Goal: Task Accomplishment & Management: Use online tool/utility

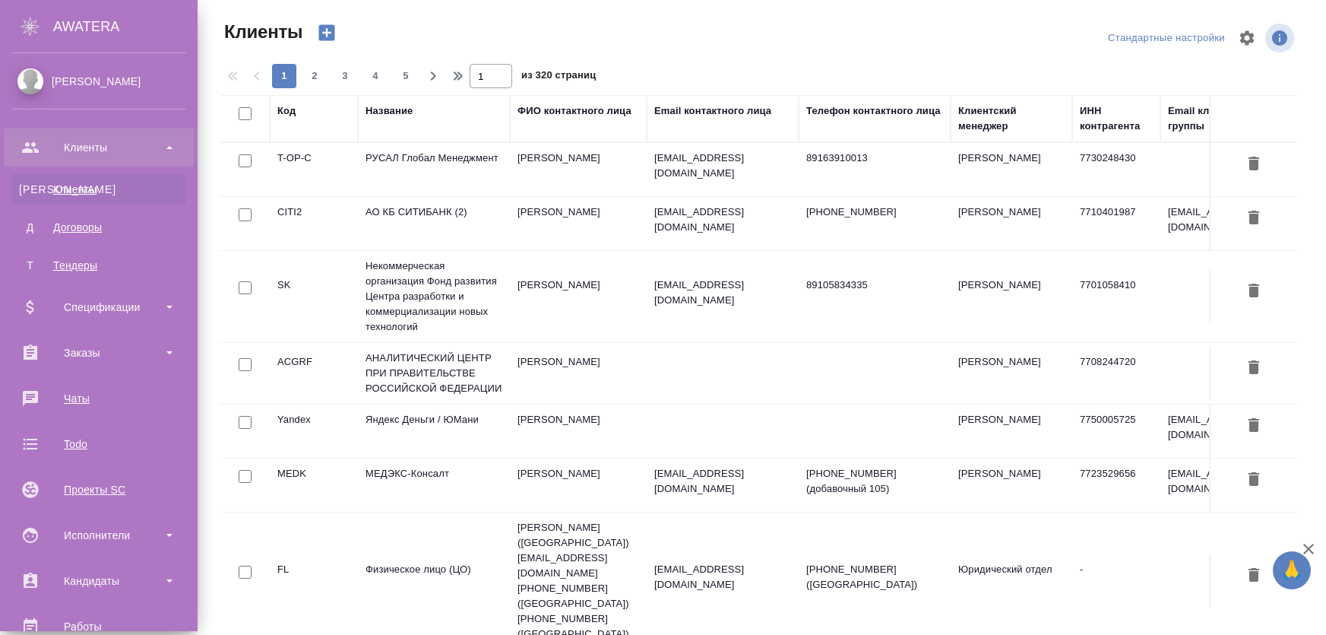
select select "RU"
click at [86, 401] on div "Чаты" at bounding box center [98, 398] width 175 height 23
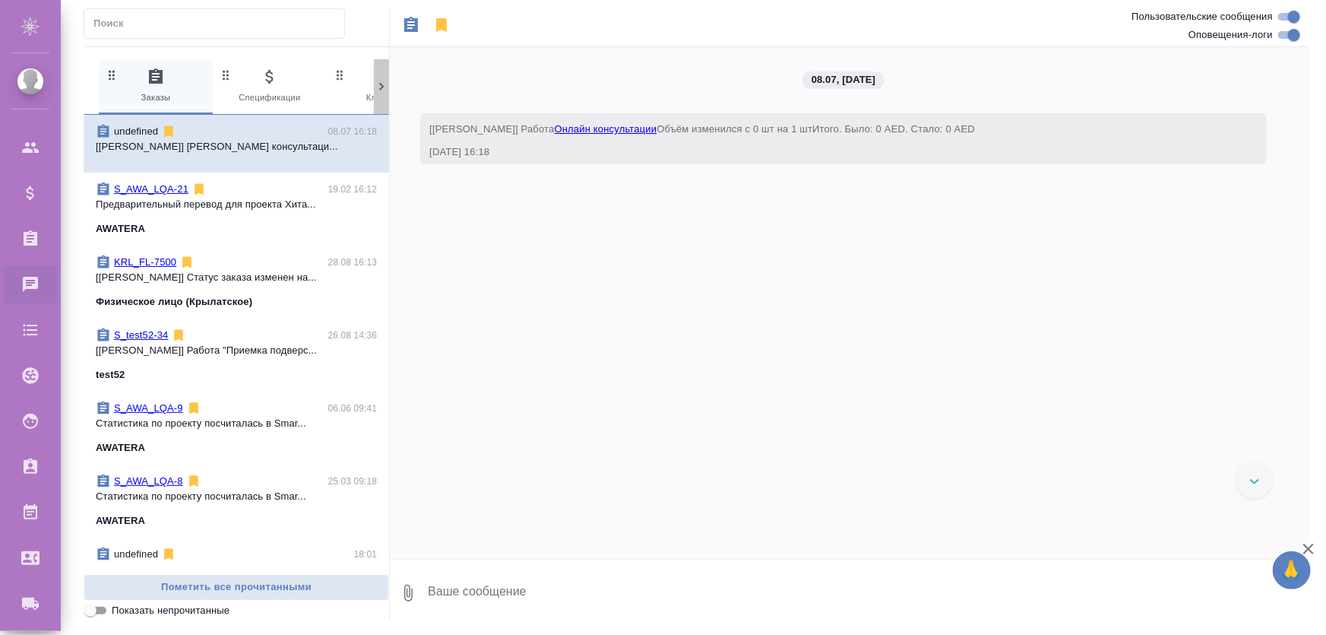
click at [378, 88] on icon at bounding box center [381, 86] width 15 height 15
click at [379, 89] on icon at bounding box center [381, 86] width 15 height 15
click at [383, 92] on icon at bounding box center [381, 86] width 15 height 15
click at [310, 90] on span "99+ Мессенджеры" at bounding box center [318, 86] width 102 height 37
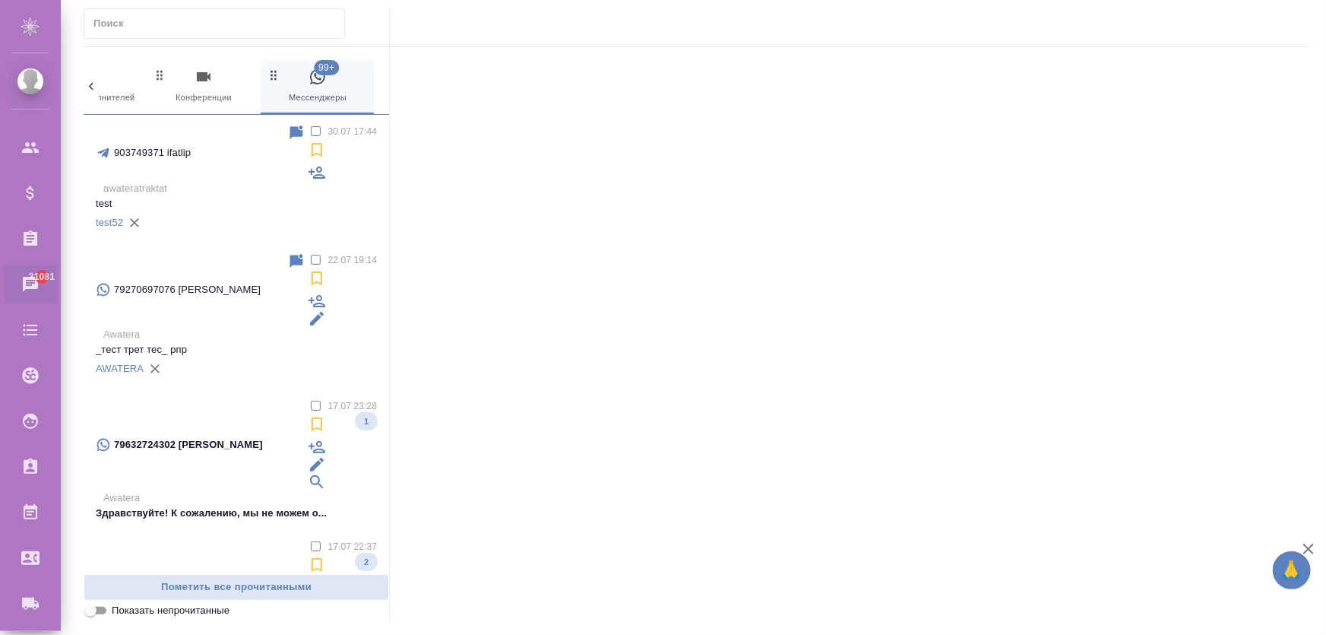
click at [220, 342] on p "_тест трет тес_ рпр" at bounding box center [236, 349] width 281 height 15
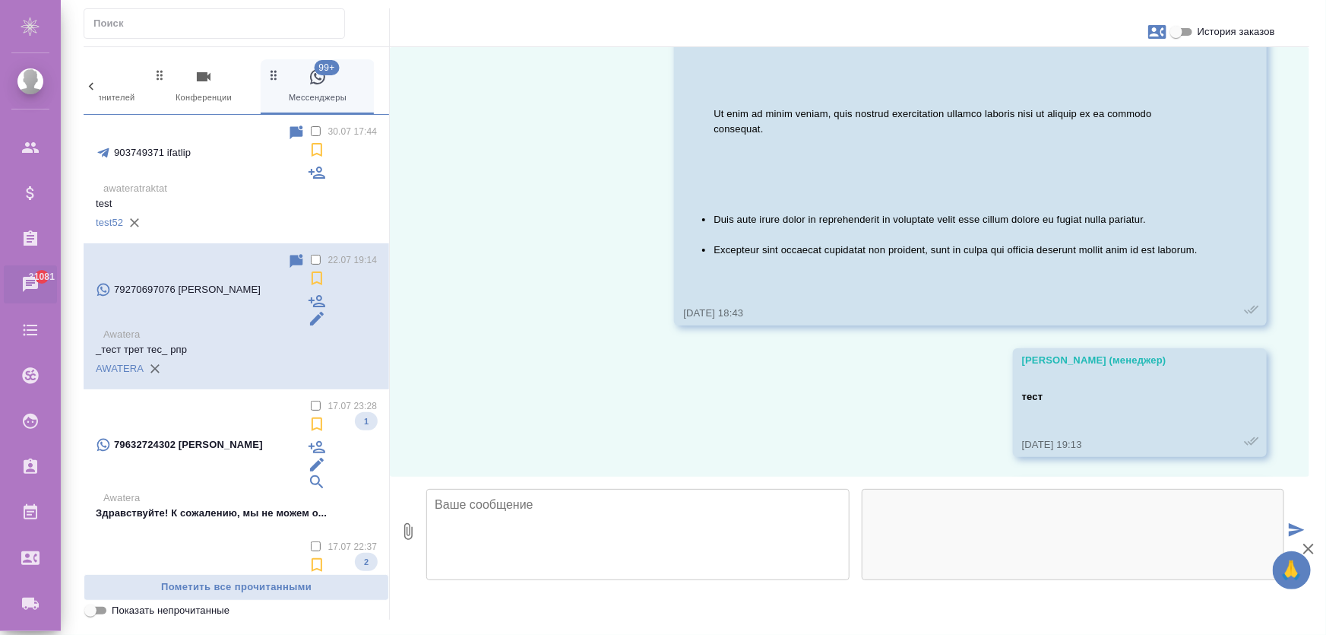
scroll to position [1462, 0]
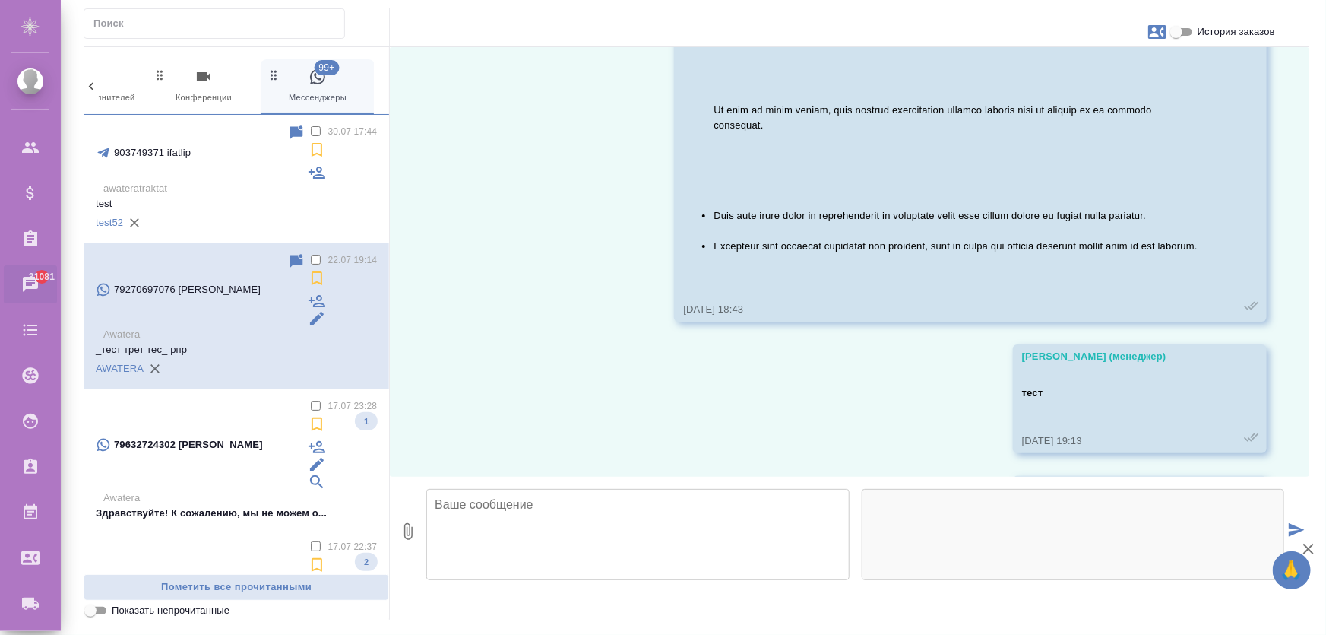
click at [675, 515] on textarea at bounding box center [637, 534] width 423 height 91
drag, startPoint x: 1025, startPoint y: 506, endPoint x: 743, endPoint y: 508, distance: 282.0
click at [1024, 506] on div at bounding box center [1073, 534] width 423 height 91
drag, startPoint x: 657, startPoint y: 510, endPoint x: 633, endPoint y: 515, distance: 24.0
click at [656, 511] on textarea at bounding box center [637, 534] width 423 height 91
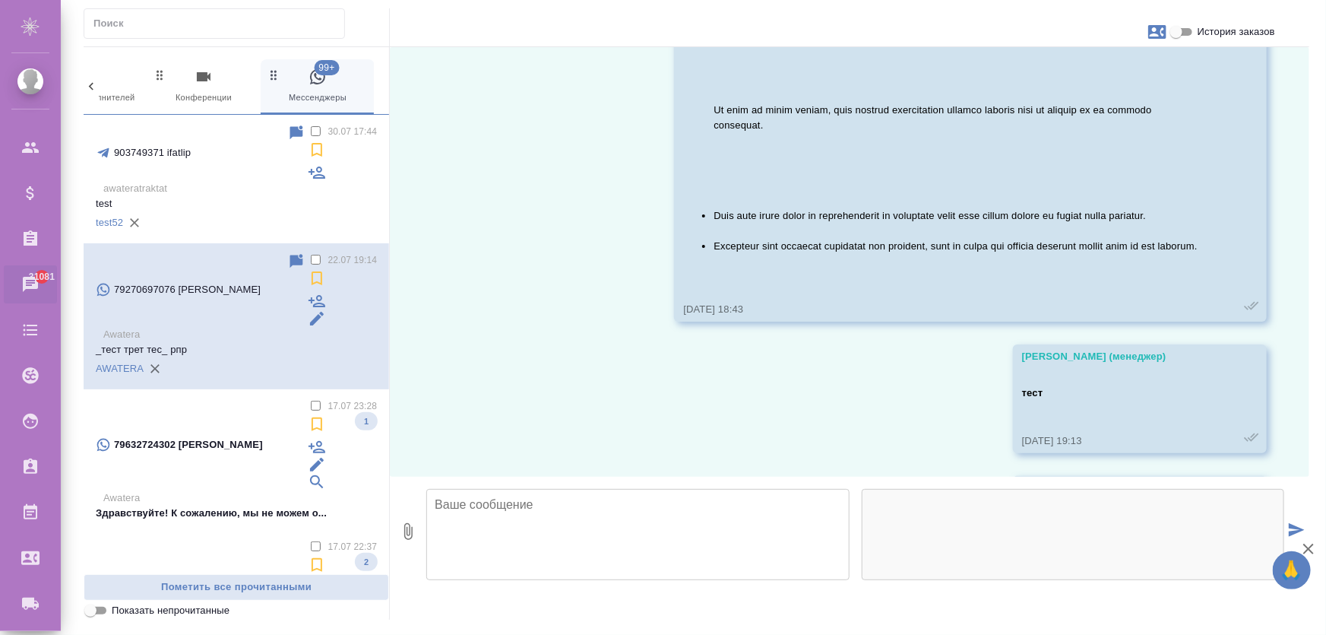
click at [522, 513] on textarea at bounding box center [637, 534] width 423 height 91
drag, startPoint x: 1082, startPoint y: 502, endPoint x: 859, endPoint y: 500, distance: 223.4
click at [1078, 502] on div at bounding box center [1073, 534] width 423 height 91
click at [797, 511] on textarea at bounding box center [637, 534] width 423 height 91
drag, startPoint x: 782, startPoint y: 526, endPoint x: 505, endPoint y: 524, distance: 276.6
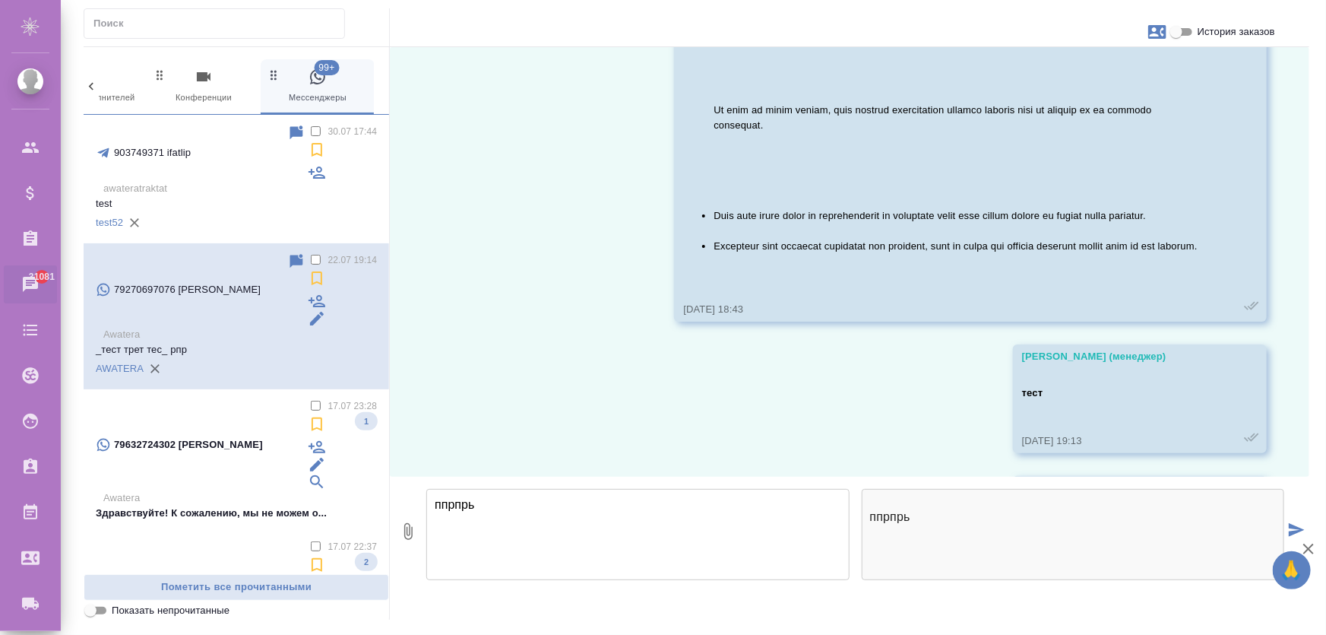
click at [506, 524] on textarea "ппрпрь" at bounding box center [637, 534] width 423 height 91
type textarea "п"
click at [306, 90] on span "99+ Мессенджеры" at bounding box center [318, 86] width 102 height 37
click at [194, 181] on p "awateratraktat" at bounding box center [240, 188] width 274 height 15
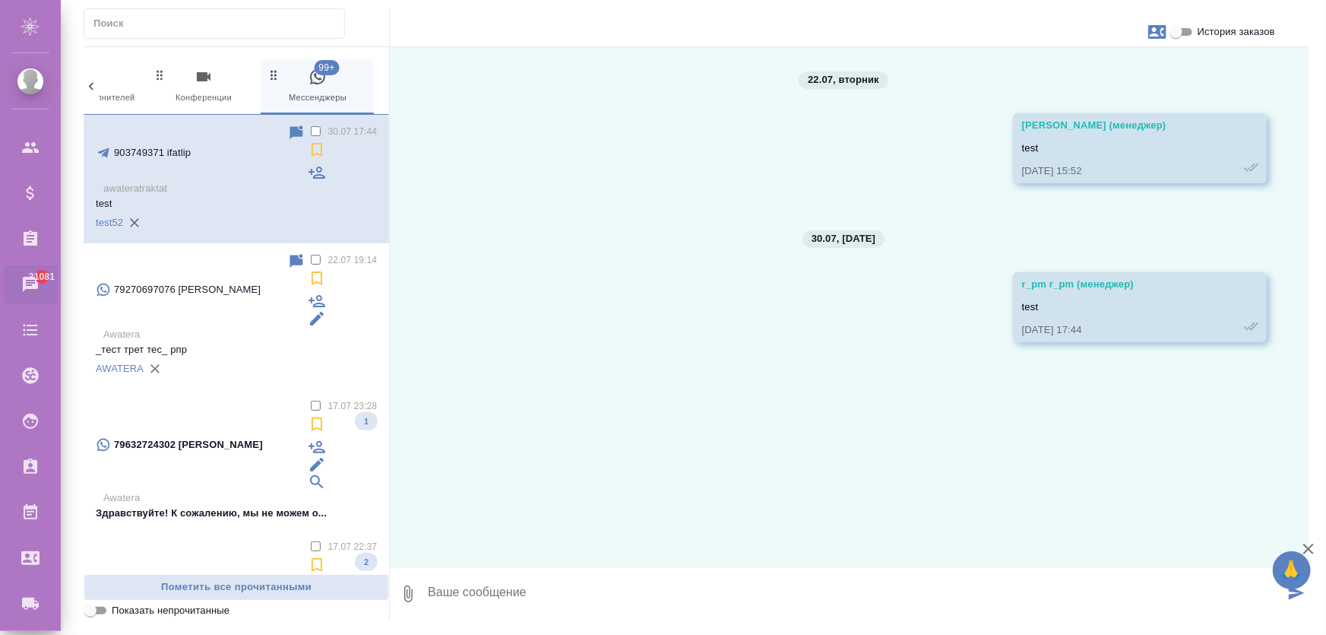
scroll to position [0, 0]
click at [559, 593] on textarea at bounding box center [855, 594] width 858 height 52
click at [1310, 547] on icon "button" at bounding box center [1308, 548] width 11 height 11
click at [882, 602] on textarea "спптст" at bounding box center [855, 594] width 858 height 52
drag, startPoint x: 477, startPoint y: 595, endPoint x: 423, endPoint y: 593, distance: 54.0
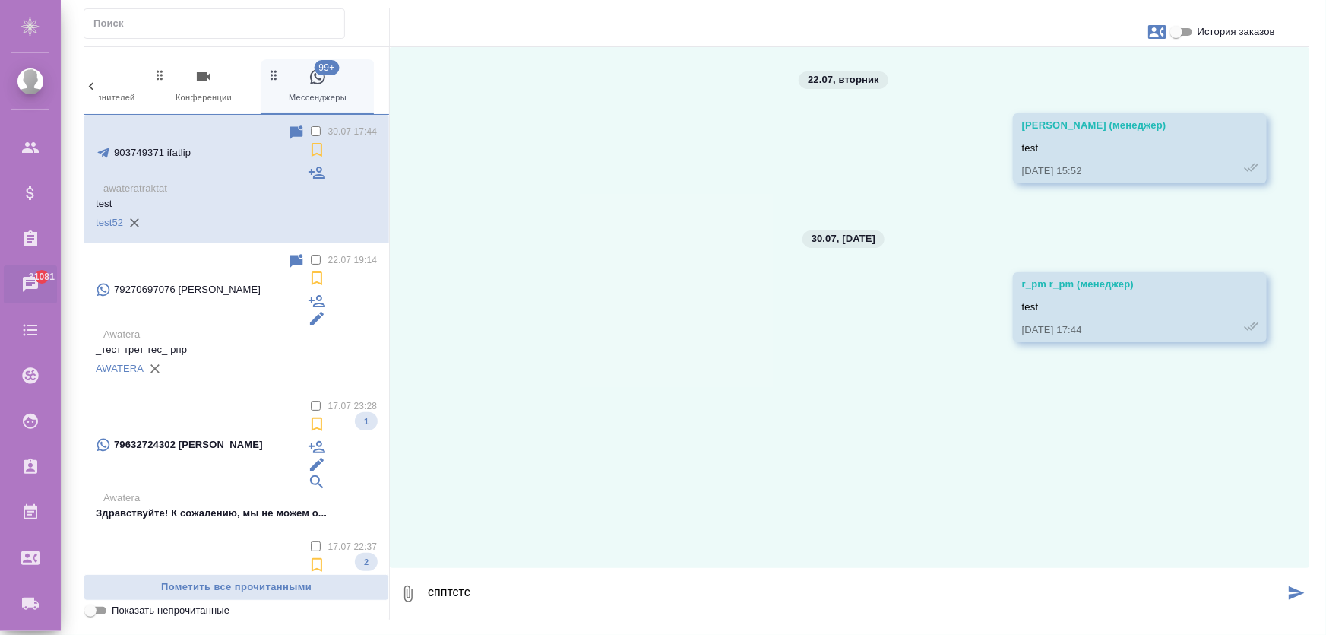
click at [423, 593] on div "0 спптстс" at bounding box center [850, 594] width 920 height 52
click at [512, 594] on textarea "спптстс" at bounding box center [855, 594] width 858 height 52
click at [447, 596] on textarea "спптстс" at bounding box center [855, 594] width 858 height 52
click at [605, 597] on textarea "спптстс" at bounding box center [855, 594] width 858 height 52
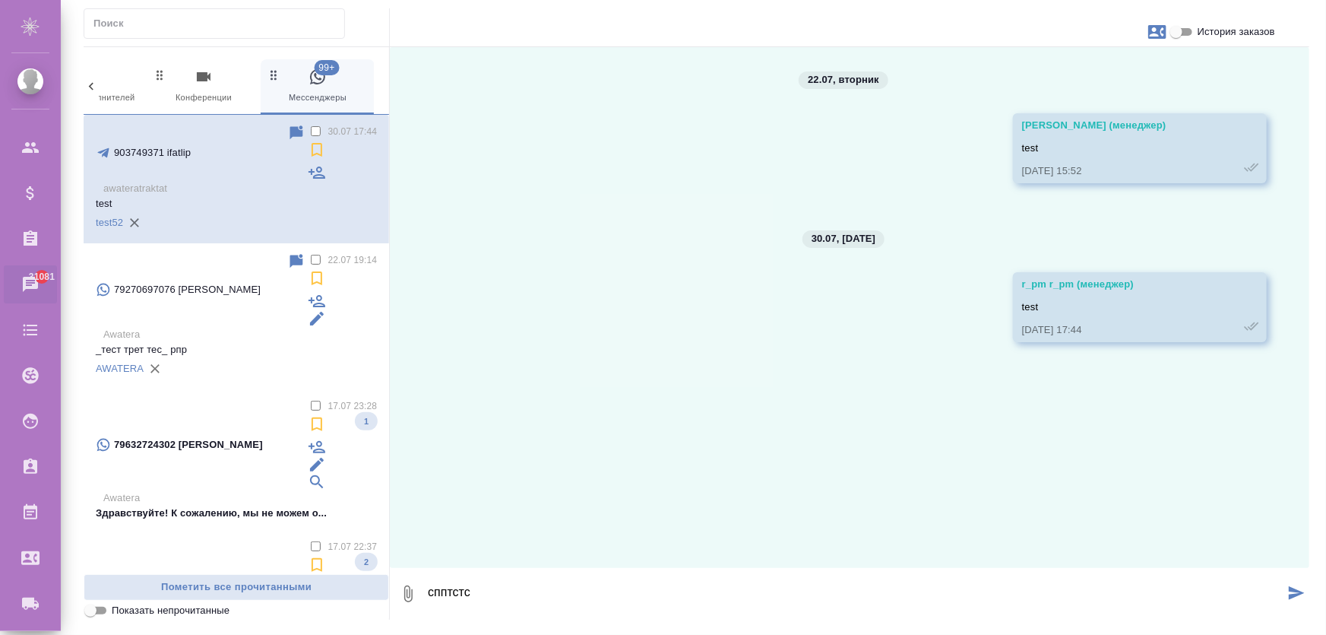
click at [414, 592] on icon "button" at bounding box center [408, 593] width 18 height 18
click at [519, 600] on textarea "спптстс" at bounding box center [855, 594] width 858 height 52
drag, startPoint x: 552, startPoint y: 595, endPoint x: 475, endPoint y: 596, distance: 76.8
click at [475, 596] on textarea "спптстс" at bounding box center [855, 594] width 858 height 52
click at [532, 593] on textarea "спптстс" at bounding box center [855, 594] width 858 height 52
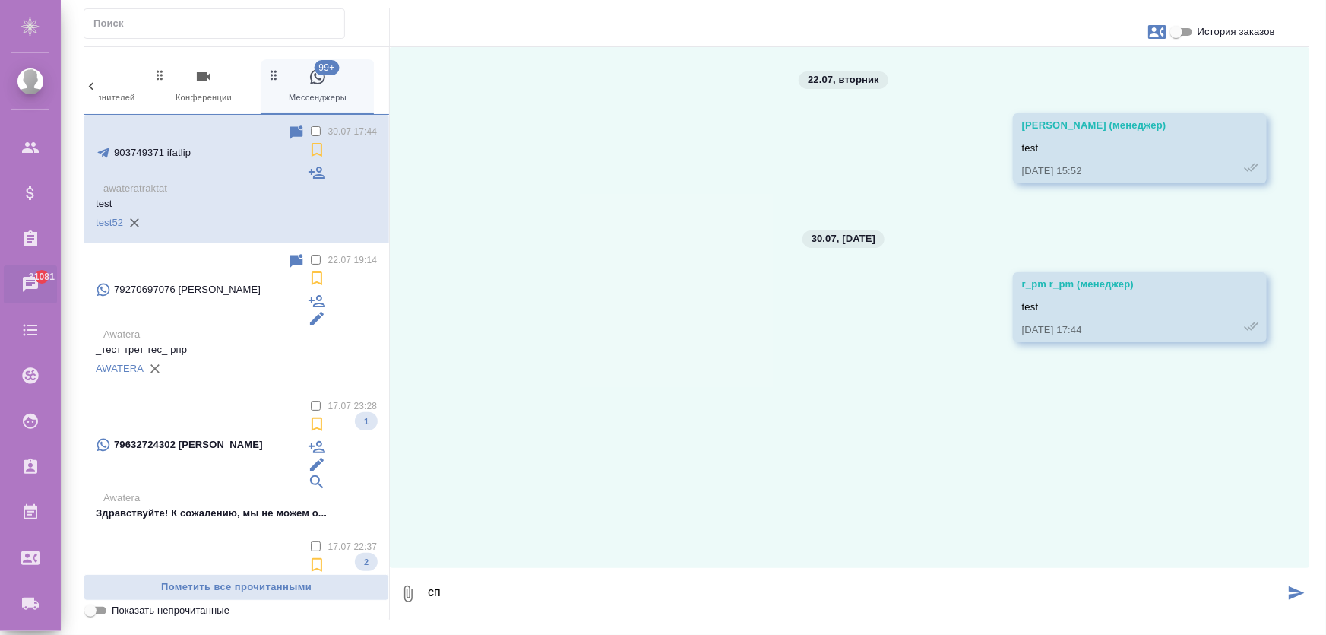
type textarea "с"
click at [520, 585] on textarea at bounding box center [855, 594] width 858 height 52
click at [456, 593] on textarea "привет!" at bounding box center [855, 594] width 858 height 52
click at [505, 612] on textarea "привет!" at bounding box center [855, 594] width 858 height 52
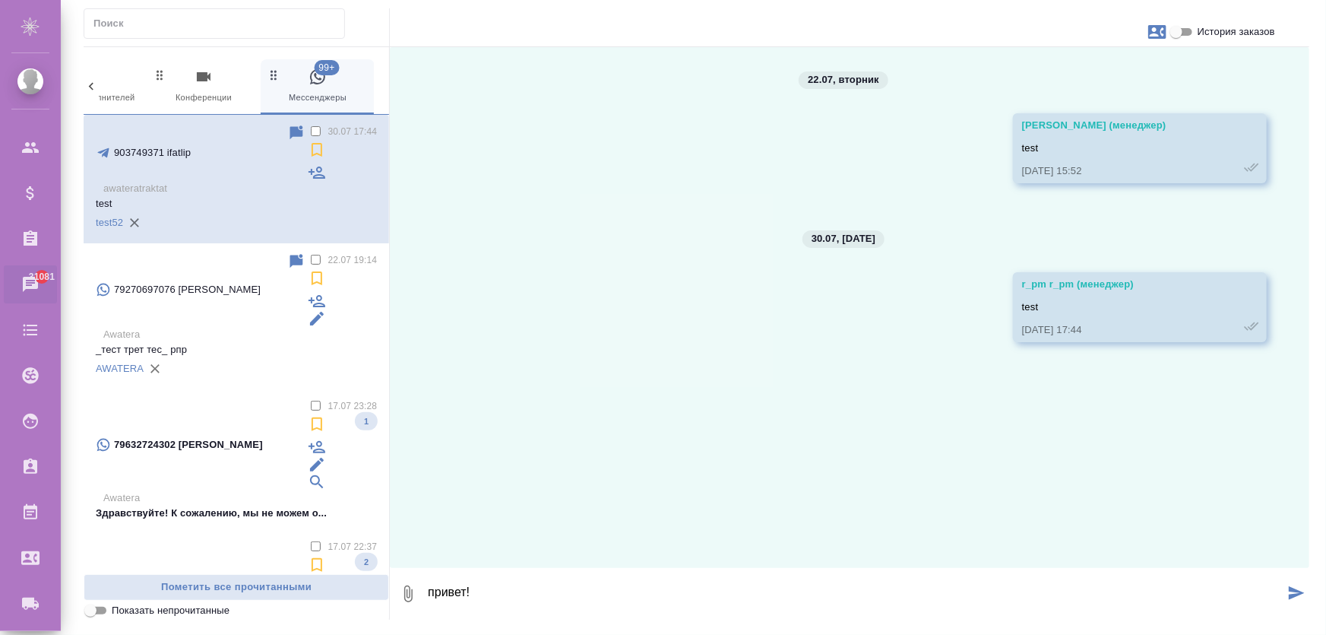
type textarea "привет!"
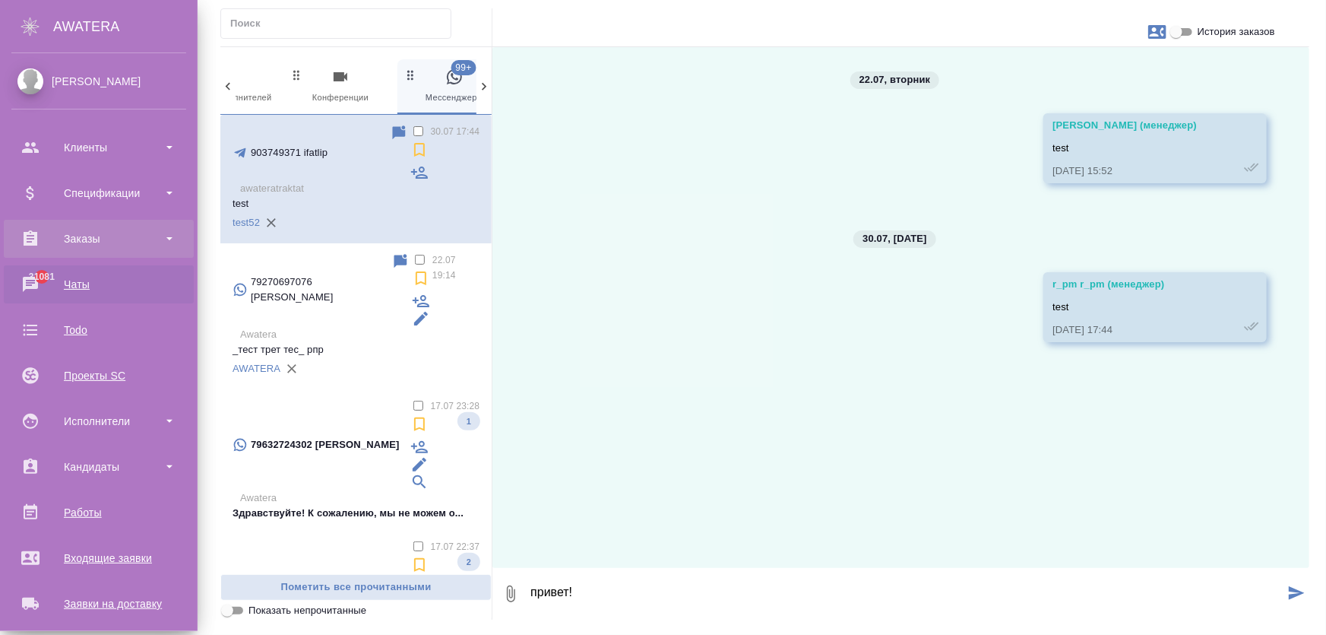
click at [76, 237] on div "Заказы" at bounding box center [98, 238] width 175 height 23
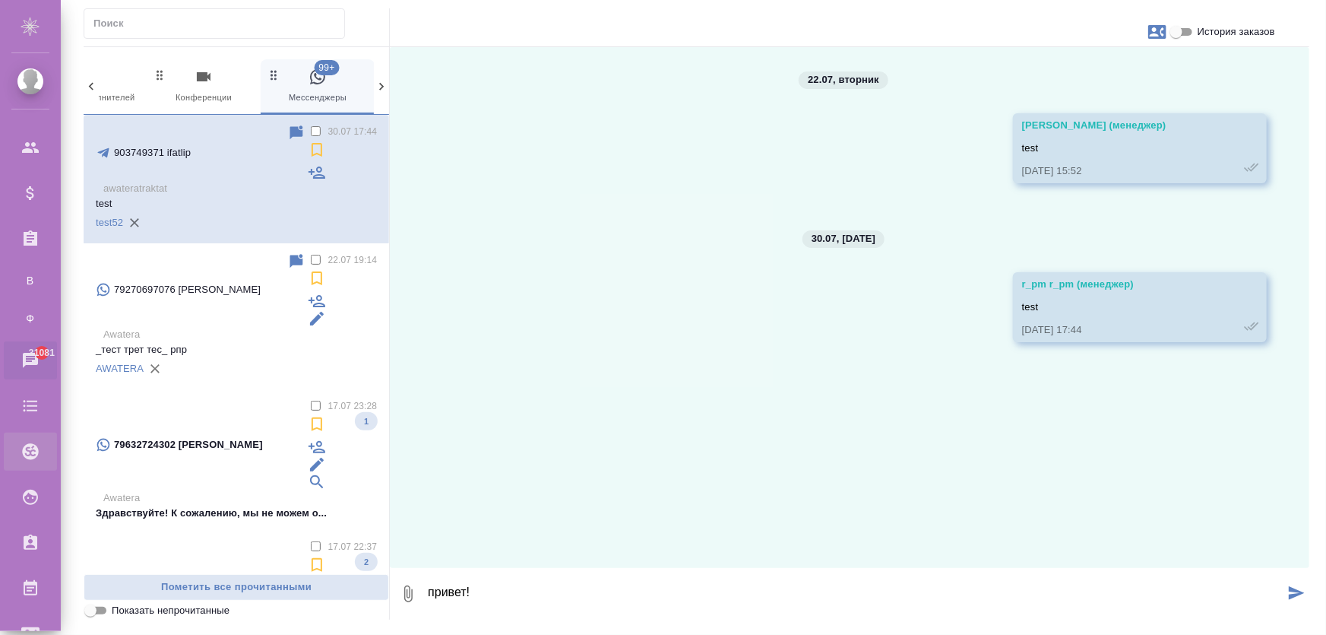
click at [30, 461] on div "Проекты SC" at bounding box center [11, 451] width 38 height 23
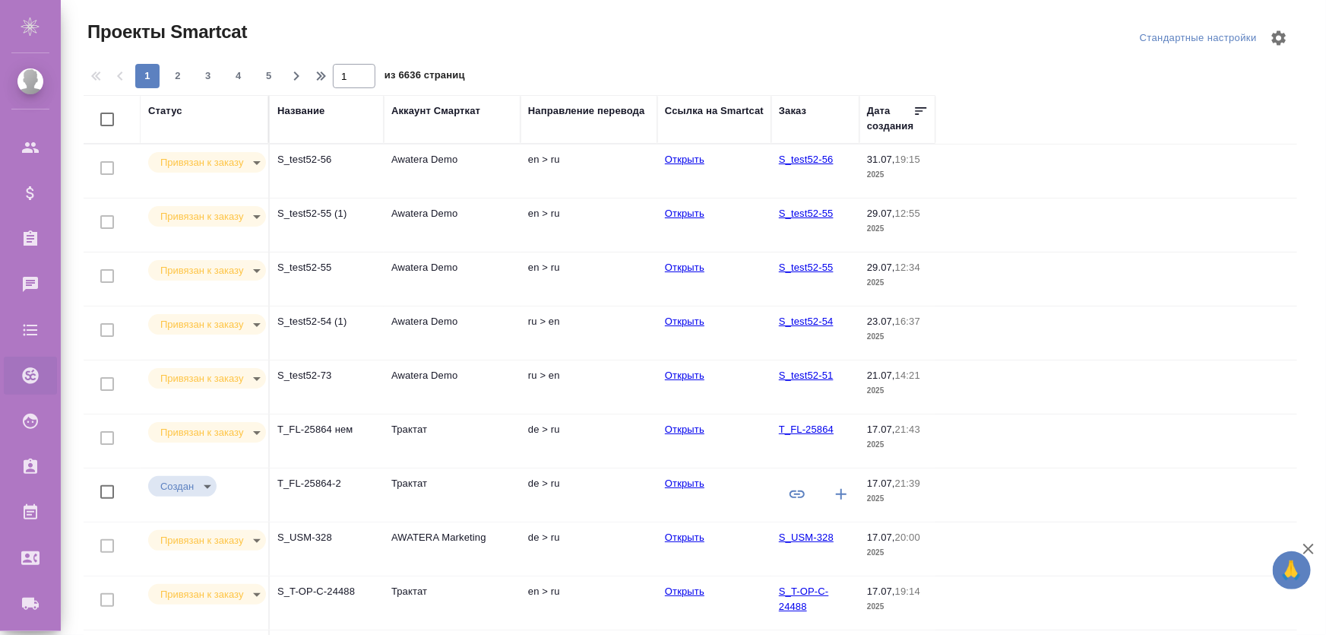
click at [289, 177] on td "S_test52-56" at bounding box center [327, 170] width 114 height 53
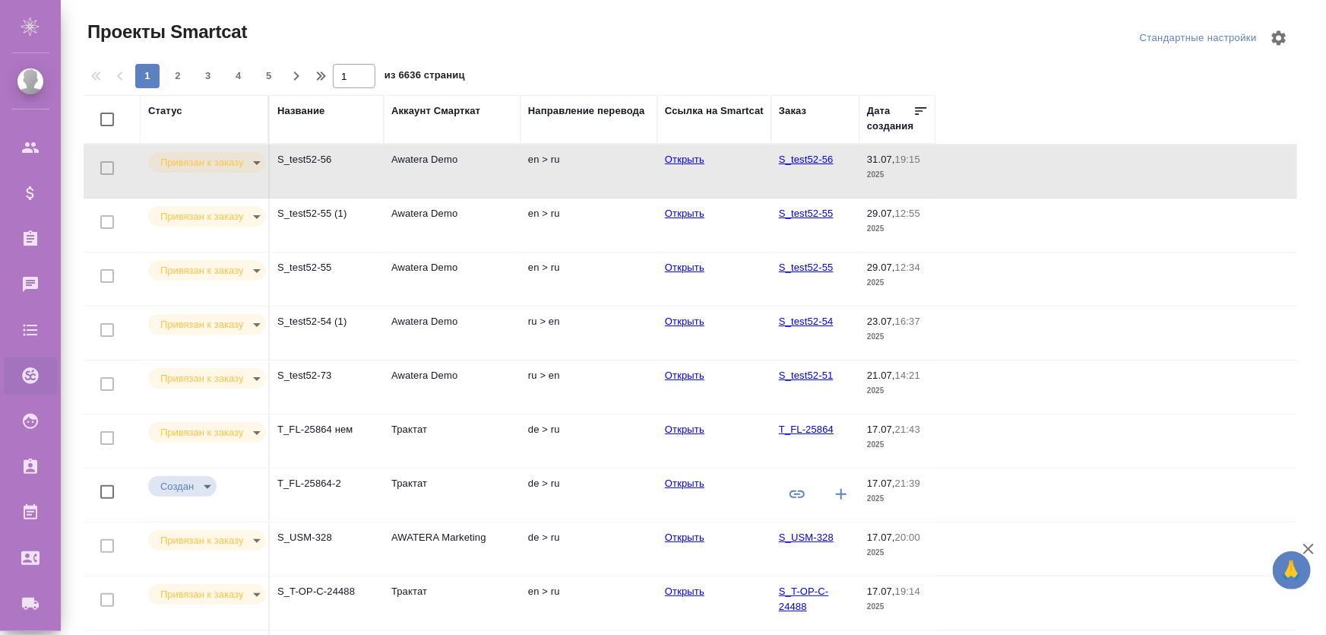
click at [289, 177] on td "S_test52-56" at bounding box center [327, 170] width 114 height 53
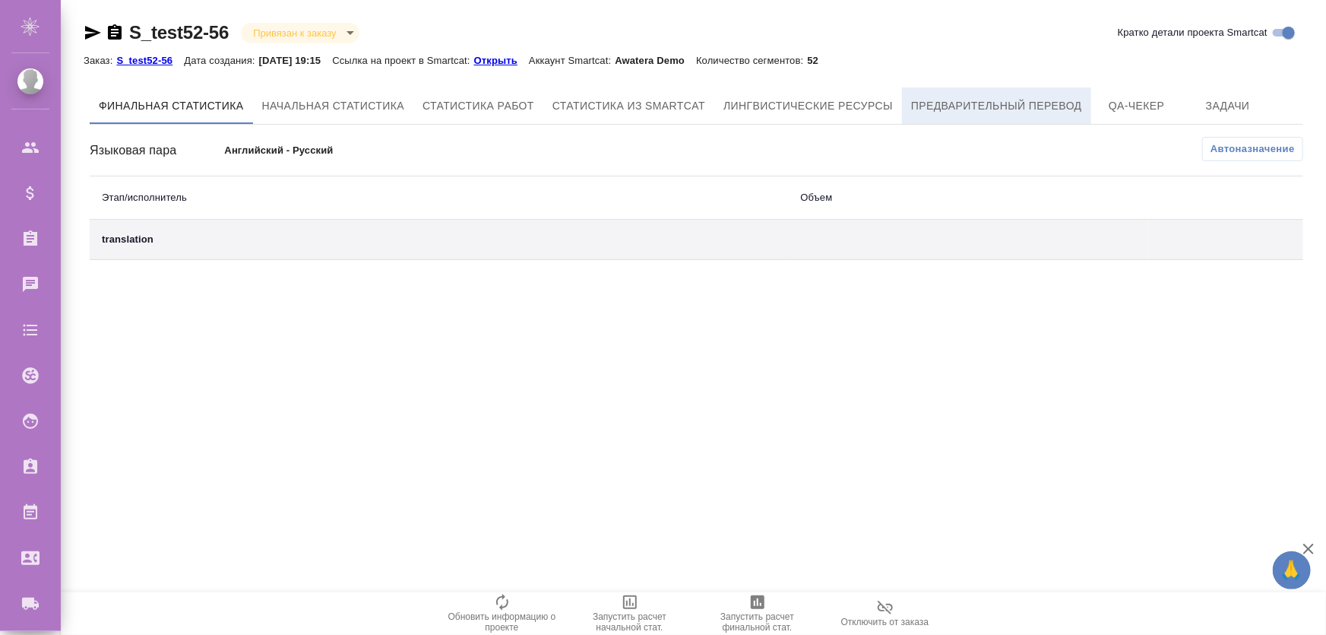
click at [942, 109] on span "Предварительный перевод" at bounding box center [996, 106] width 171 height 19
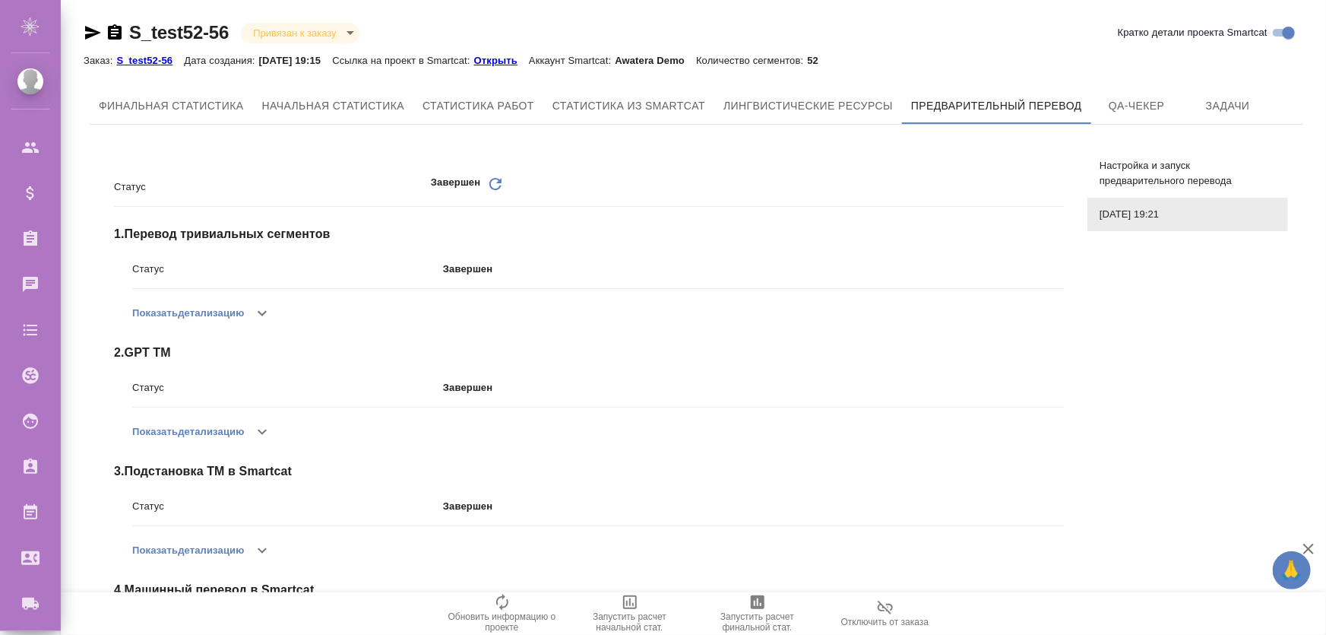
click at [236, 306] on button "Показать детализацию" at bounding box center [188, 313] width 112 height 36
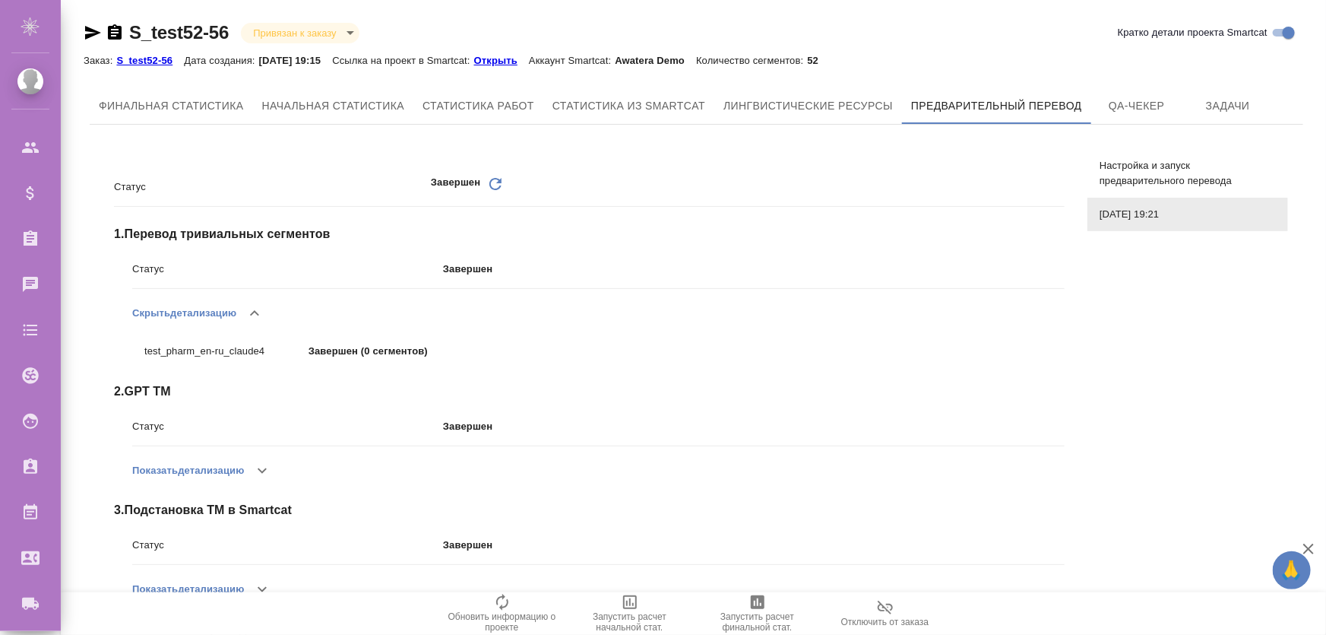
drag, startPoint x: 242, startPoint y: 312, endPoint x: 921, endPoint y: 163, distance: 694.7
click at [245, 312] on button "button" at bounding box center [254, 313] width 36 height 36
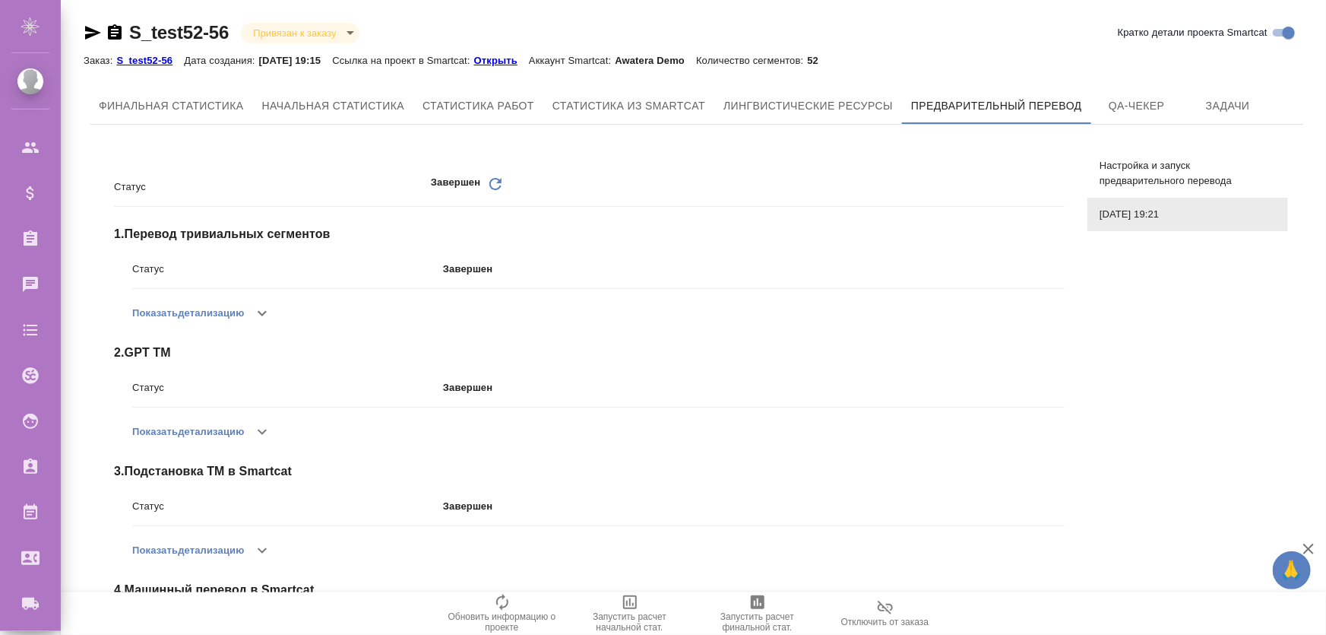
click at [1137, 160] on span "Настройка и запуск предварительного перевода" at bounding box center [1188, 173] width 176 height 30
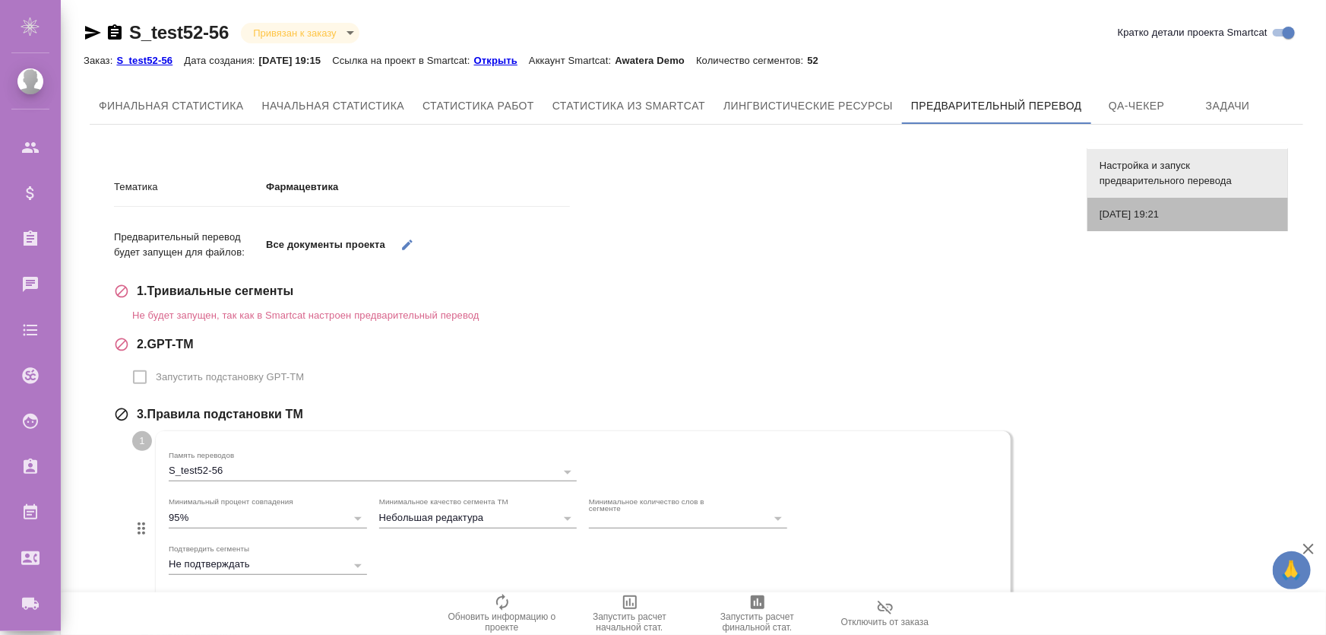
drag, startPoint x: 1198, startPoint y: 205, endPoint x: 1189, endPoint y: 205, distance: 9.1
click at [1197, 205] on div "31.07.2025, 19:21" at bounding box center [1188, 214] width 201 height 33
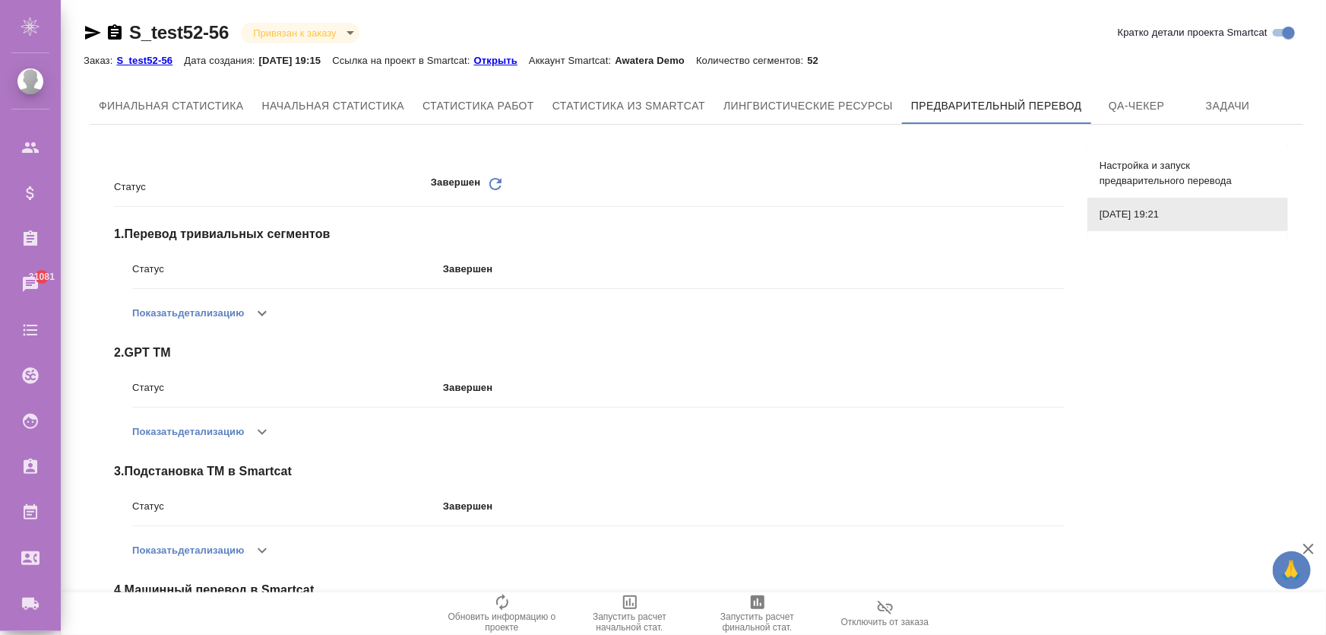
scroll to position [114, 0]
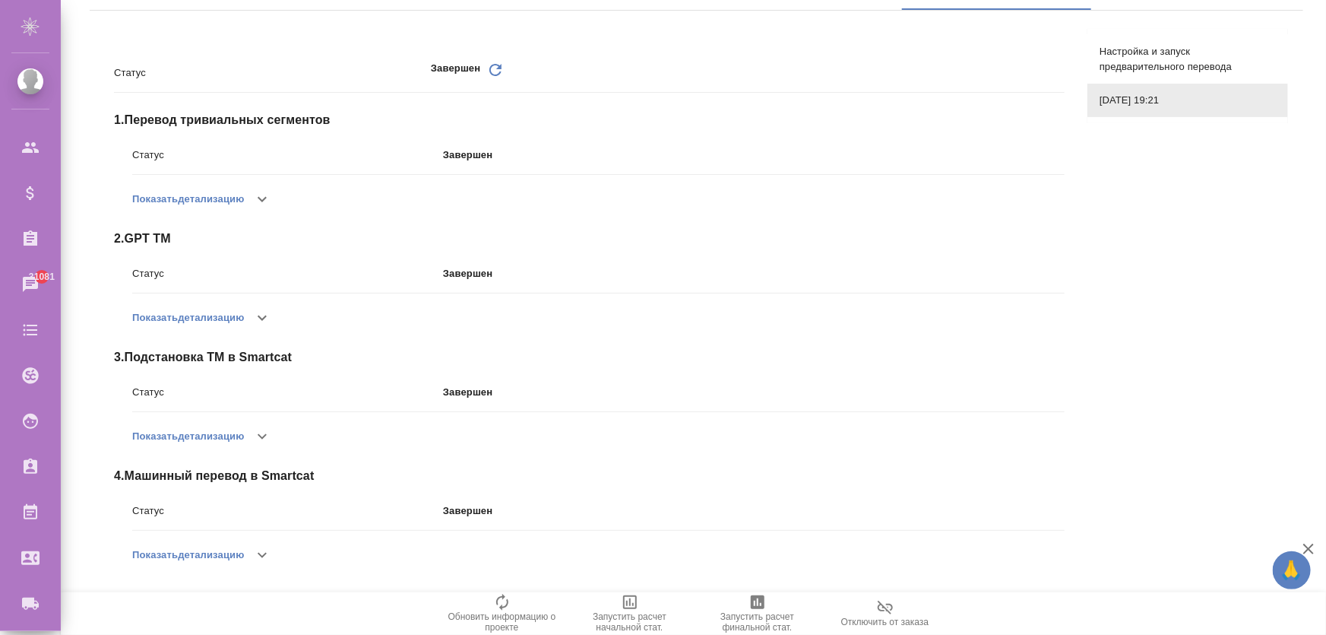
drag, startPoint x: 217, startPoint y: 530, endPoint x: 228, endPoint y: 543, distance: 17.2
click at [217, 530] on div "Статус Завершен" at bounding box center [598, 517] width 933 height 40
click at [230, 546] on button "Показать детализацию" at bounding box center [188, 555] width 112 height 36
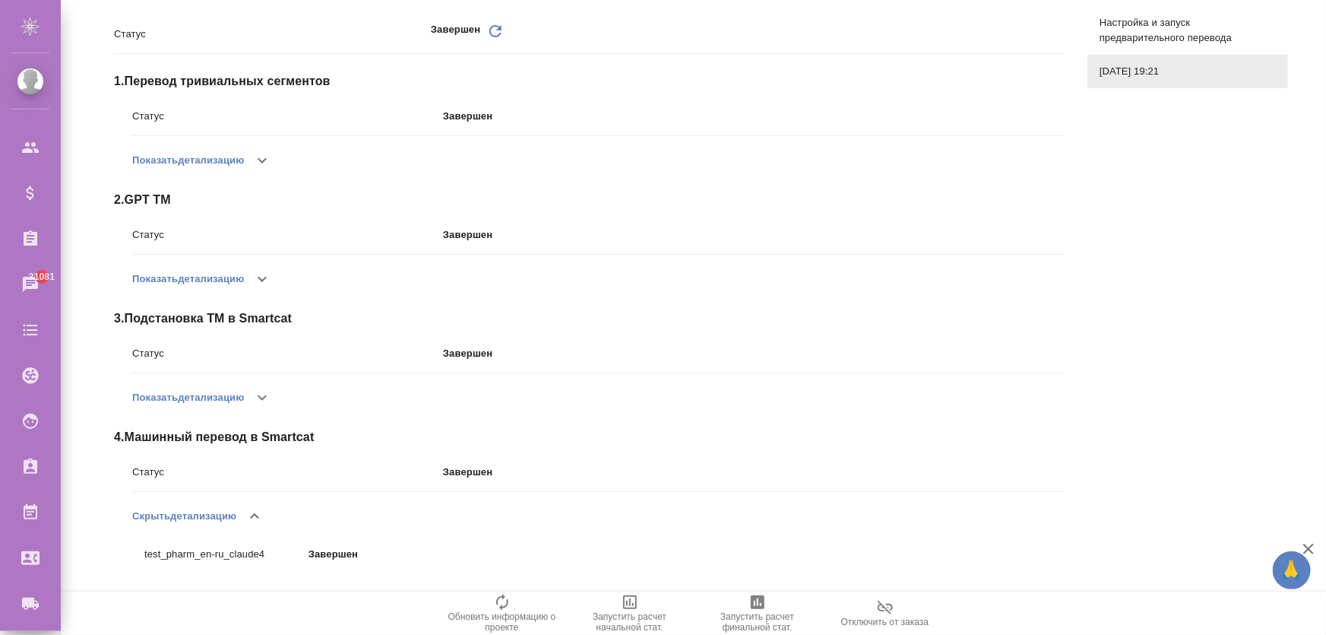
scroll to position [0, 0]
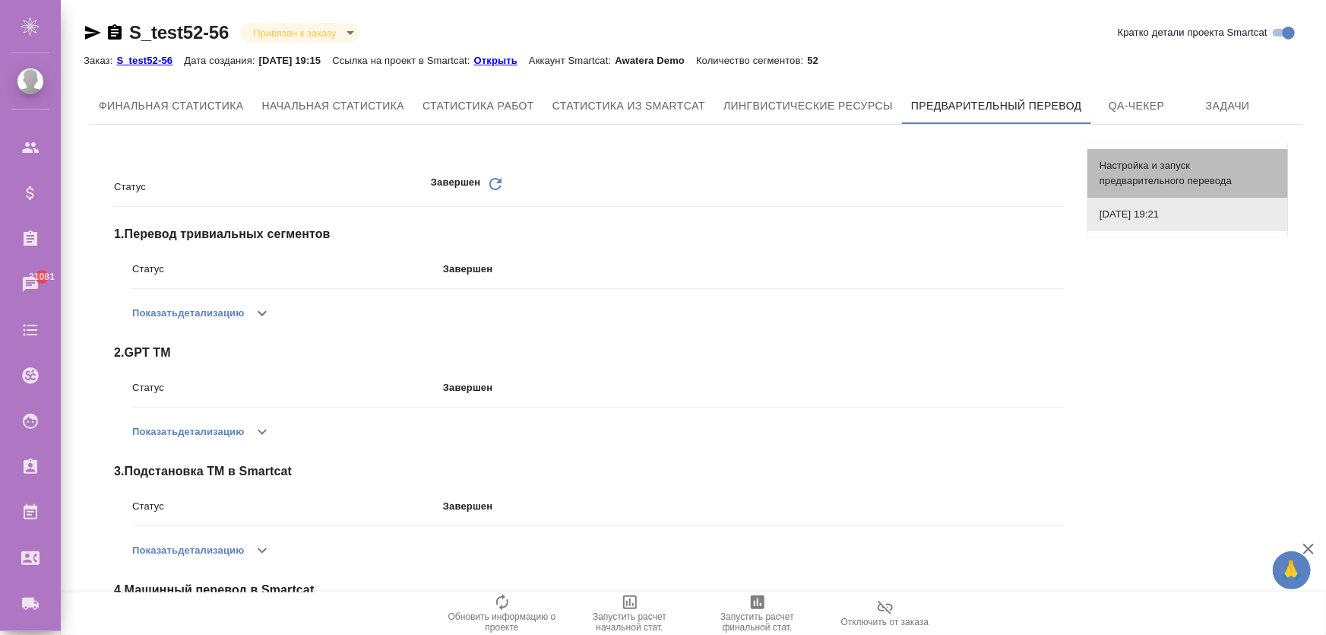
click at [1117, 156] on div "Настройка и запуск предварительного перевода" at bounding box center [1188, 173] width 201 height 49
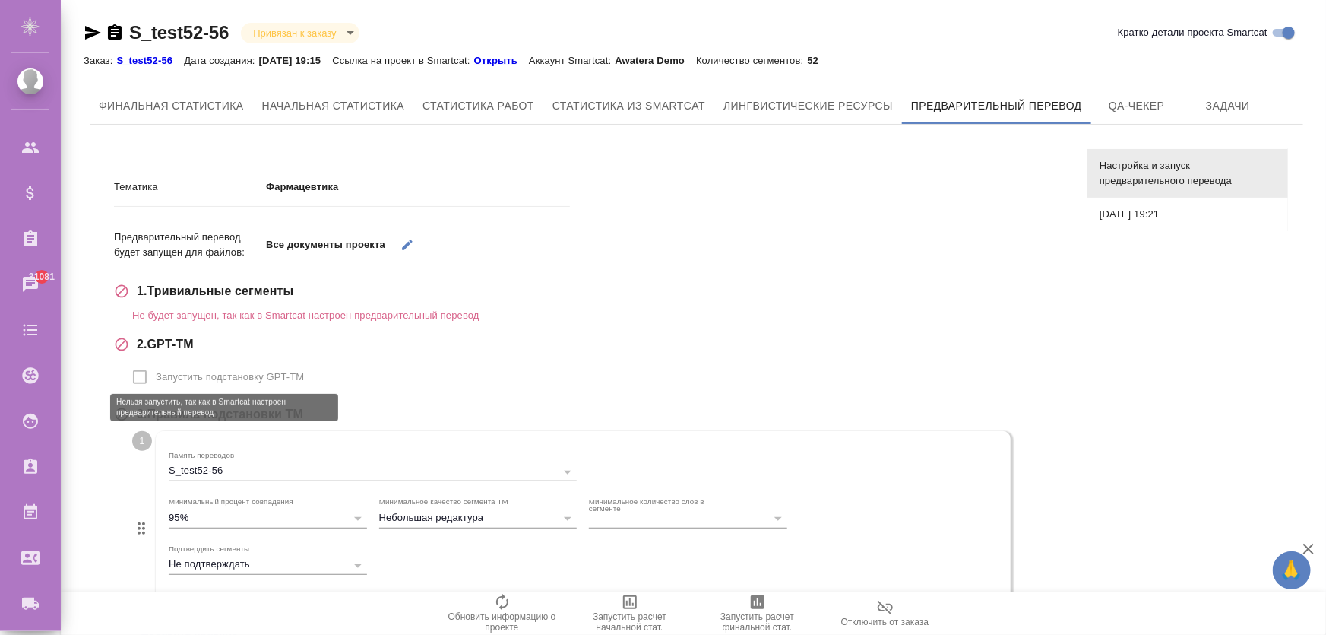
drag, startPoint x: 158, startPoint y: 380, endPoint x: 341, endPoint y: 331, distance: 189.7
click at [159, 379] on span "Запустить подстановку GPT-TM" at bounding box center [230, 376] width 148 height 15
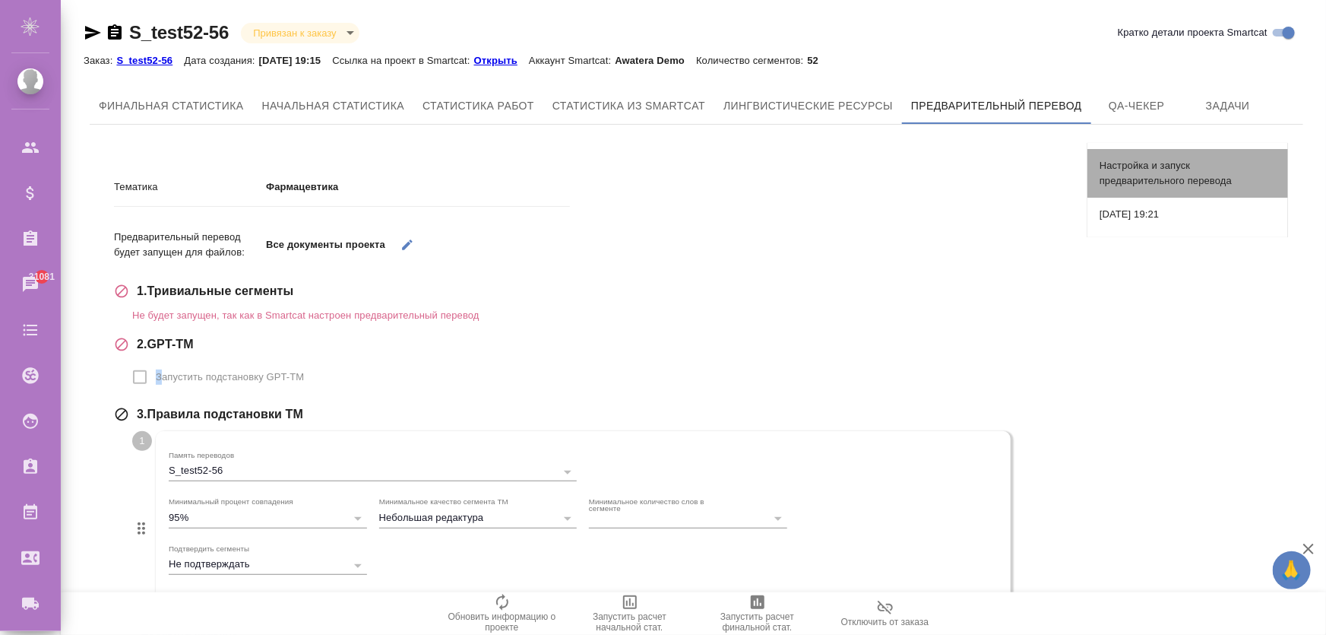
click at [1138, 160] on span "Настройка и запуск предварительного перевода" at bounding box center [1188, 173] width 176 height 30
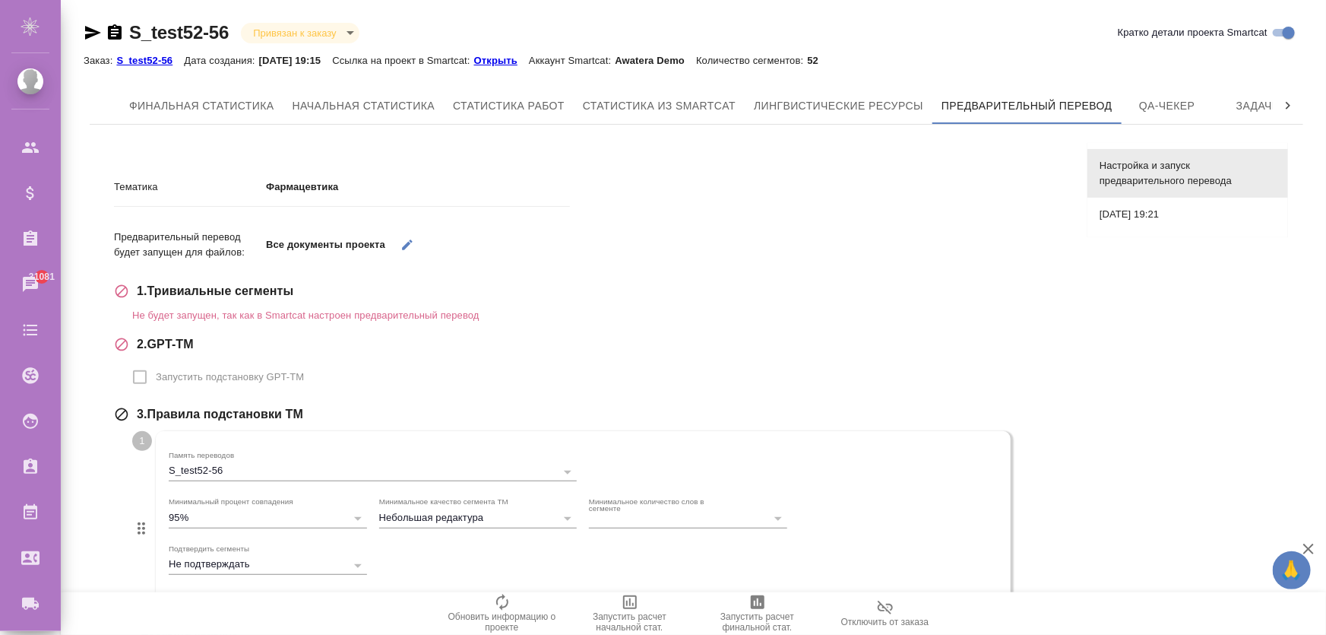
click at [469, 178] on div "Тематика Фармацевтика" at bounding box center [342, 186] width 456 height 27
click at [152, 62] on p "S_test52-56" at bounding box center [150, 60] width 68 height 11
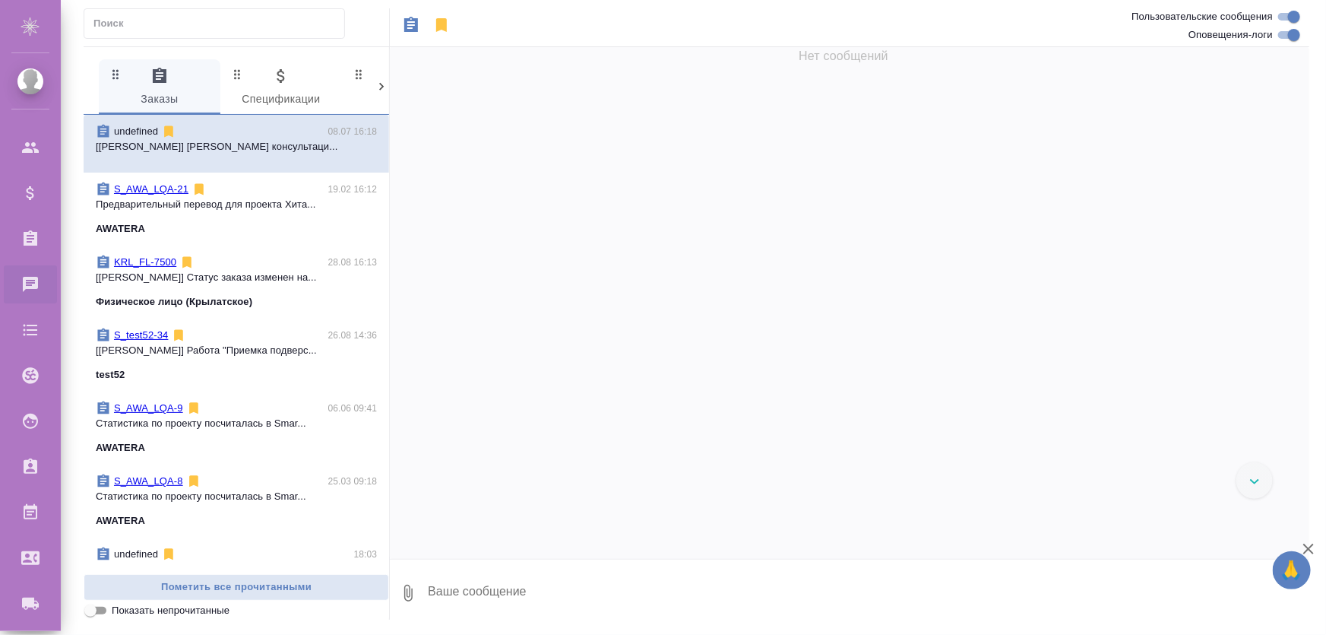
click at [379, 84] on icon at bounding box center [381, 86] width 15 height 15
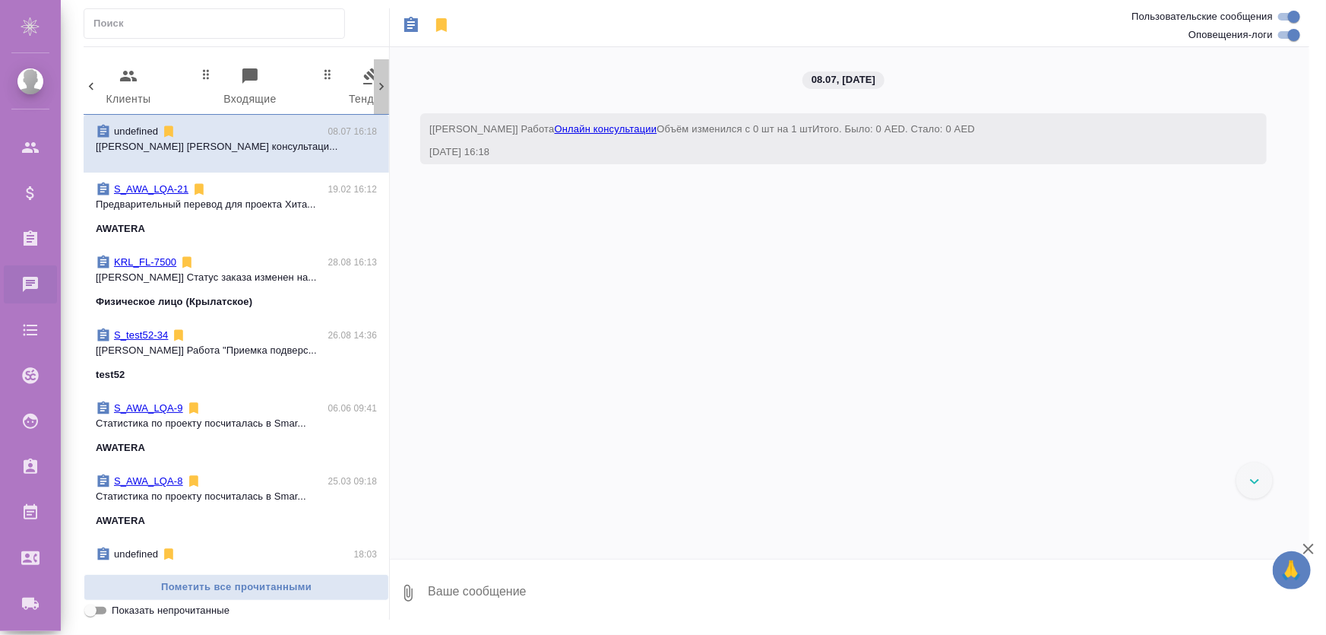
click at [378, 92] on icon at bounding box center [381, 86] width 15 height 15
click at [379, 87] on icon at bounding box center [381, 86] width 15 height 15
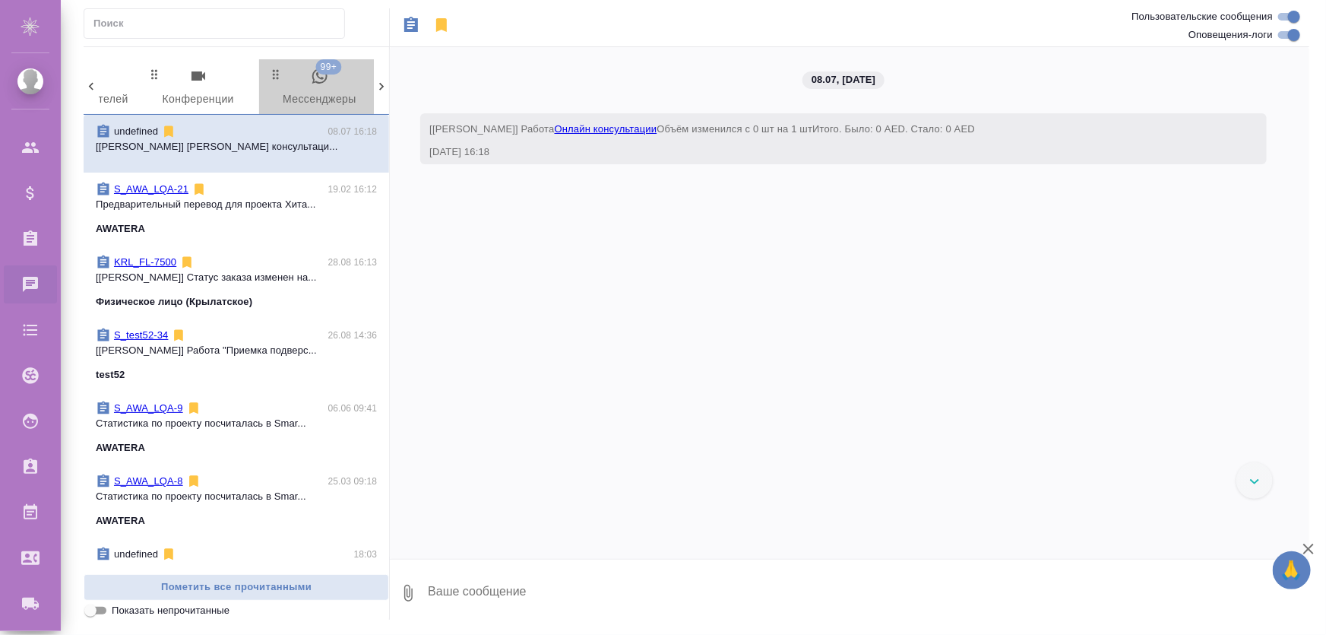
click at [309, 89] on span "99+ Мессенджеры" at bounding box center [319, 88] width 103 height 42
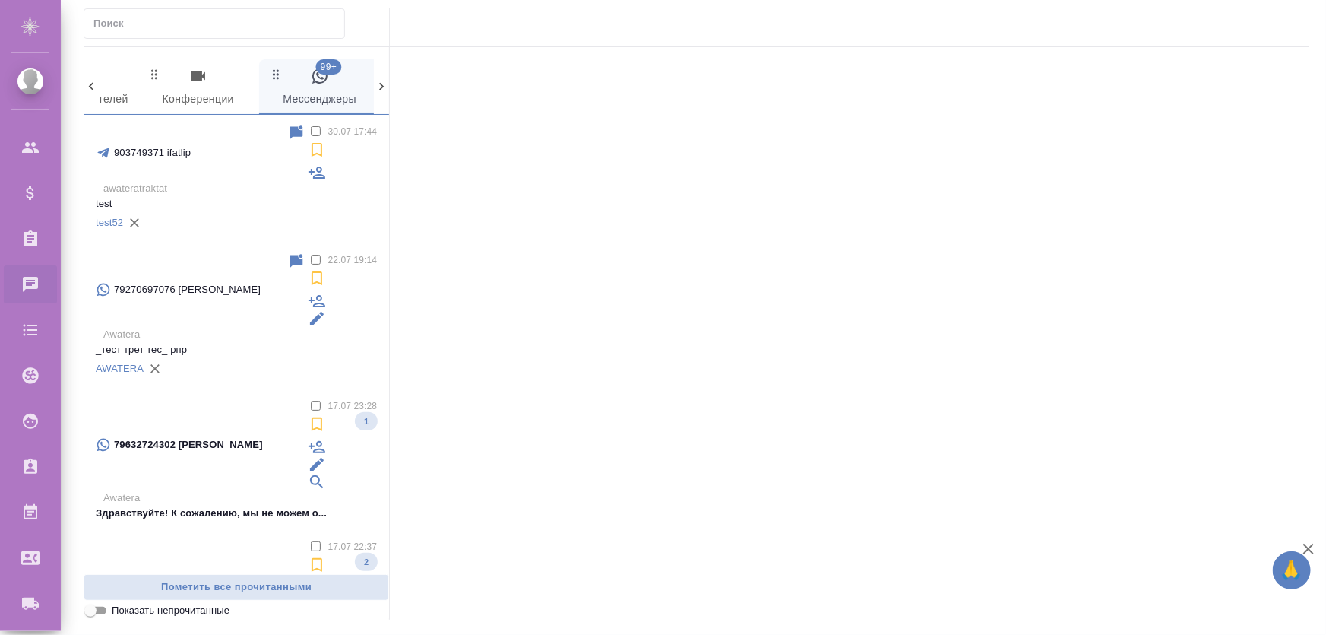
scroll to position [0, 830]
click at [216, 327] on p "Awatera" at bounding box center [240, 334] width 274 height 15
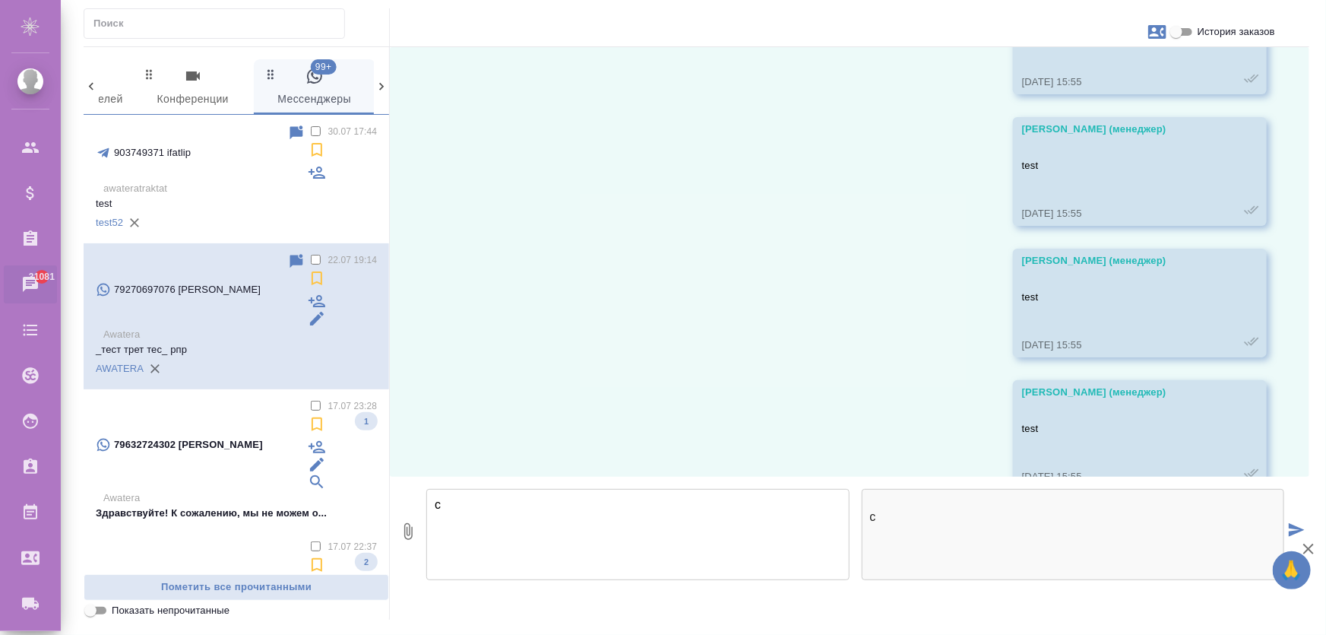
click at [552, 581] on div "с" at bounding box center [637, 537] width 435 height 109
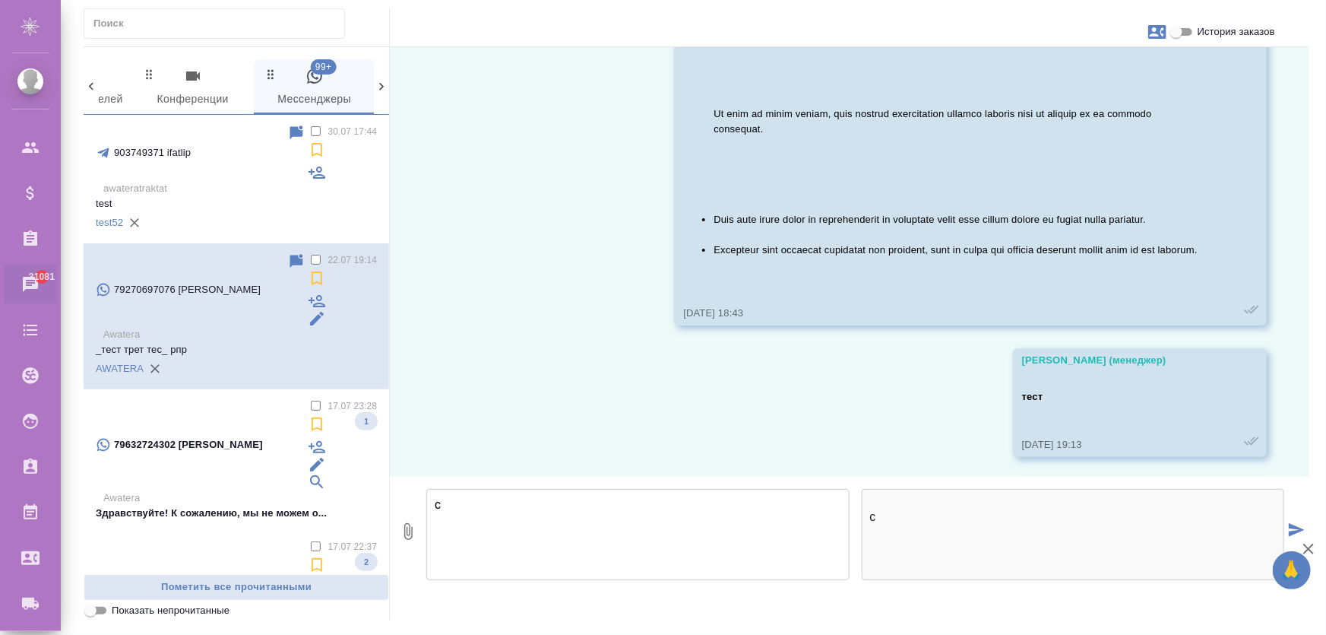
click at [562, 518] on textarea "с" at bounding box center [637, 534] width 423 height 91
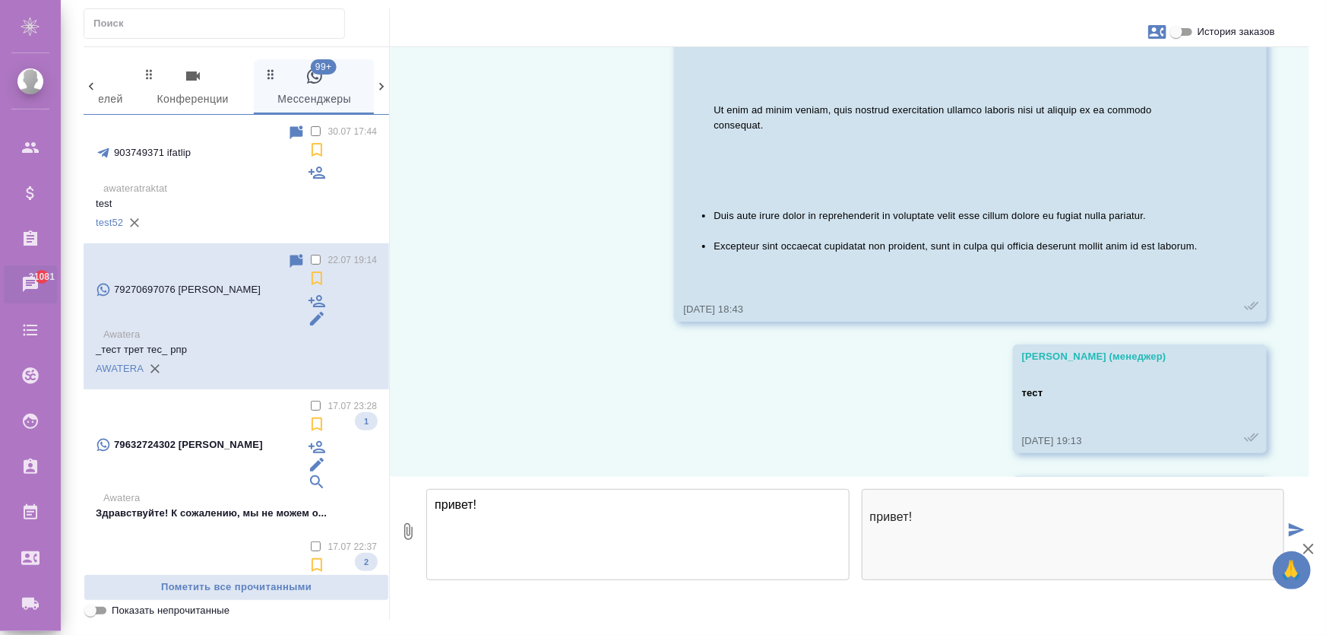
type textarea "привет!"
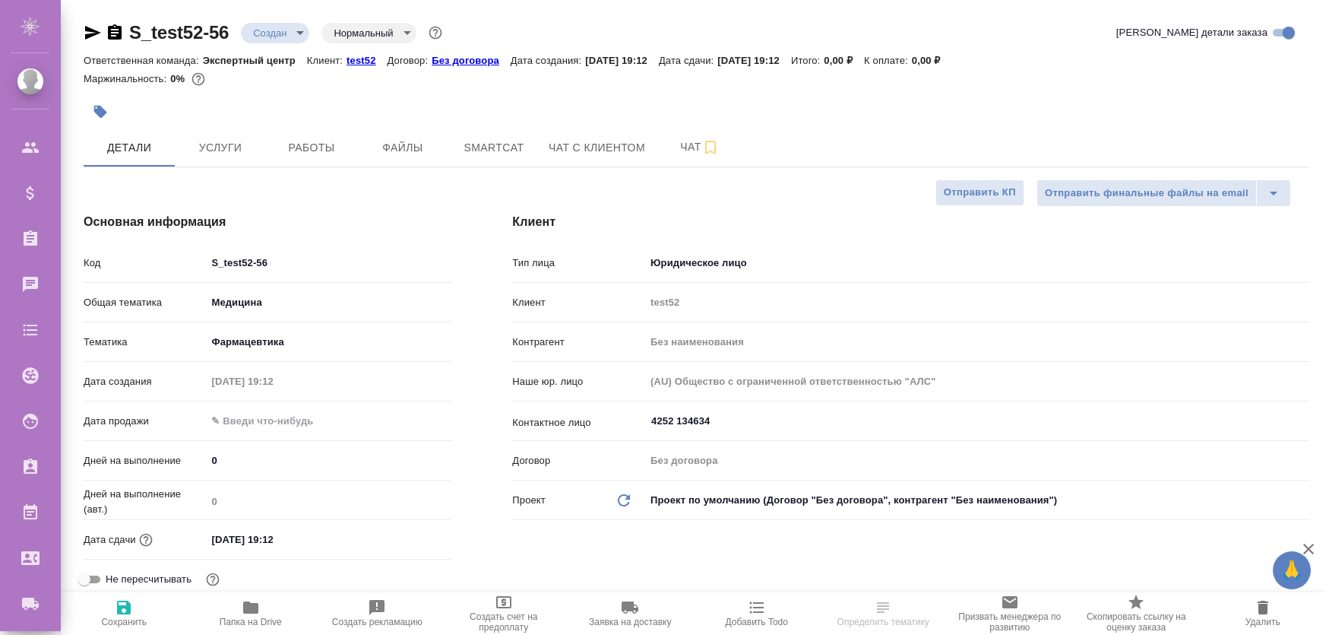
select select "RU"
click at [518, 153] on span "Smartcat" at bounding box center [494, 147] width 73 height 19
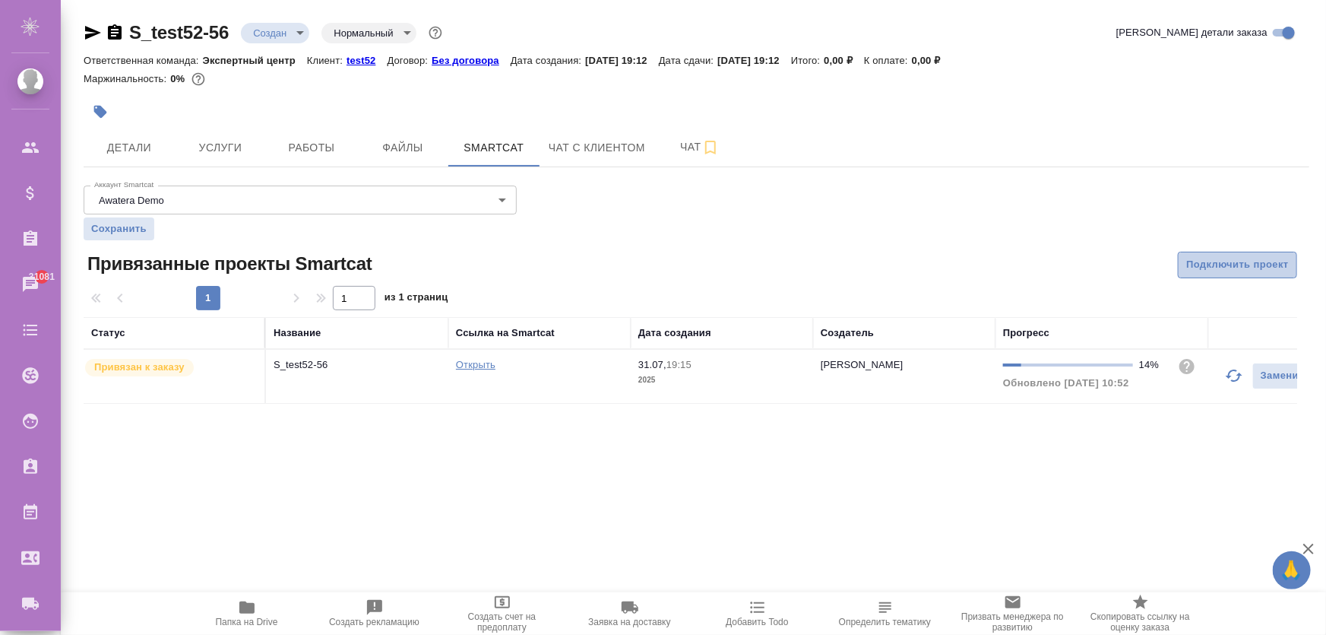
click at [1199, 258] on span "Подключить проект" at bounding box center [1237, 264] width 103 height 17
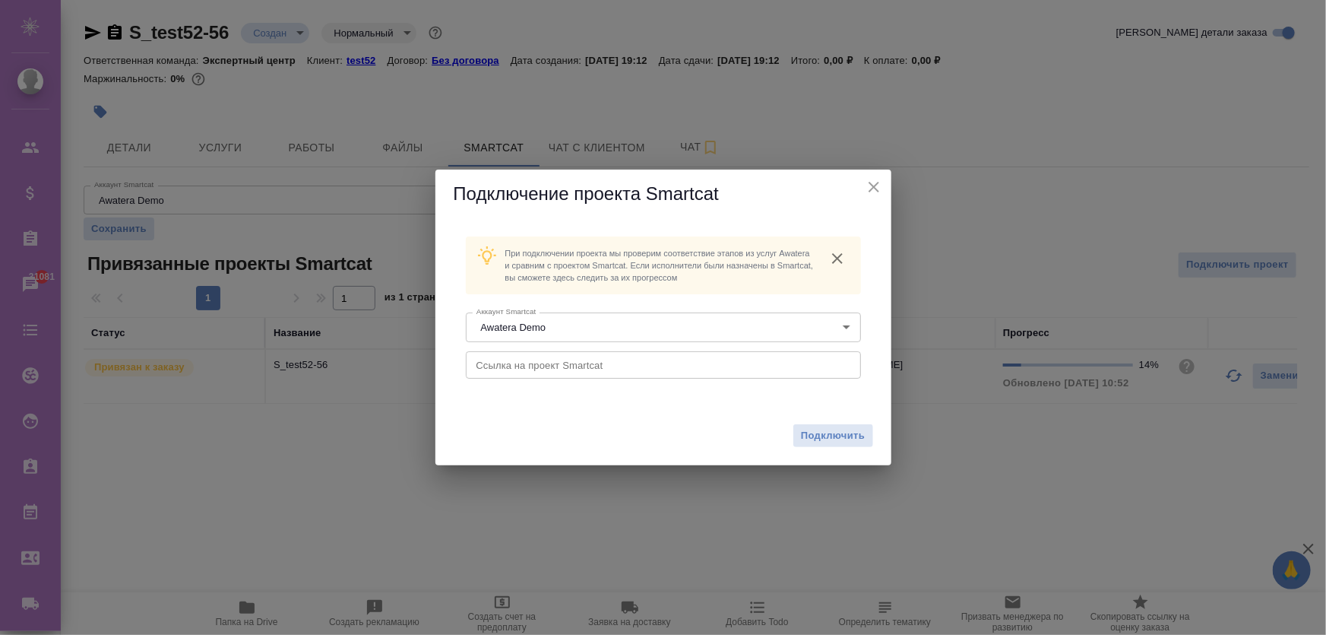
click at [518, 370] on input "text" at bounding box center [663, 364] width 395 height 27
click at [815, 440] on span "Подключить" at bounding box center [833, 435] width 65 height 15
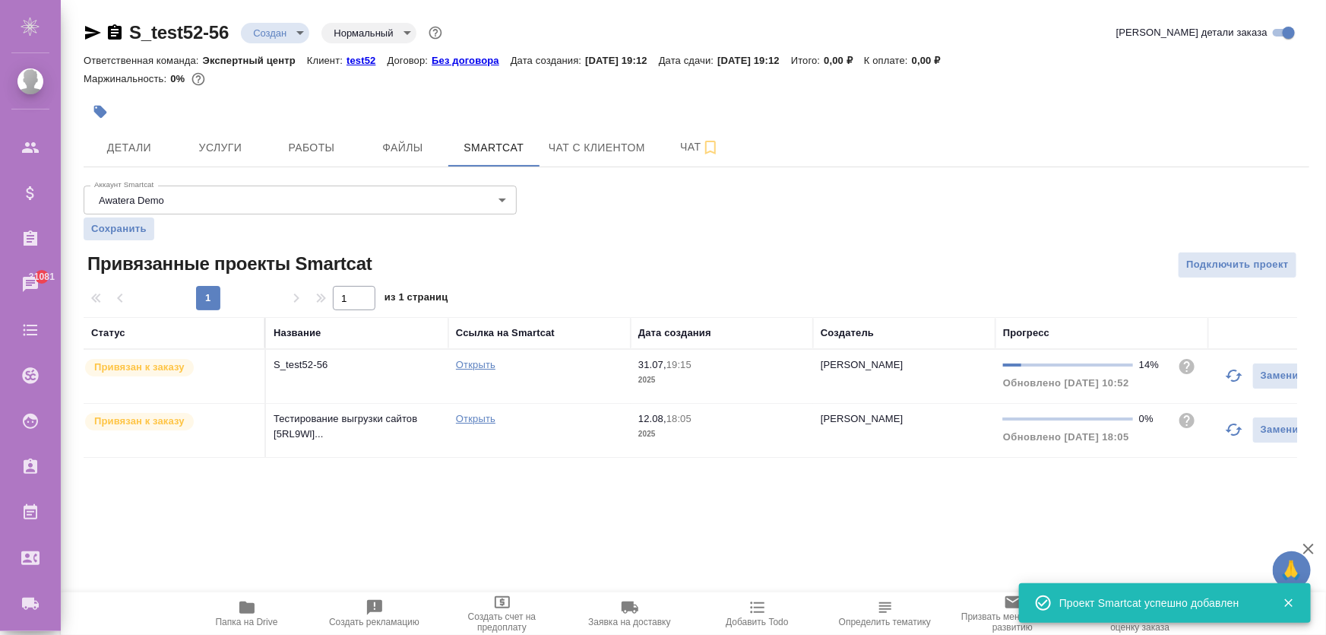
click at [363, 372] on p "Тестирование выгрузки сайтов [5RL9Wl]..." at bounding box center [357, 364] width 167 height 15
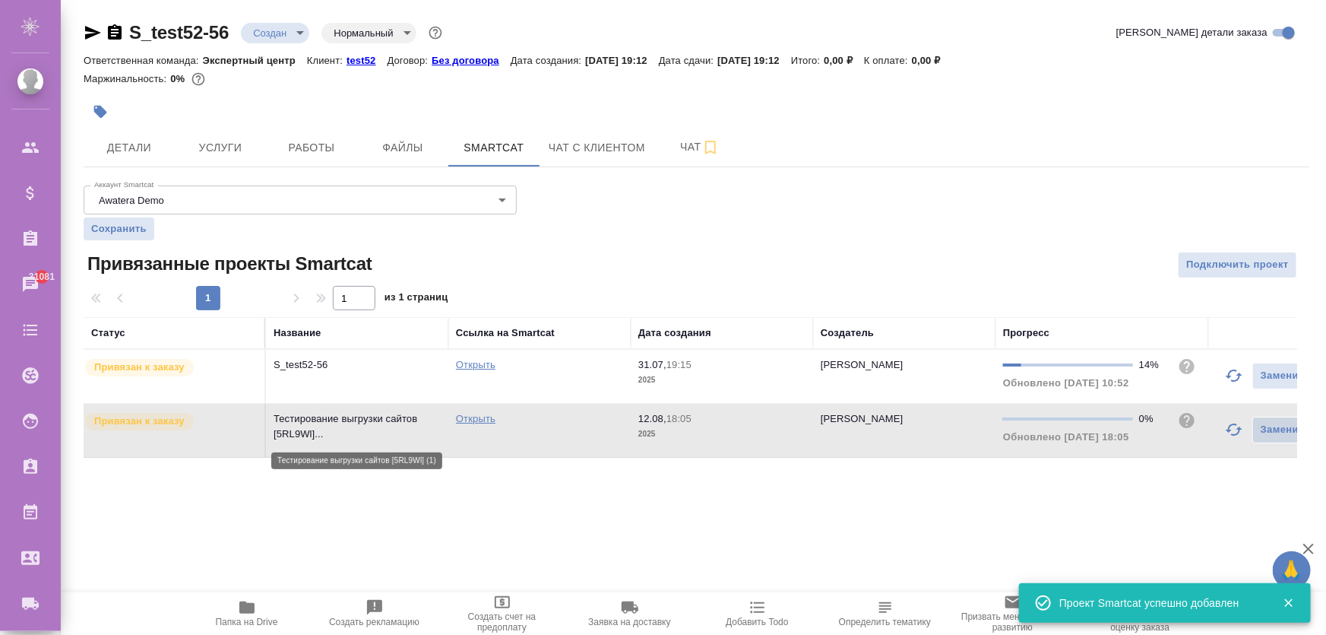
click at [363, 438] on p "Тестирование выгрузки сайтов [5RL9Wl]..." at bounding box center [357, 426] width 167 height 30
click at [90, 152] on button "Детали" at bounding box center [129, 147] width 91 height 38
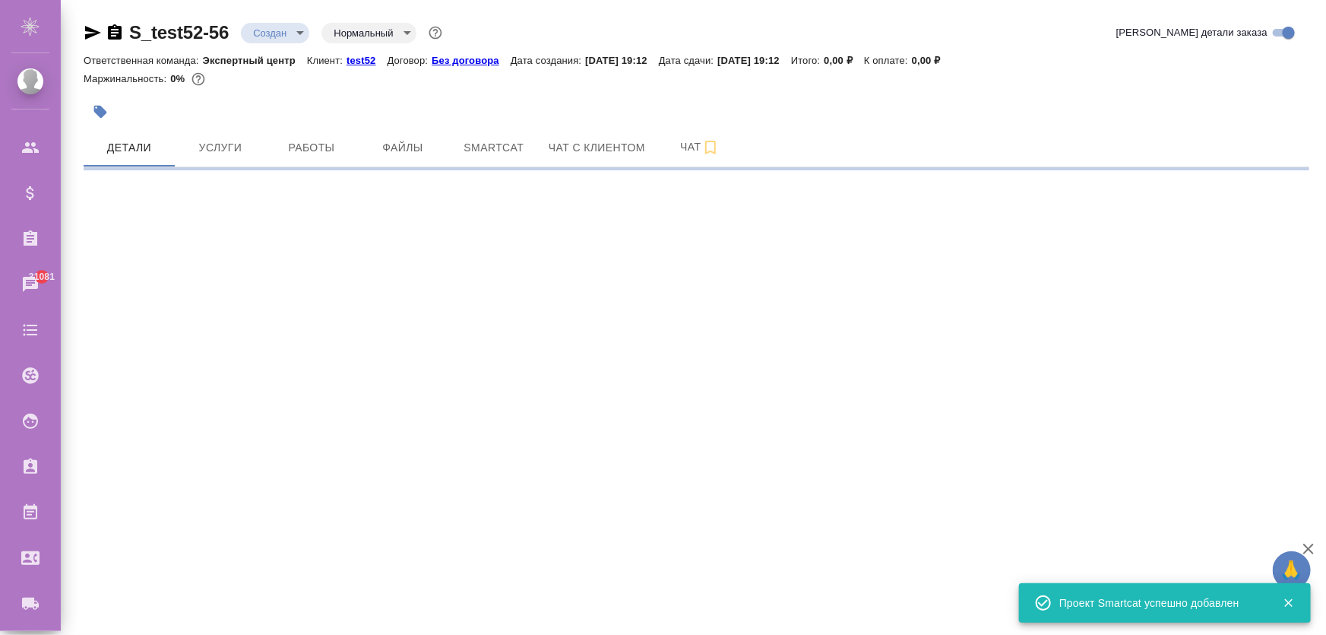
select select "RU"
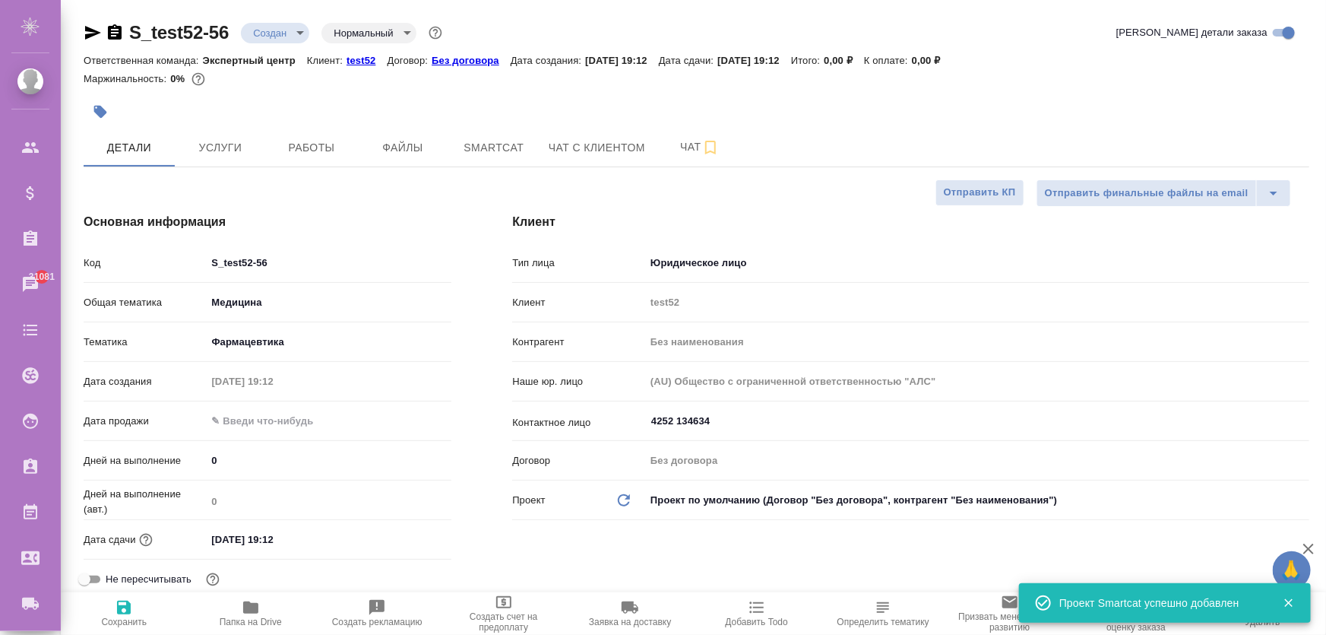
type textarea "x"
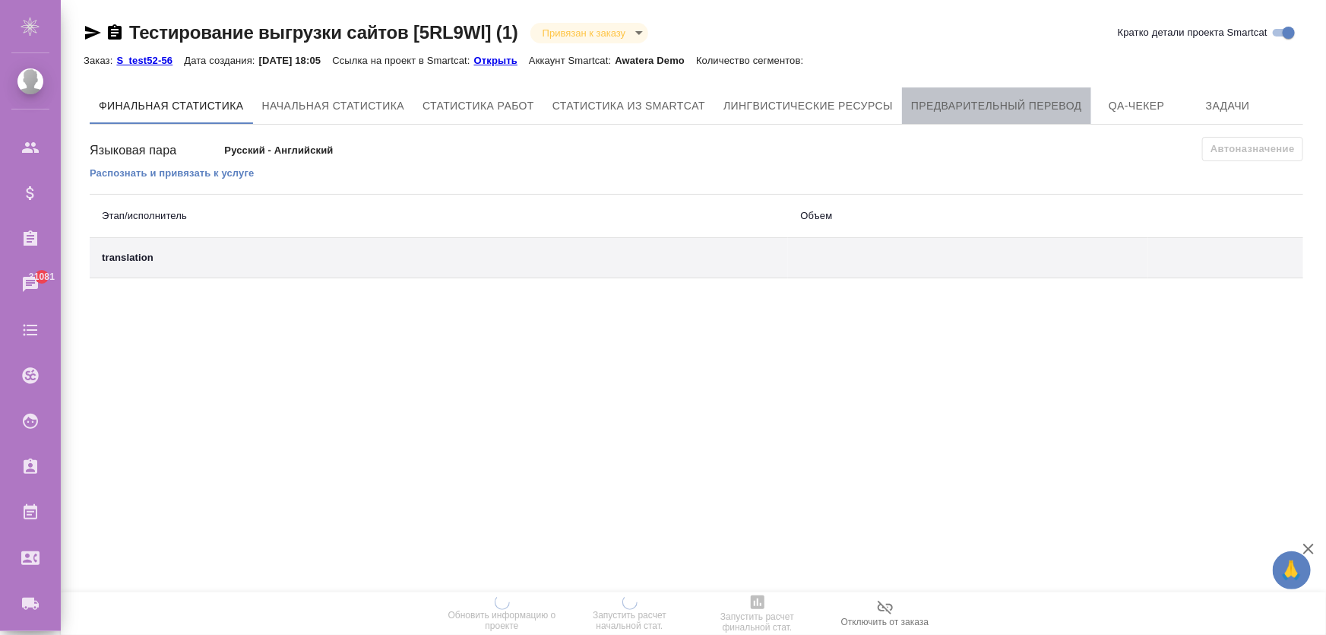
click at [958, 109] on span "Предварительный перевод" at bounding box center [996, 106] width 171 height 19
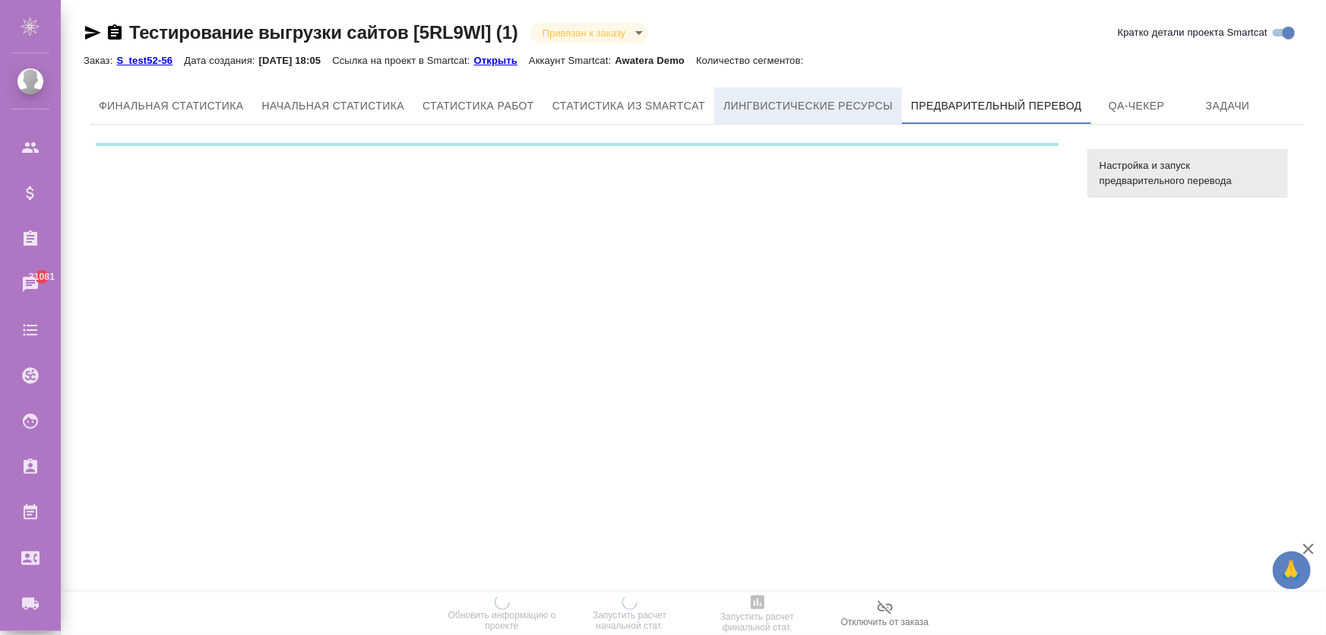
click at [793, 104] on span "Лингвистические ресурсы" at bounding box center [808, 106] width 169 height 19
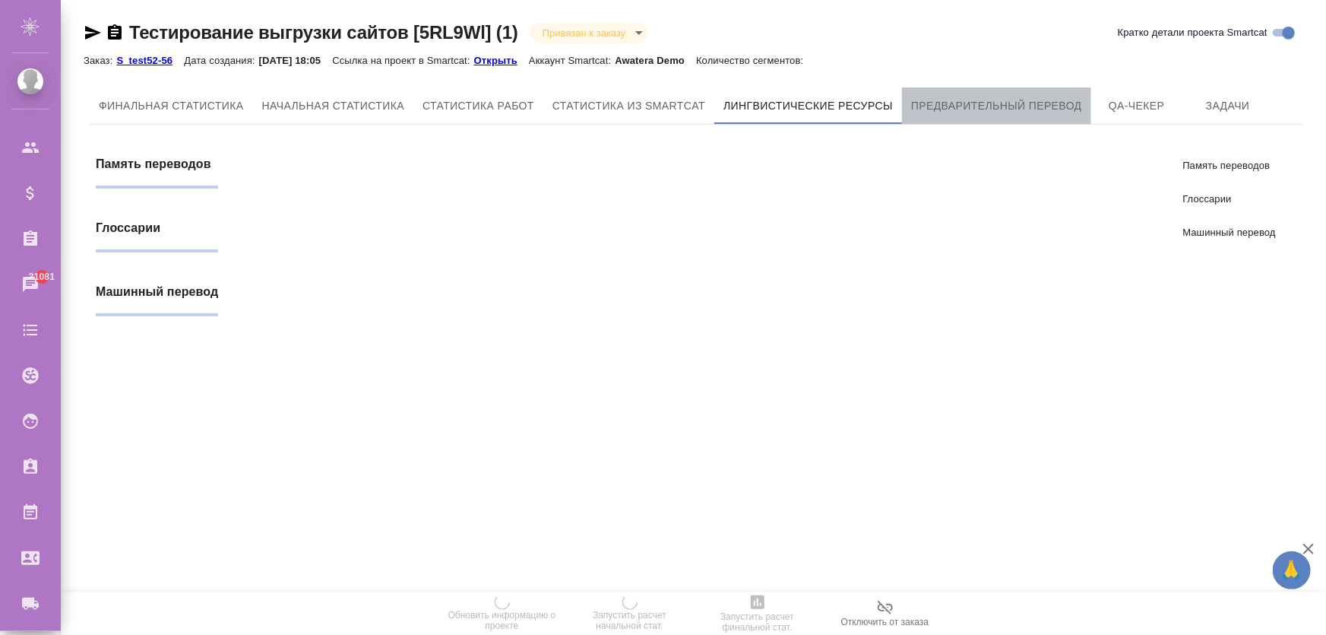
click at [925, 104] on span "Предварительный перевод" at bounding box center [996, 106] width 171 height 19
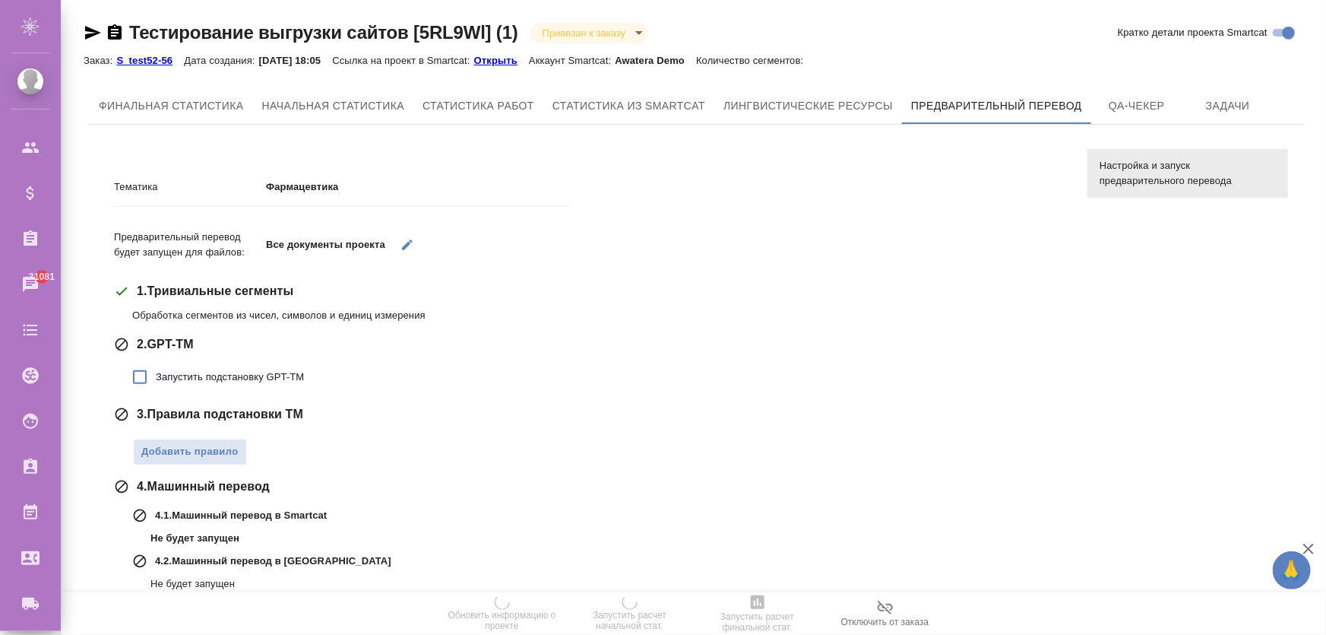
click at [223, 379] on span "Запустить подстановку GPT-TM" at bounding box center [230, 376] width 148 height 15
click at [156, 379] on input "Запустить подстановку GPT-TM" at bounding box center [140, 377] width 32 height 32
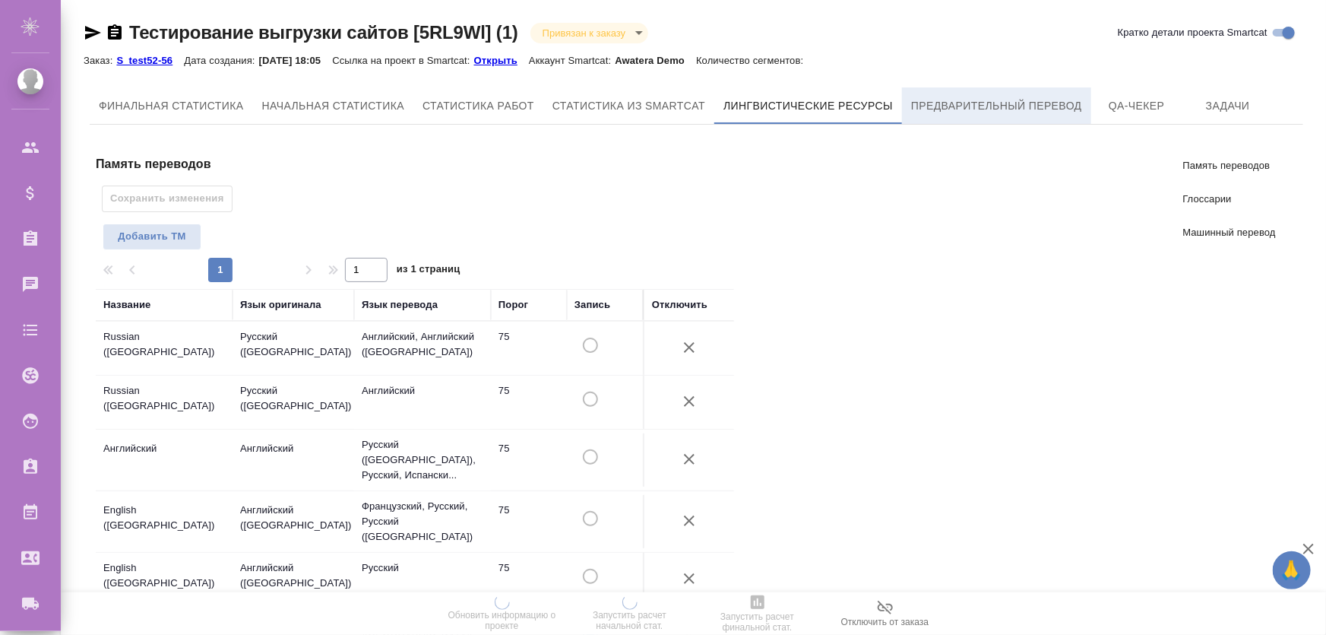
click at [940, 109] on span "Предварительный перевод" at bounding box center [996, 106] width 171 height 19
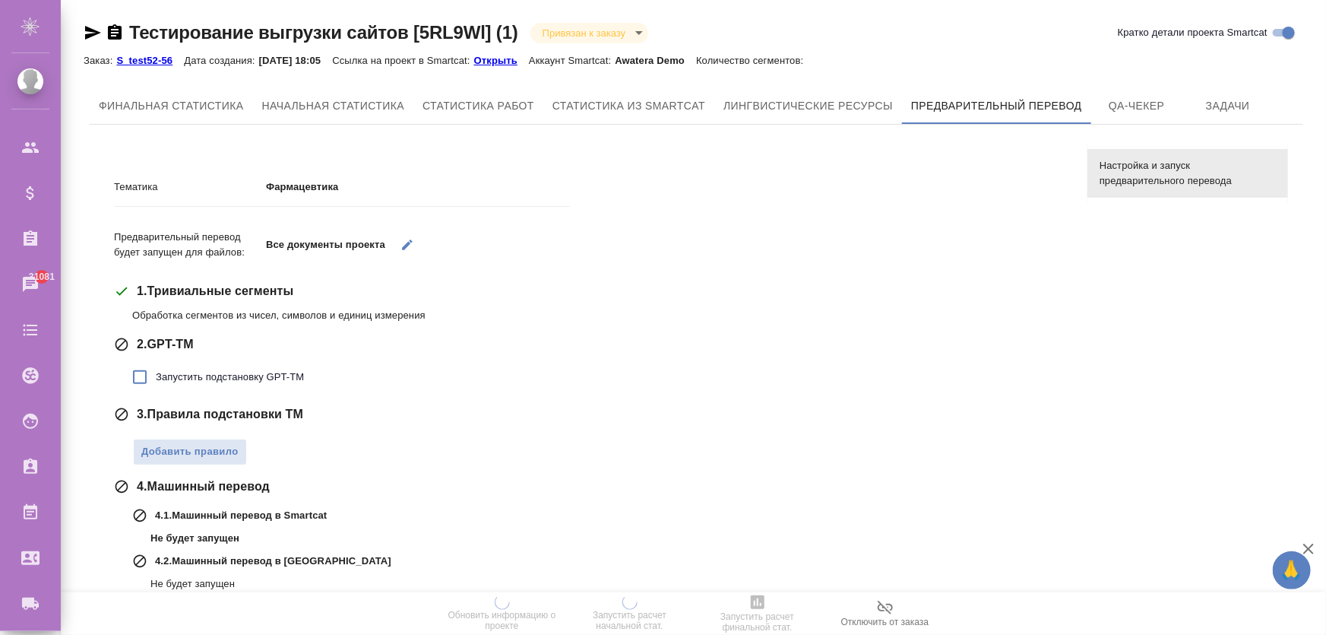
click at [157, 380] on span "Запустить подстановку GPT-TM" at bounding box center [230, 376] width 148 height 15
click at [156, 380] on input "Запустить подстановку GPT-TM" at bounding box center [140, 377] width 32 height 32
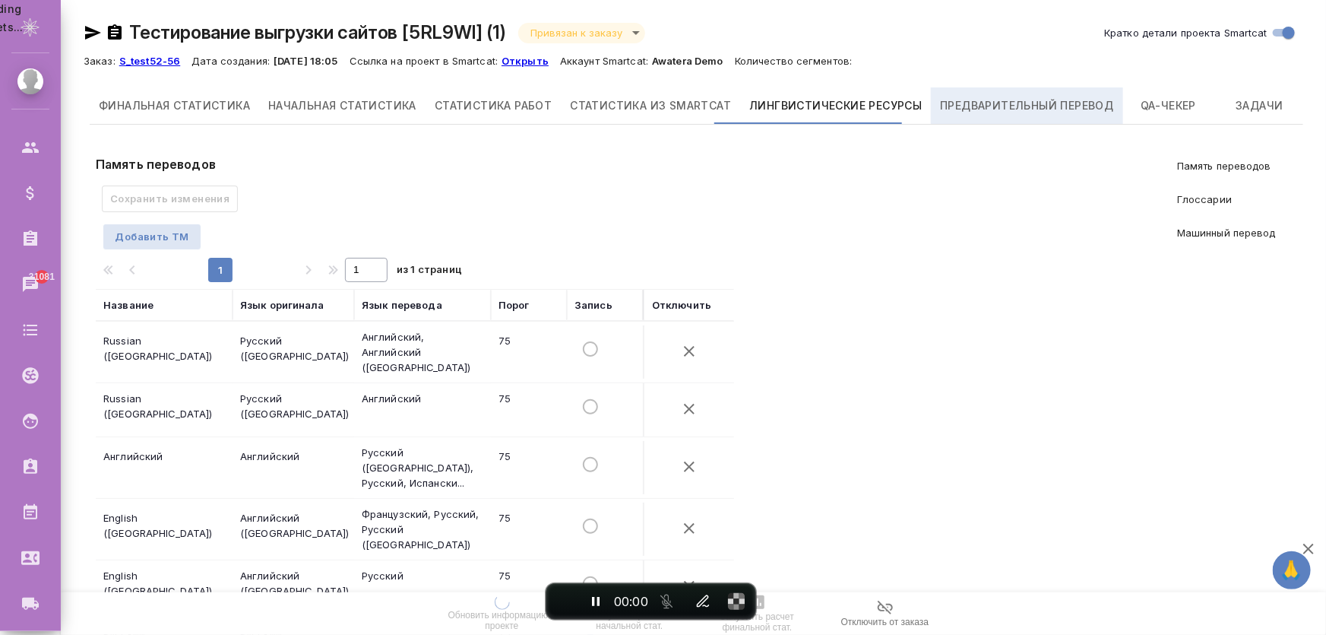
click at [994, 109] on span "Предварительный перевод" at bounding box center [1026, 106] width 173 height 19
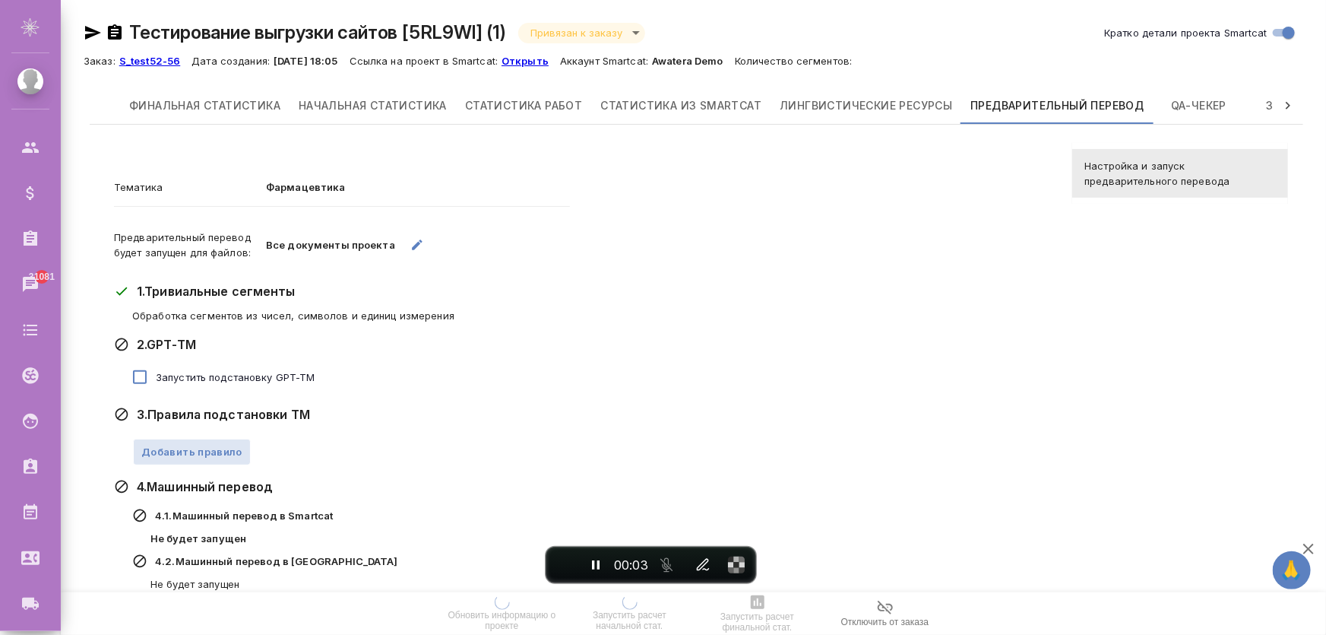
click at [143, 379] on input "Запустить подстановку GPT-TM" at bounding box center [140, 377] width 32 height 32
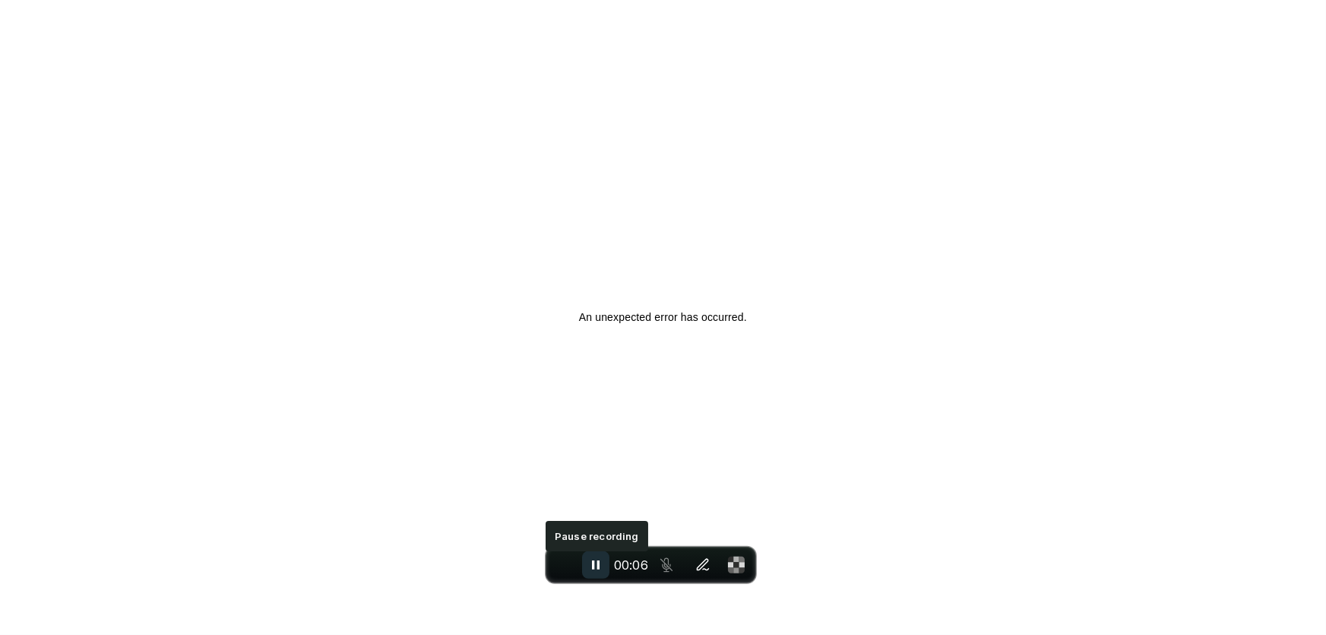
click at [597, 567] on icon "Pause recording" at bounding box center [595, 564] width 15 height 15
click at [564, 565] on span "End recording" at bounding box center [564, 565] width 0 height 0
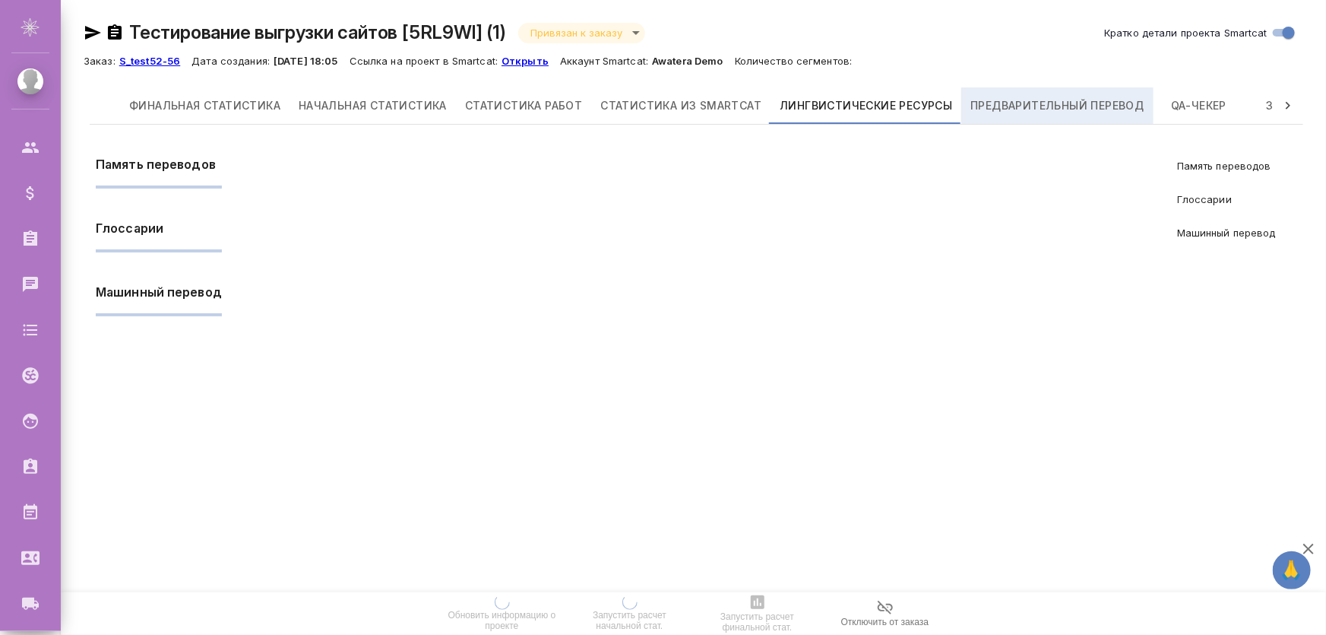
click at [1031, 93] on button "Предварительный перевод" at bounding box center [1057, 105] width 192 height 36
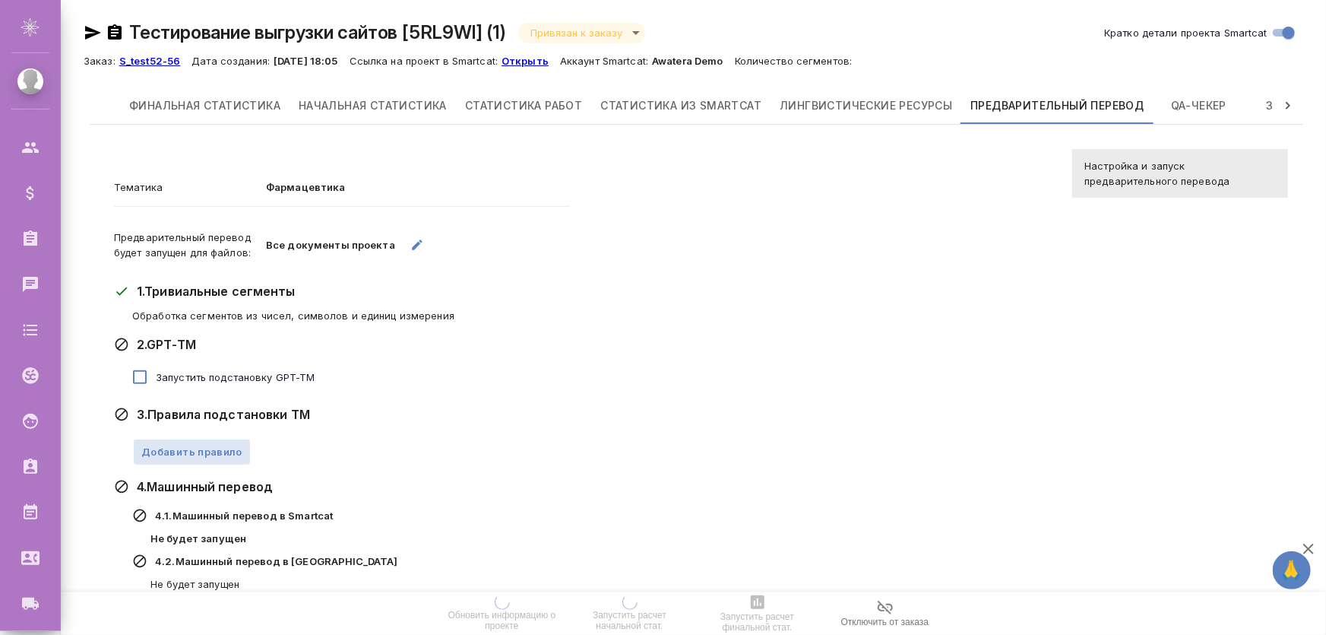
scroll to position [127, 0]
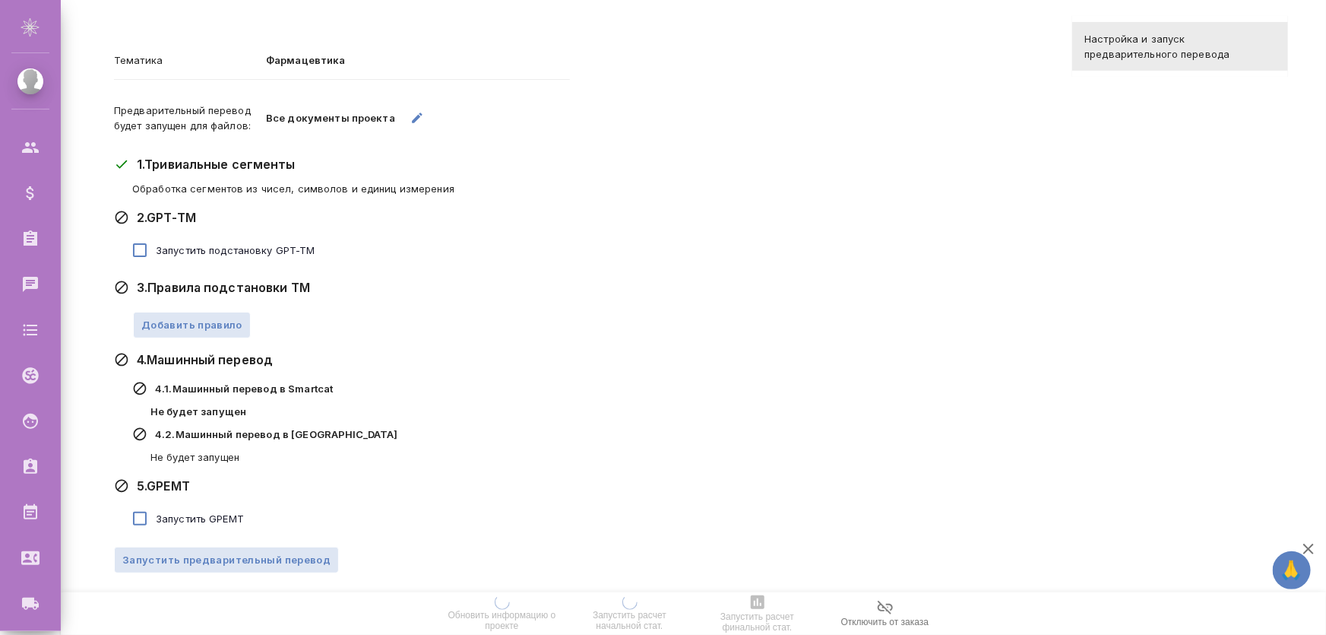
click at [153, 515] on input "Запустить GPEMT" at bounding box center [140, 518] width 32 height 32
checkbox input "true"
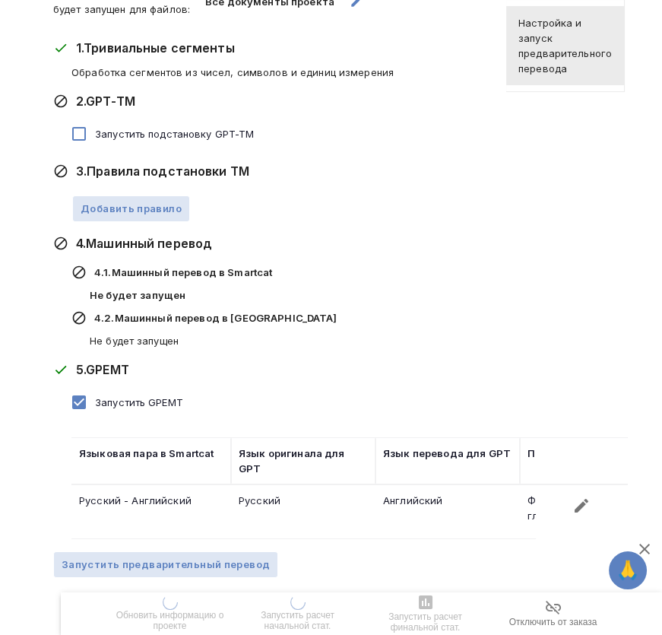
scroll to position [9, 0]
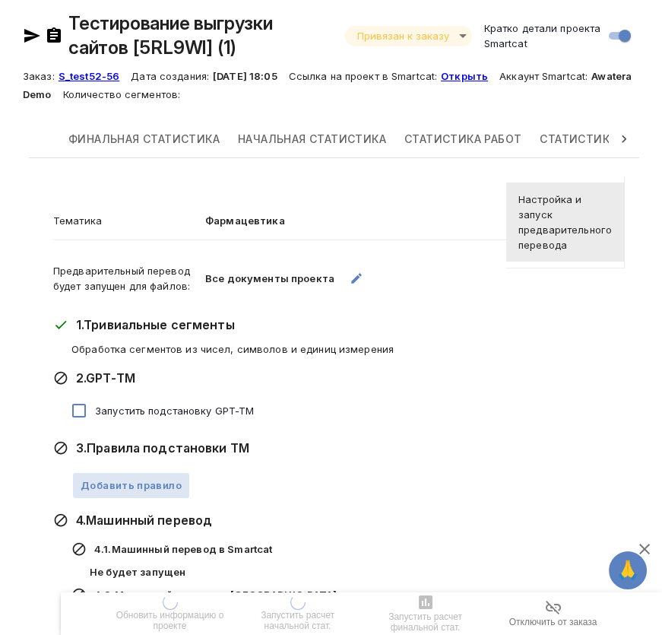
click at [623, 139] on icon at bounding box center [623, 138] width 15 height 15
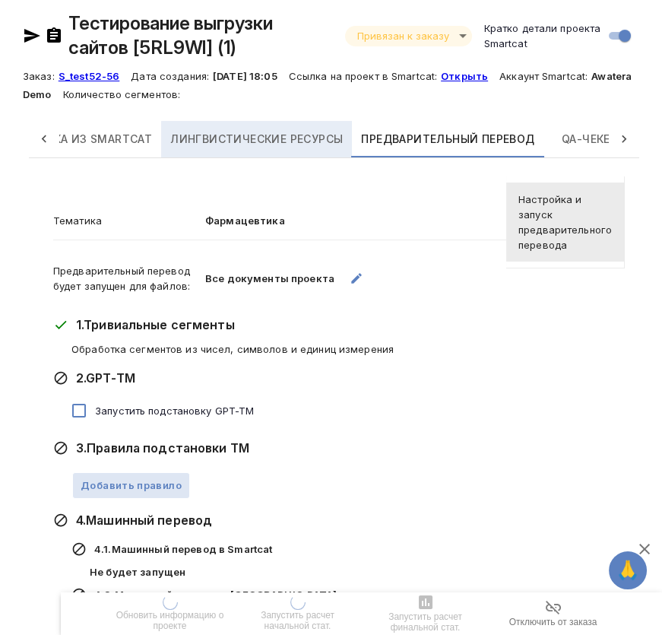
click at [293, 137] on span "Лингвистические ресурсы" at bounding box center [256, 139] width 173 height 19
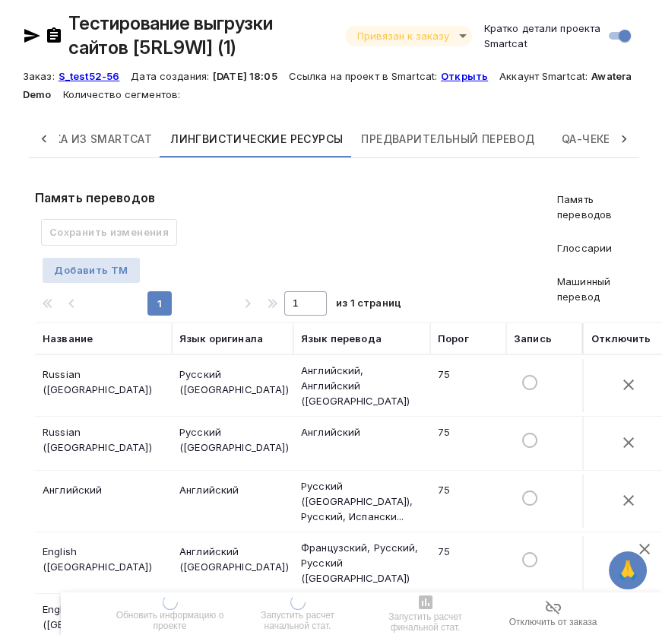
scroll to position [534, 0]
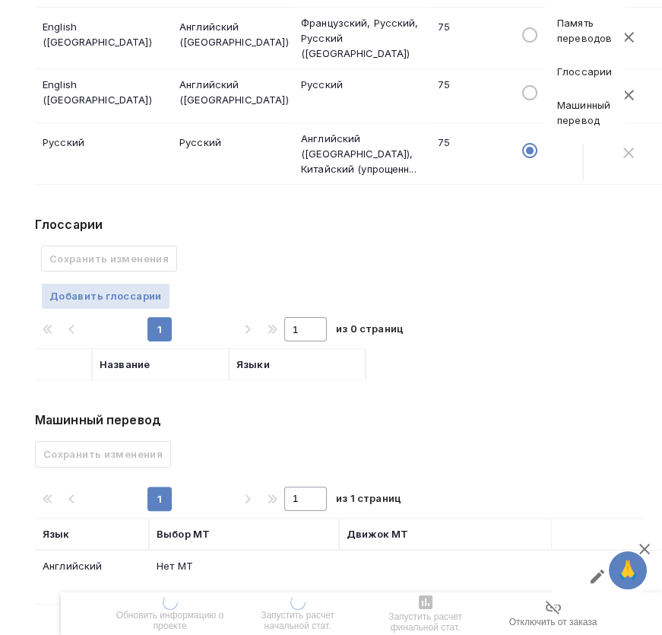
click at [593, 569] on icon "button" at bounding box center [598, 576] width 14 height 14
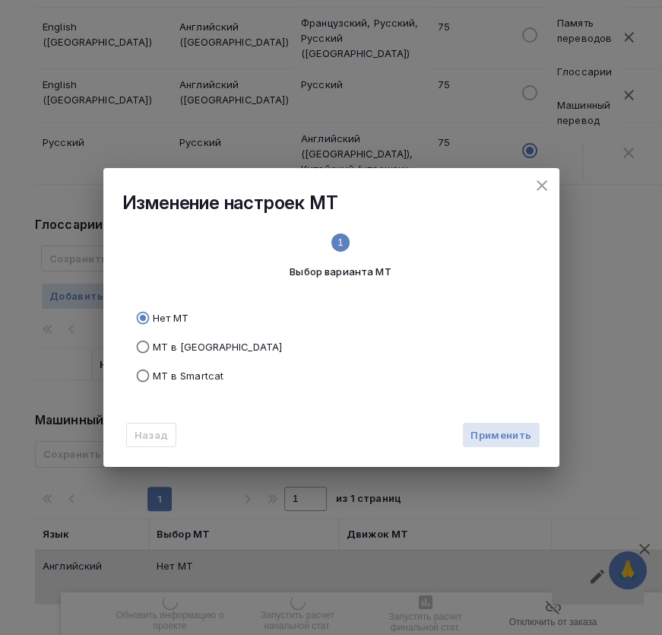
click at [168, 344] on span "МТ в [GEOGRAPHIC_DATA]" at bounding box center [218, 346] width 130 height 15
click at [153, 344] on input "МТ в [GEOGRAPHIC_DATA]" at bounding box center [140, 346] width 24 height 29
radio input "true"
click at [517, 432] on span "Применить" at bounding box center [500, 434] width 61 height 17
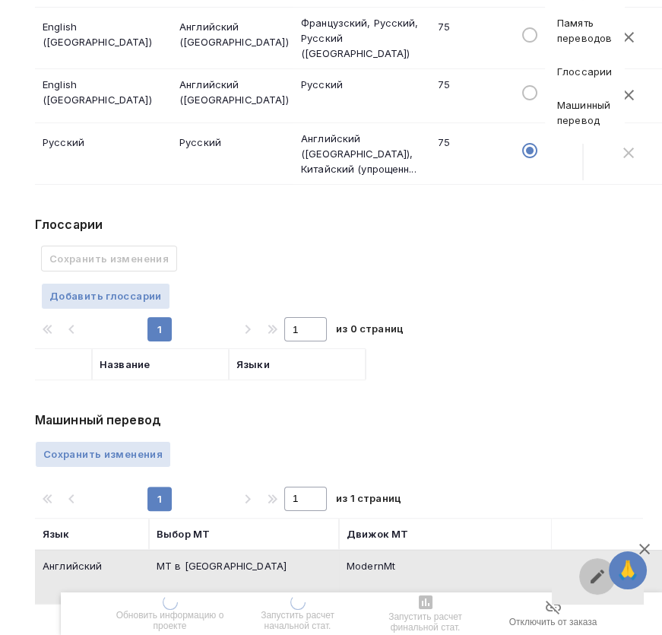
click at [596, 569] on icon "button" at bounding box center [598, 576] width 14 height 14
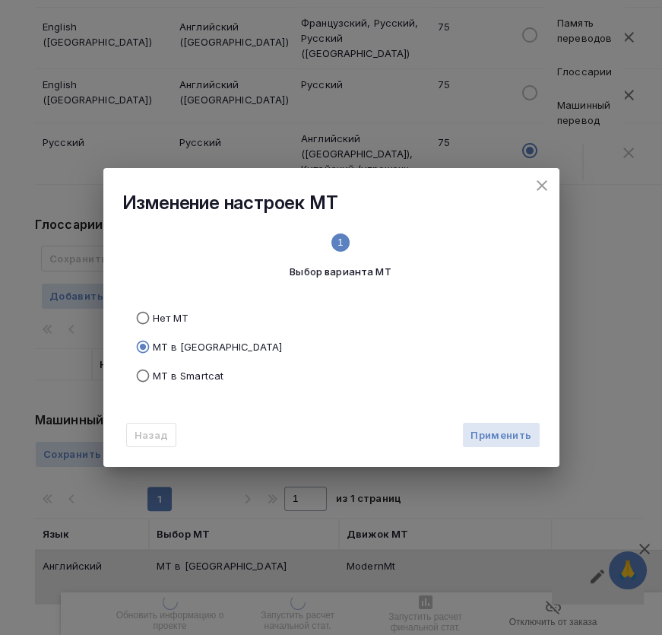
drag, startPoint x: 211, startPoint y: 359, endPoint x: 208, endPoint y: 368, distance: 8.7
click at [211, 361] on label "МТ в Smartcat" at bounding box center [328, 375] width 401 height 29
click at [153, 361] on input "МТ в Smartcat" at bounding box center [140, 375] width 24 height 29
radio input "true"
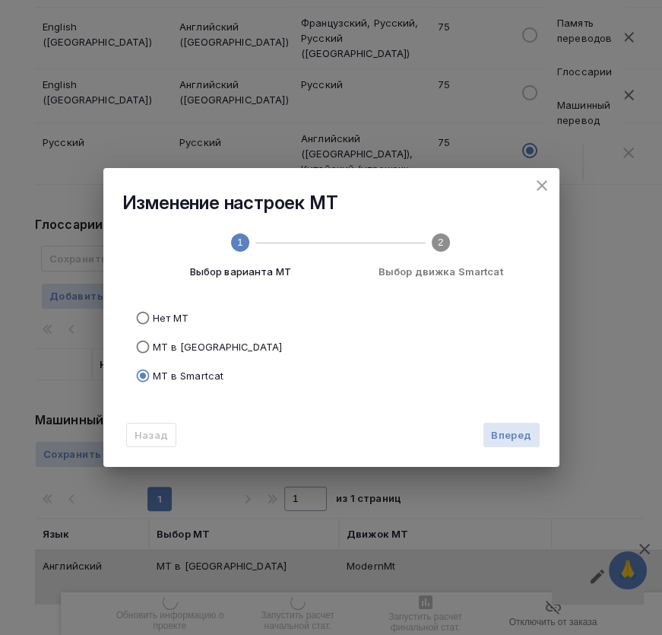
drag, startPoint x: 512, startPoint y: 434, endPoint x: 503, endPoint y: 433, distance: 9.2
click at [510, 434] on span "Вперед" at bounding box center [511, 434] width 40 height 17
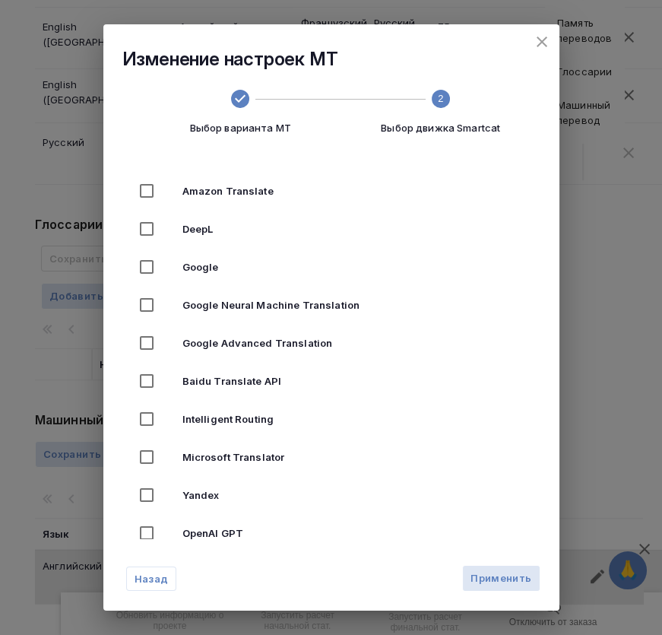
click at [223, 307] on span "Google Neural Machine Translation" at bounding box center [352, 304] width 340 height 15
checkbox input "true"
drag, startPoint x: 491, startPoint y: 578, endPoint x: 312, endPoint y: 576, distance: 178.6
click at [492, 578] on span "Применить" at bounding box center [500, 577] width 61 height 17
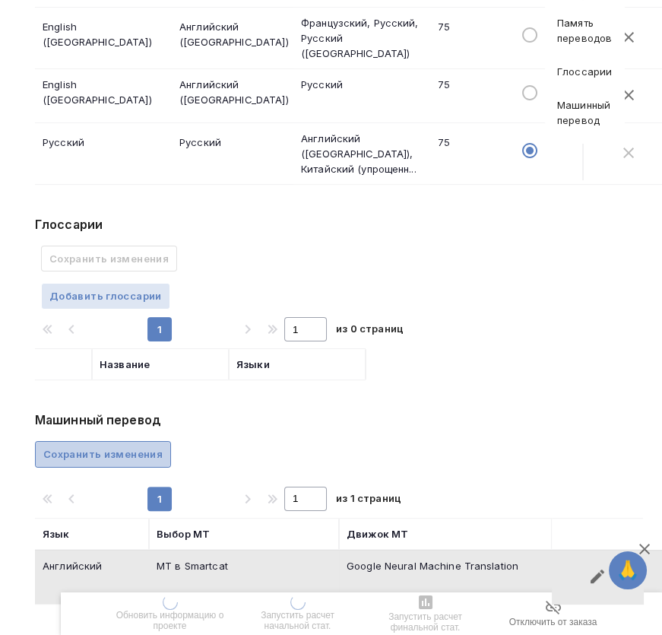
click at [135, 445] on span "Сохранить изменения" at bounding box center [102, 453] width 119 height 17
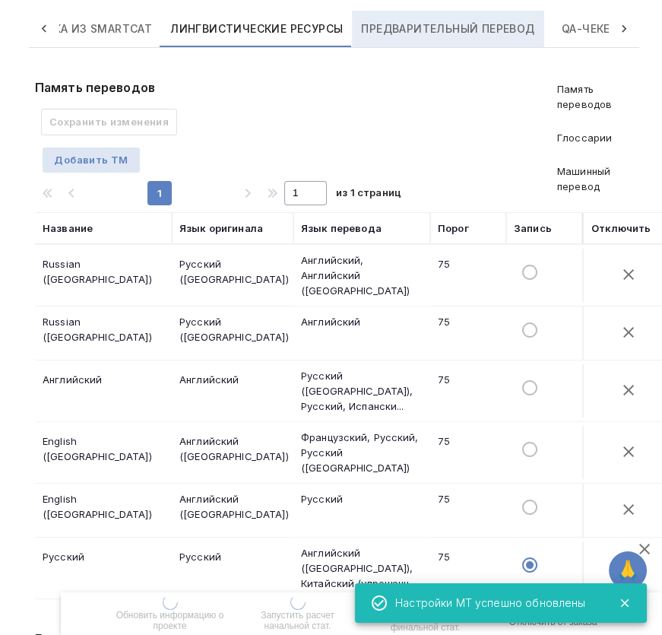
scroll to position [0, 0]
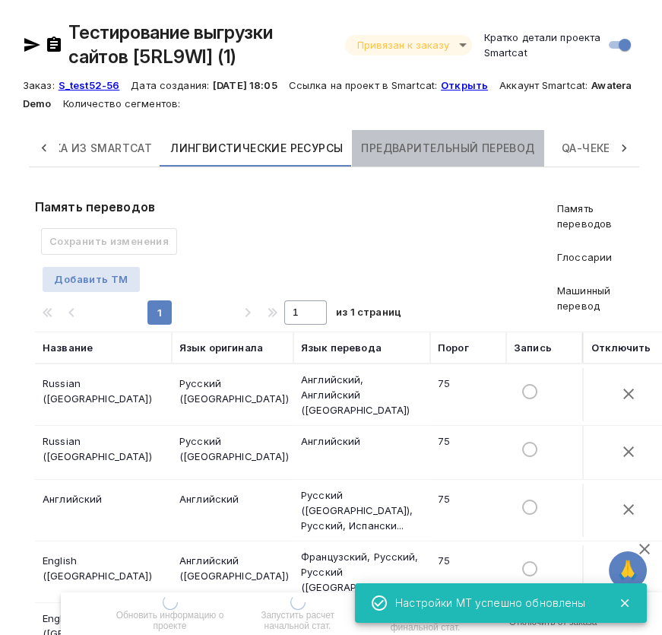
click at [432, 165] on button "Предварительный перевод" at bounding box center [448, 148] width 192 height 36
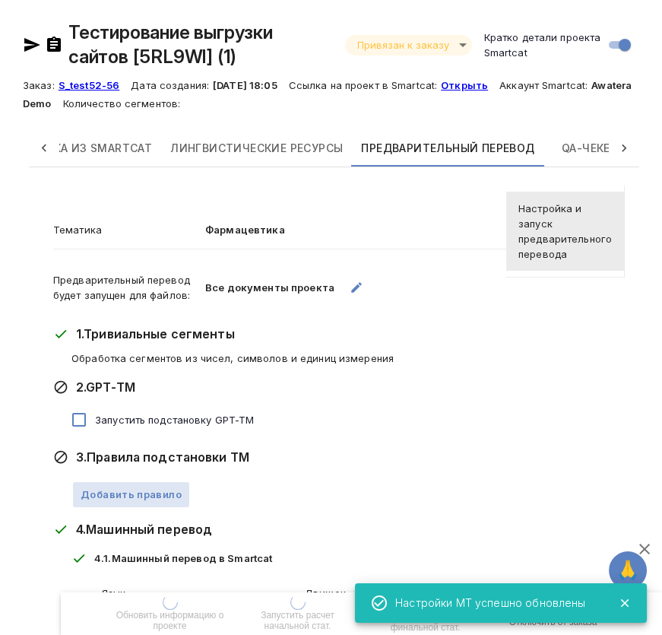
scroll to position [263, 0]
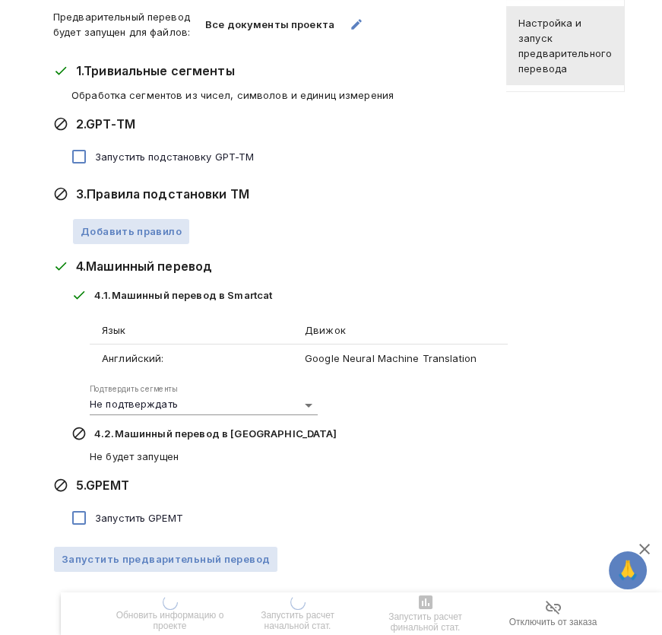
click at [119, 517] on span "Запустить GPEMT" at bounding box center [139, 517] width 88 height 15
click at [95, 517] on input "Запустить GPEMT" at bounding box center [79, 518] width 32 height 32
checkbox input "true"
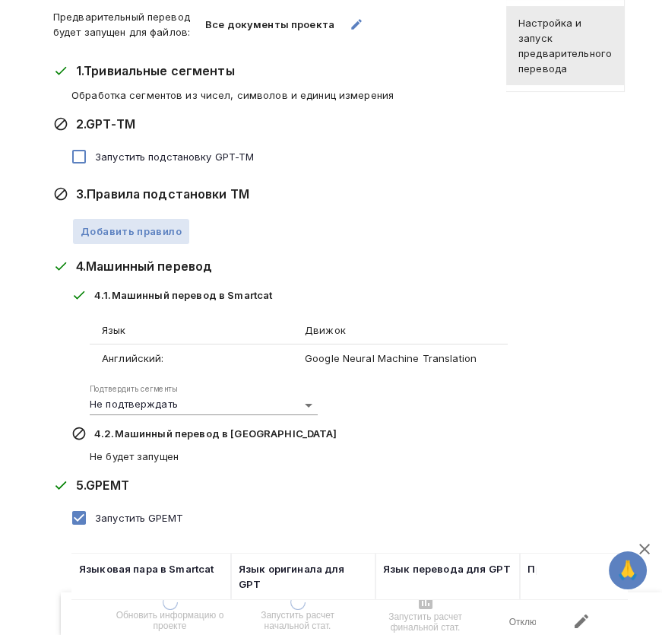
scroll to position [379, 0]
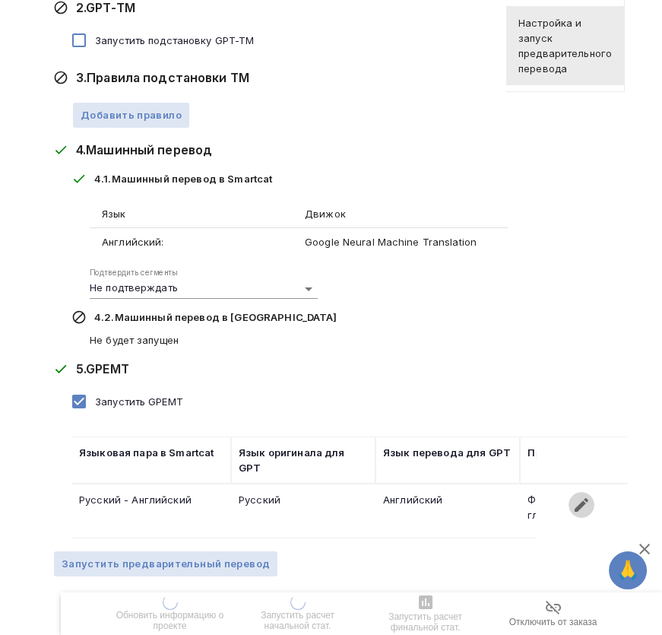
click at [589, 496] on icon "button" at bounding box center [581, 505] width 18 height 18
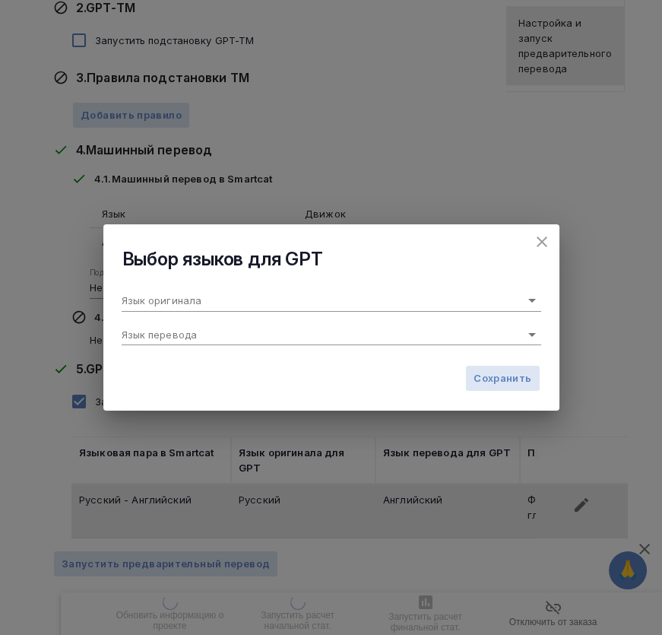
type input "Русский"
click at [388, 335] on input "Английский" at bounding box center [307, 334] width 371 height 21
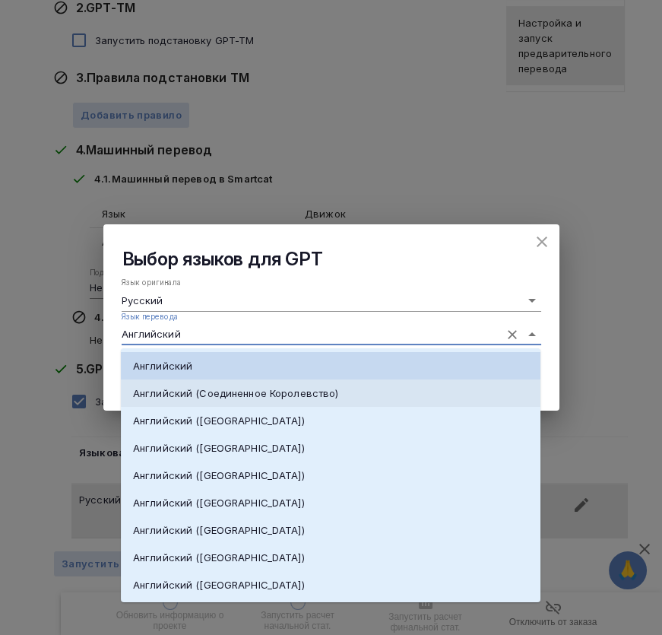
click at [334, 391] on p "Английский (Соединенное Королевство)" at bounding box center [235, 392] width 205 height 15
type input "Английский (Соединенное Королевство)"
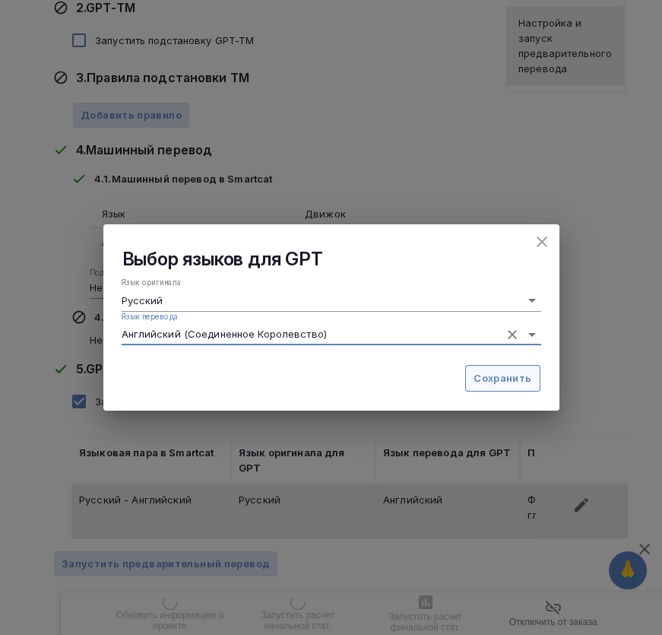
drag, startPoint x: 506, startPoint y: 379, endPoint x: 367, endPoint y: 549, distance: 219.2
click at [506, 378] on span "Сохранить" at bounding box center [502, 377] width 58 height 17
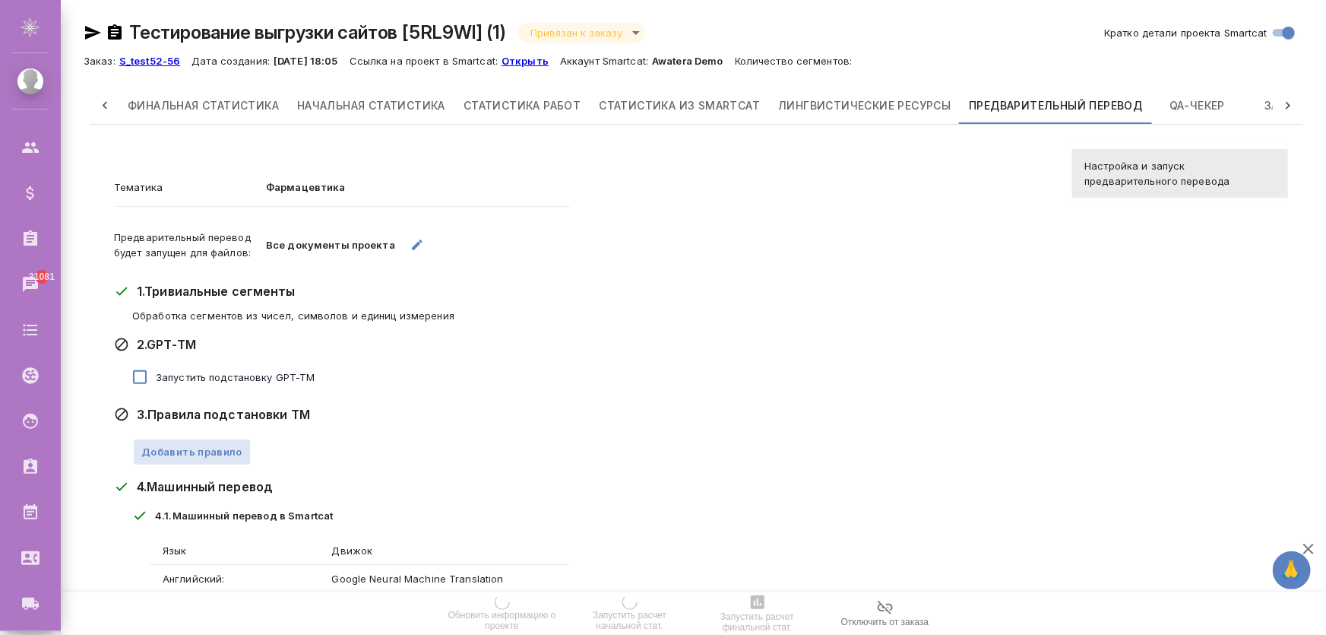
scroll to position [333, 0]
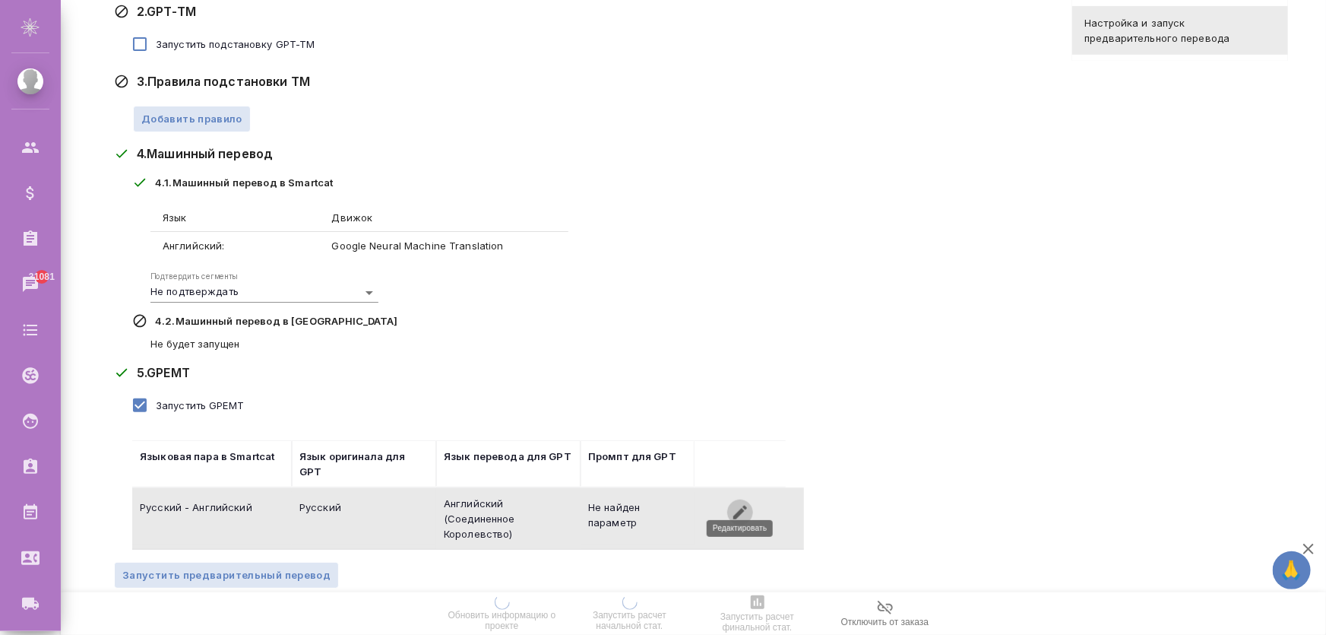
click at [744, 505] on icon "button" at bounding box center [740, 512] width 14 height 14
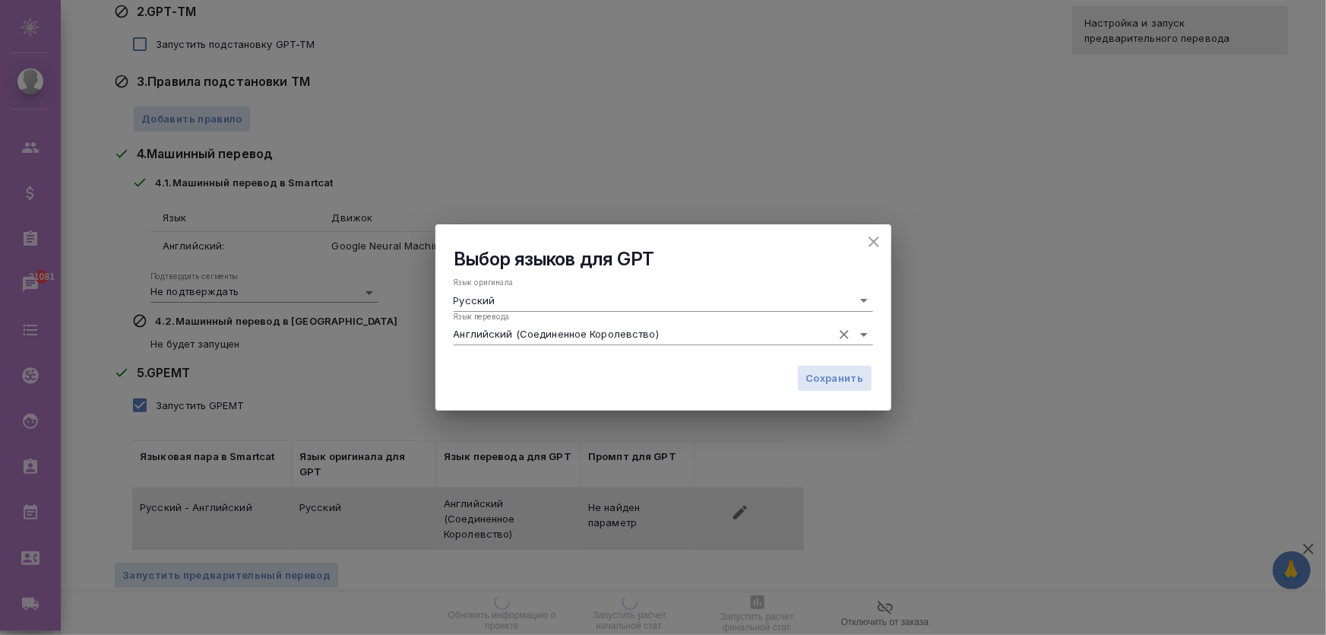
click at [619, 341] on input "Английский (Соединенное Королевство)" at bounding box center [639, 334] width 371 height 21
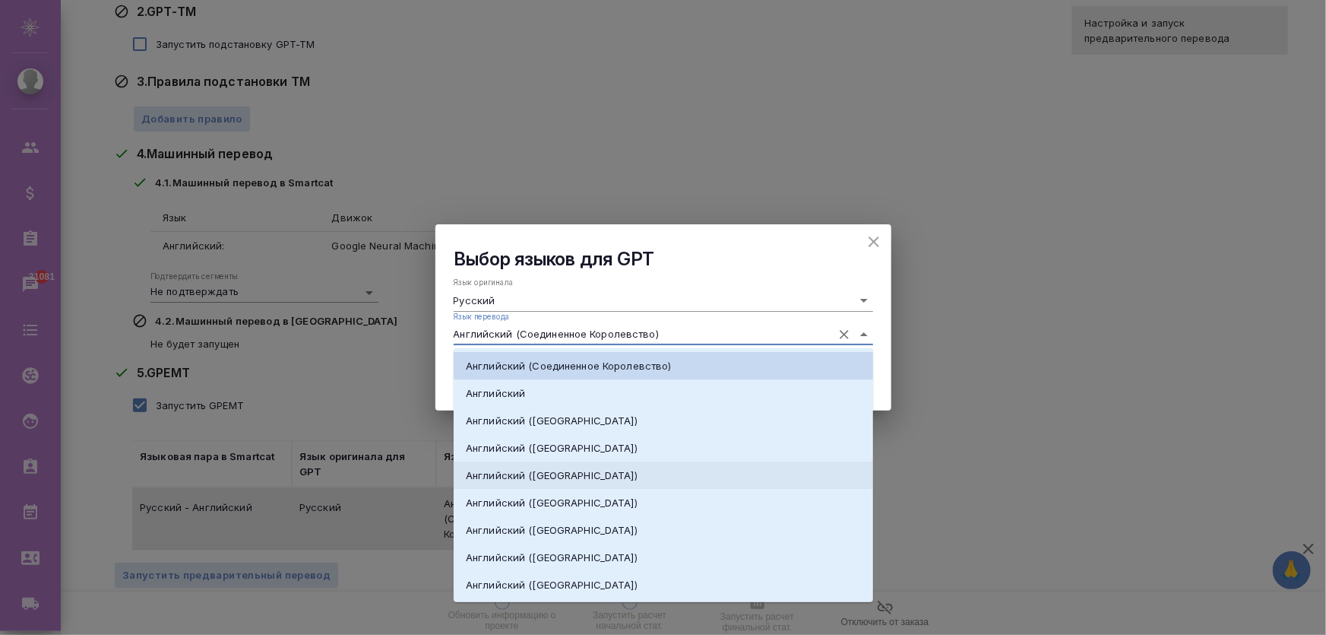
click at [559, 471] on li "Английский ([GEOGRAPHIC_DATA])" at bounding box center [664, 474] width 420 height 27
type input "Английский ([GEOGRAPHIC_DATA])"
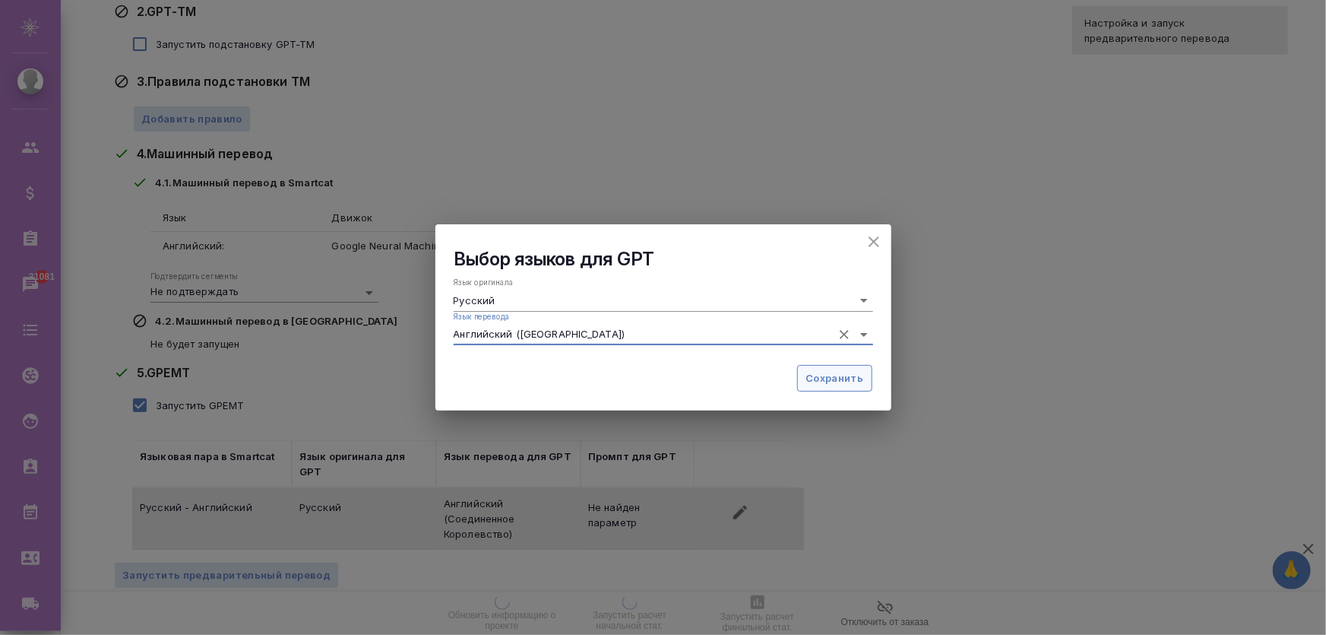
click at [841, 375] on span "Сохранить" at bounding box center [835, 377] width 58 height 17
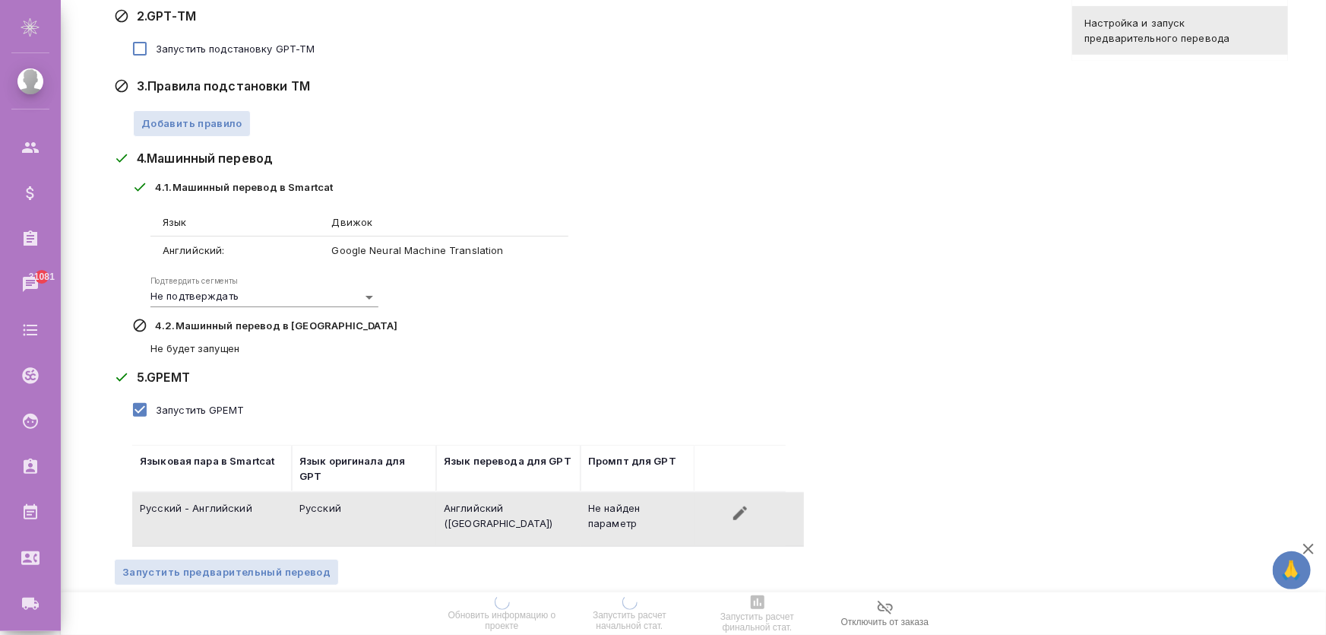
scroll to position [327, 0]
click at [743, 505] on icon "button" at bounding box center [740, 514] width 18 height 18
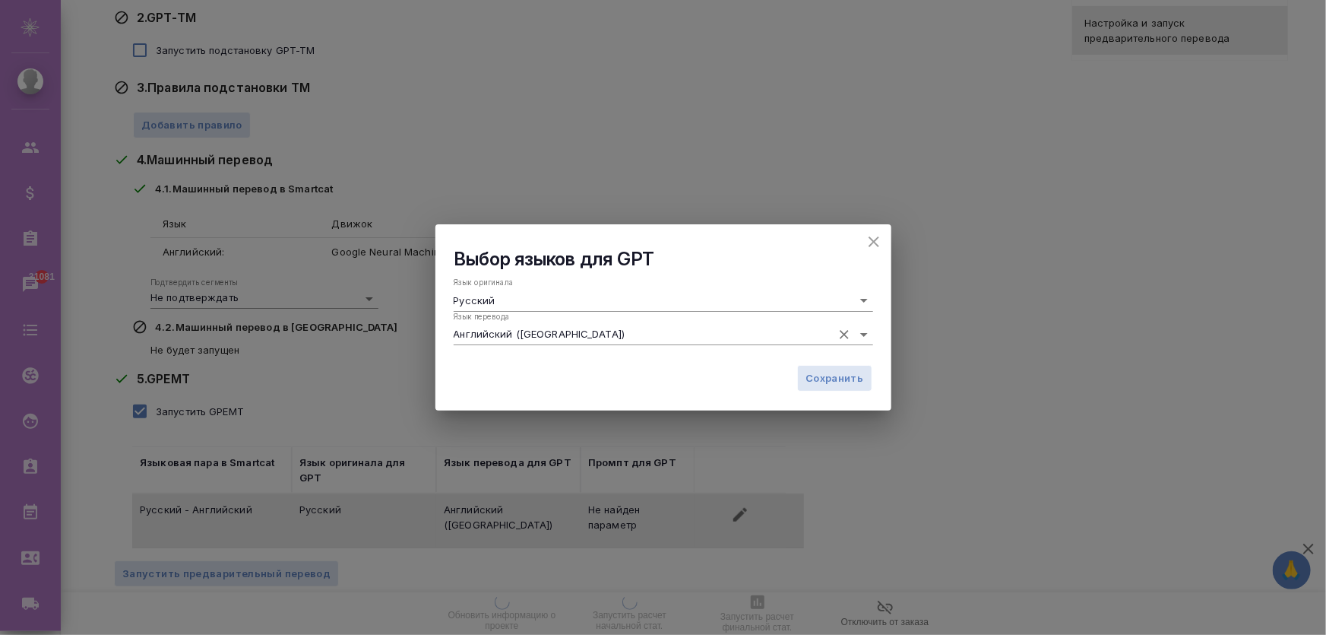
click at [598, 337] on input "Английский ([GEOGRAPHIC_DATA])" at bounding box center [639, 334] width 371 height 21
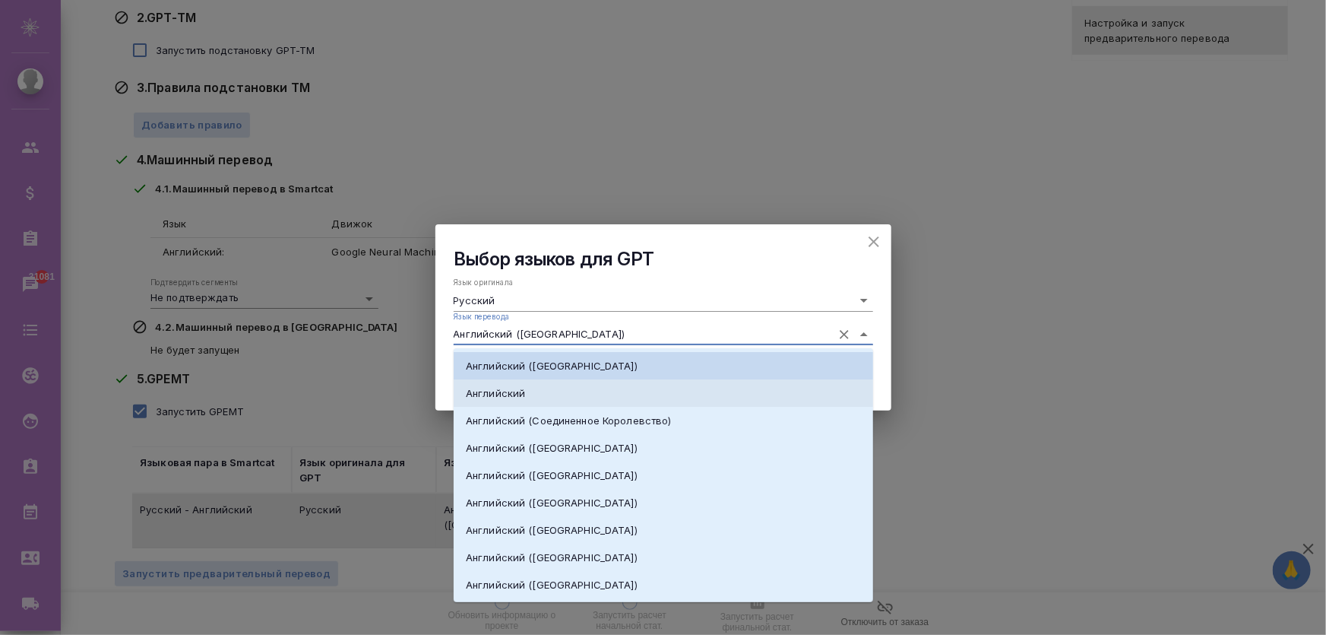
click at [558, 394] on li "Английский" at bounding box center [664, 392] width 420 height 27
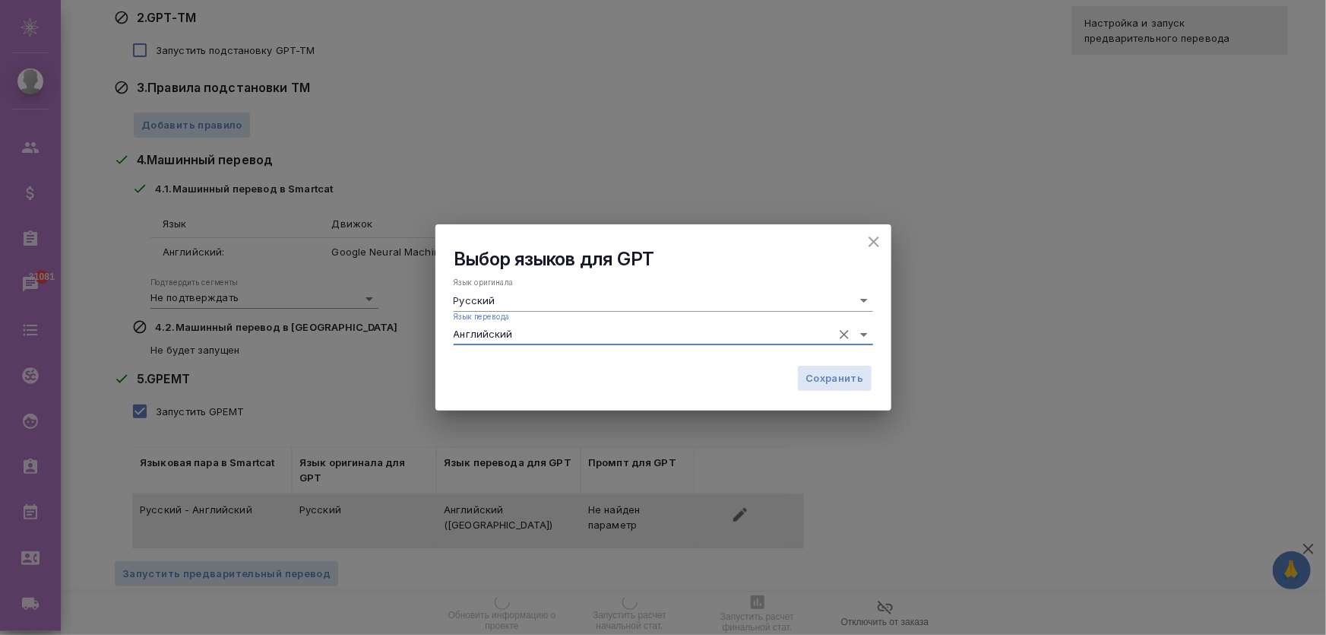
type input "Английский"
drag, startPoint x: 849, startPoint y: 391, endPoint x: 846, endPoint y: 380, distance: 11.1
click at [849, 390] on button "Сохранить" at bounding box center [834, 378] width 74 height 27
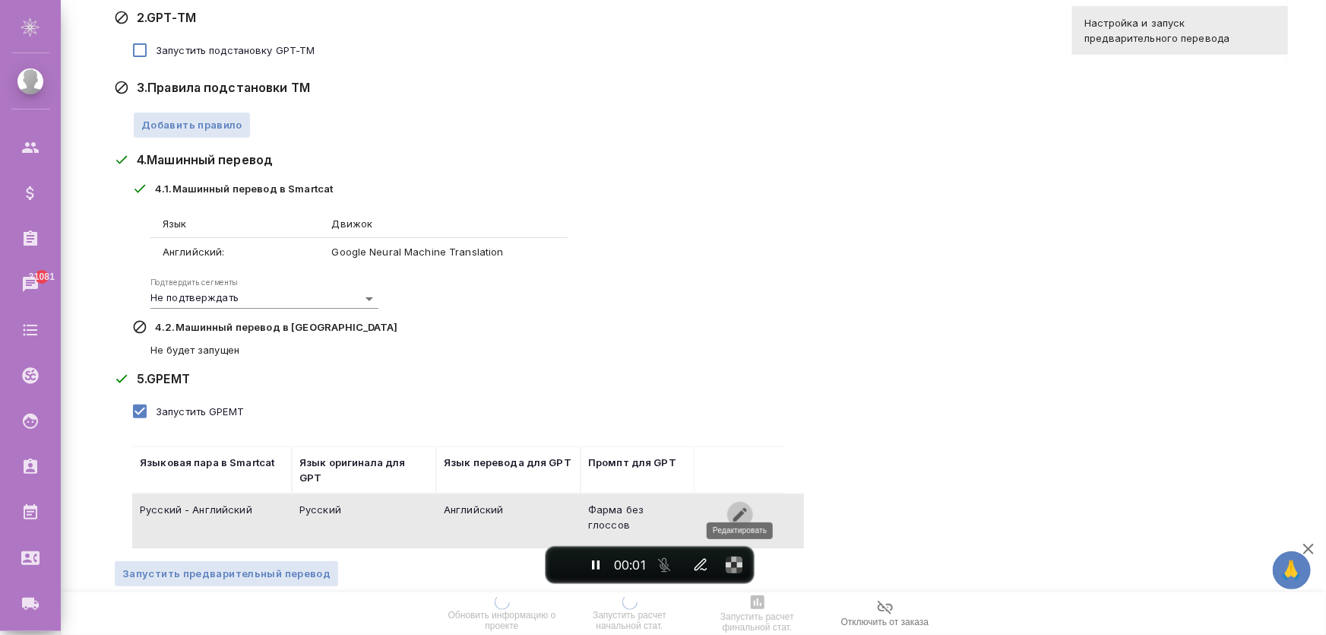
click at [733, 505] on icon "button" at bounding box center [740, 514] width 18 height 18
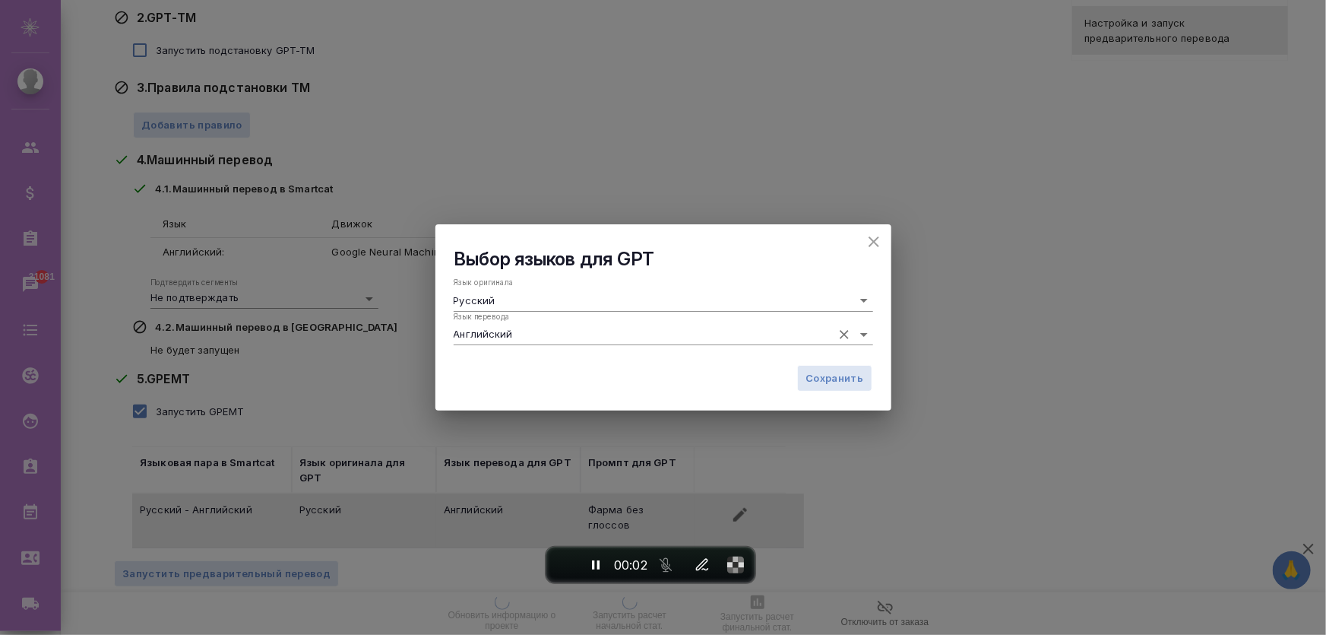
click at [629, 341] on input "Английский" at bounding box center [639, 334] width 371 height 21
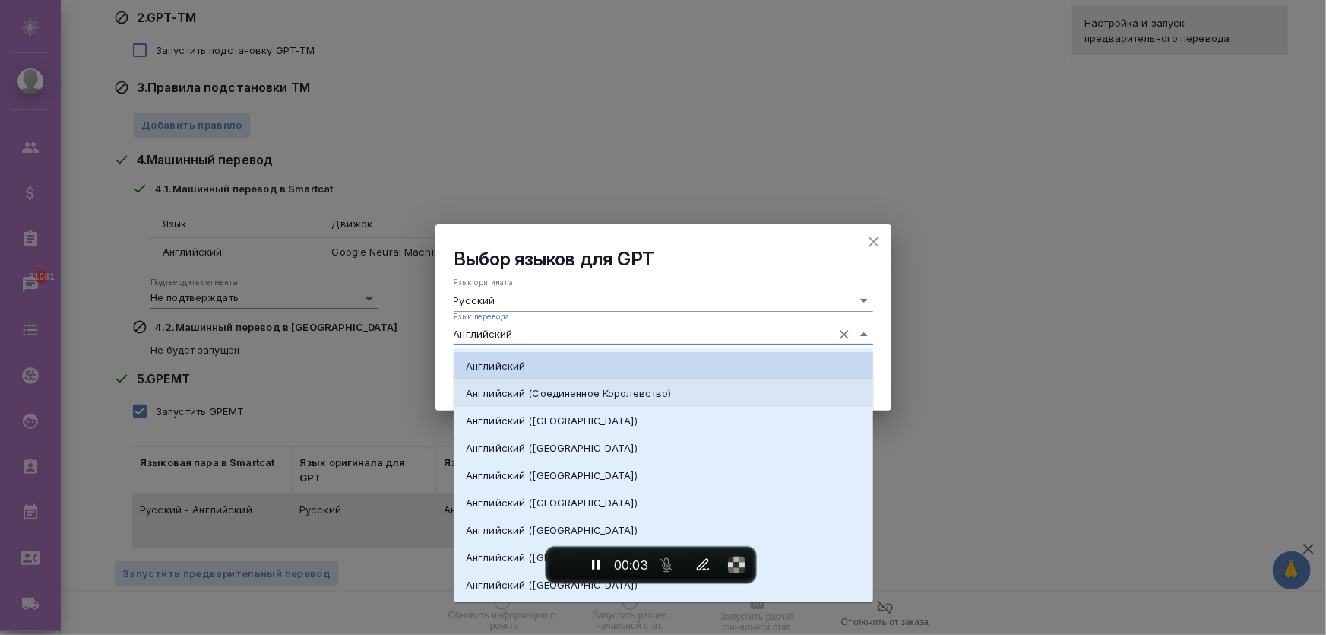
click at [616, 387] on p "Английский (Соединенное Королевство)" at bounding box center [568, 392] width 205 height 15
type input "Английский (Соединенное Королевство)"
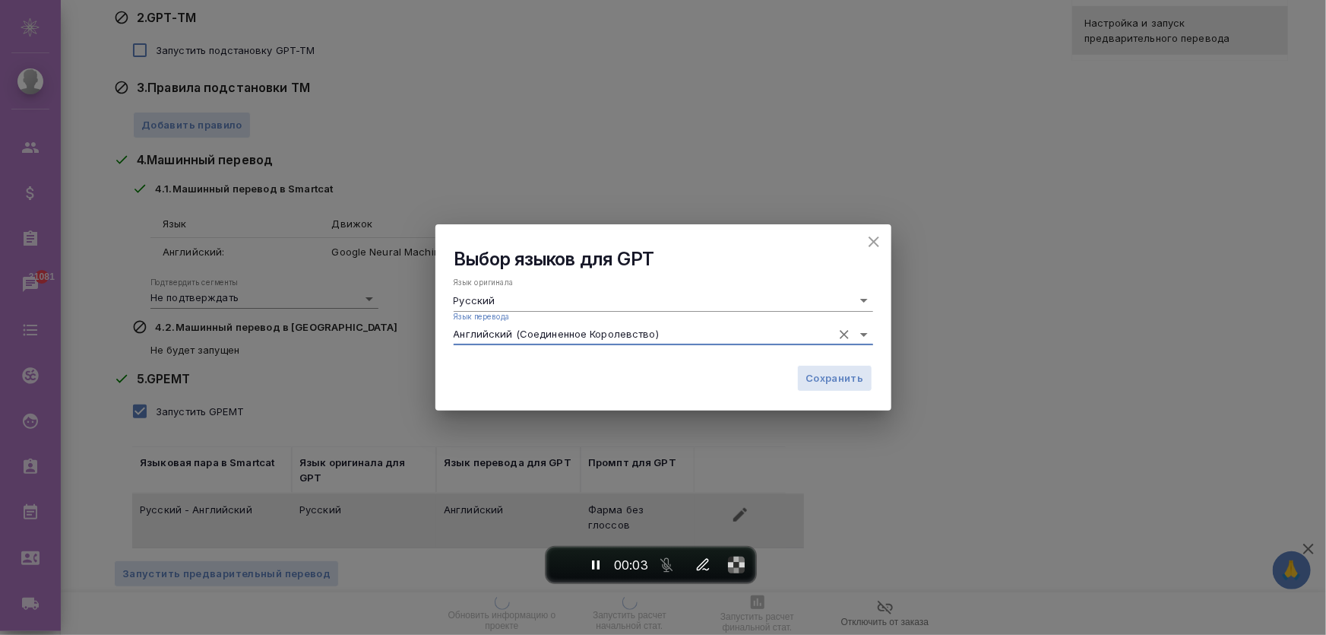
click at [872, 369] on div "Сохранить" at bounding box center [663, 383] width 456 height 53
click at [854, 379] on span "Сохранить" at bounding box center [835, 377] width 58 height 17
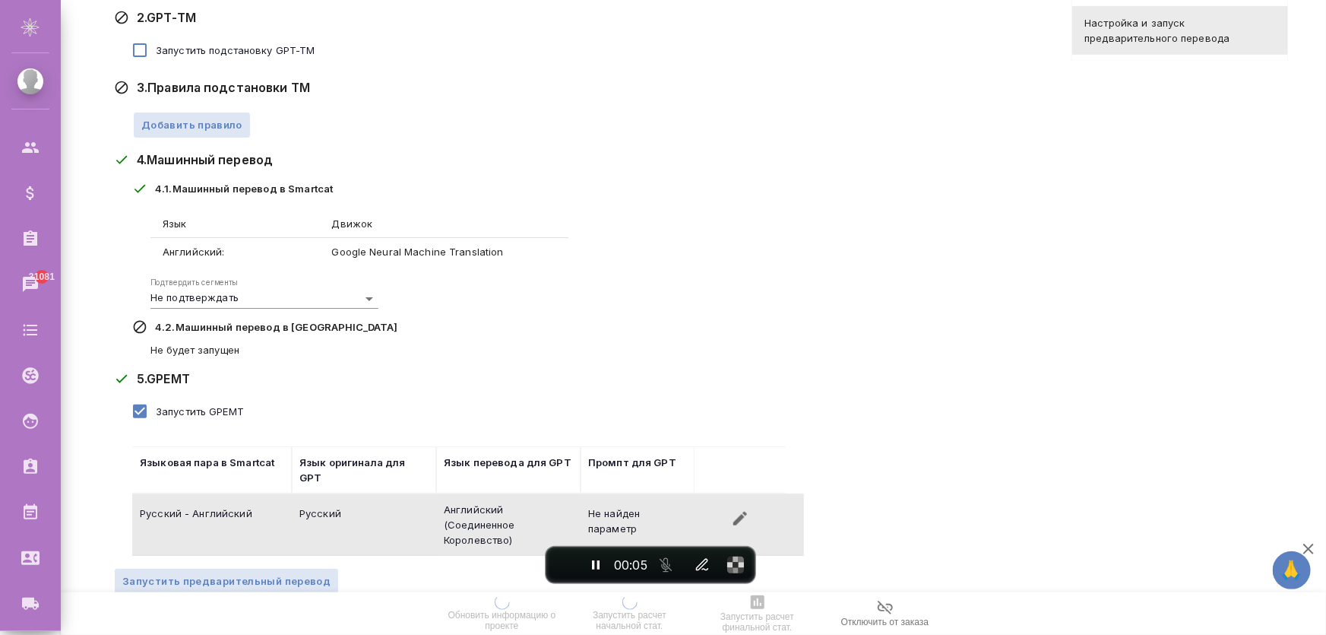
drag, startPoint x: 602, startPoint y: 499, endPoint x: 665, endPoint y: 511, distance: 64.2
click at [667, 512] on td "Не найден параметр" at bounding box center [638, 524] width 114 height 53
click at [749, 505] on button "button" at bounding box center [740, 518] width 26 height 26
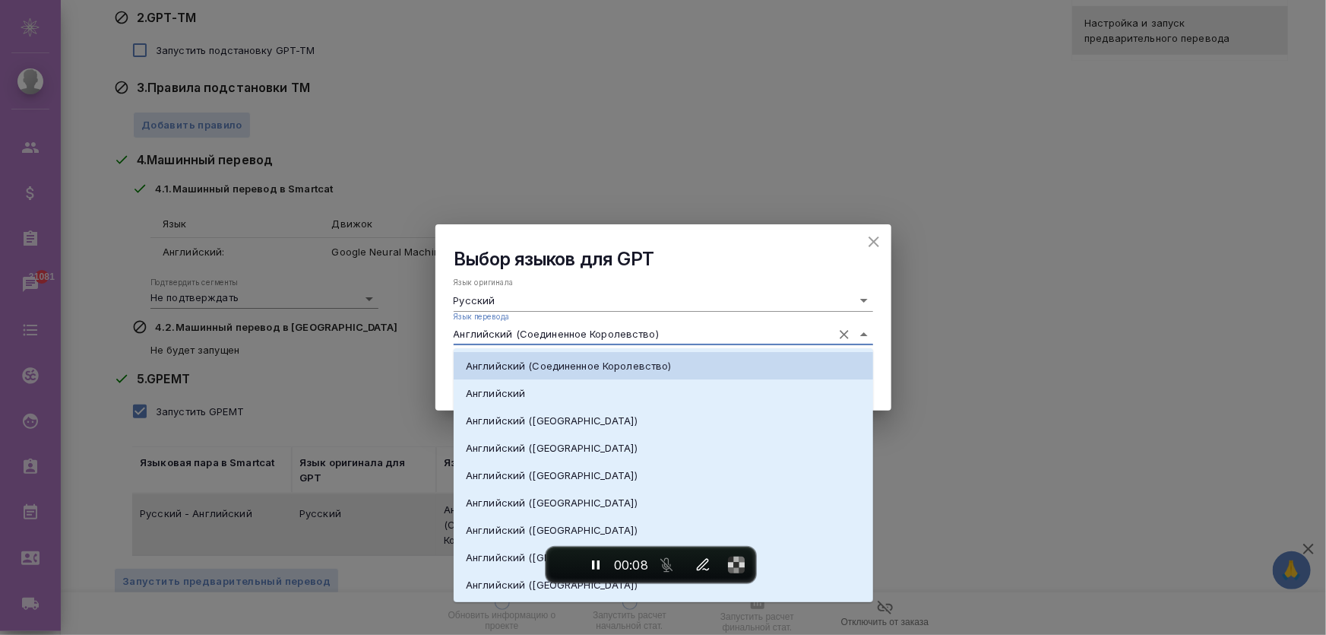
click at [564, 334] on input "Английский (Соединенное Королевство)" at bounding box center [639, 334] width 371 height 21
click at [549, 467] on p "Английский ([GEOGRAPHIC_DATA])" at bounding box center [552, 474] width 172 height 15
type input "Английский ([GEOGRAPHIC_DATA])"
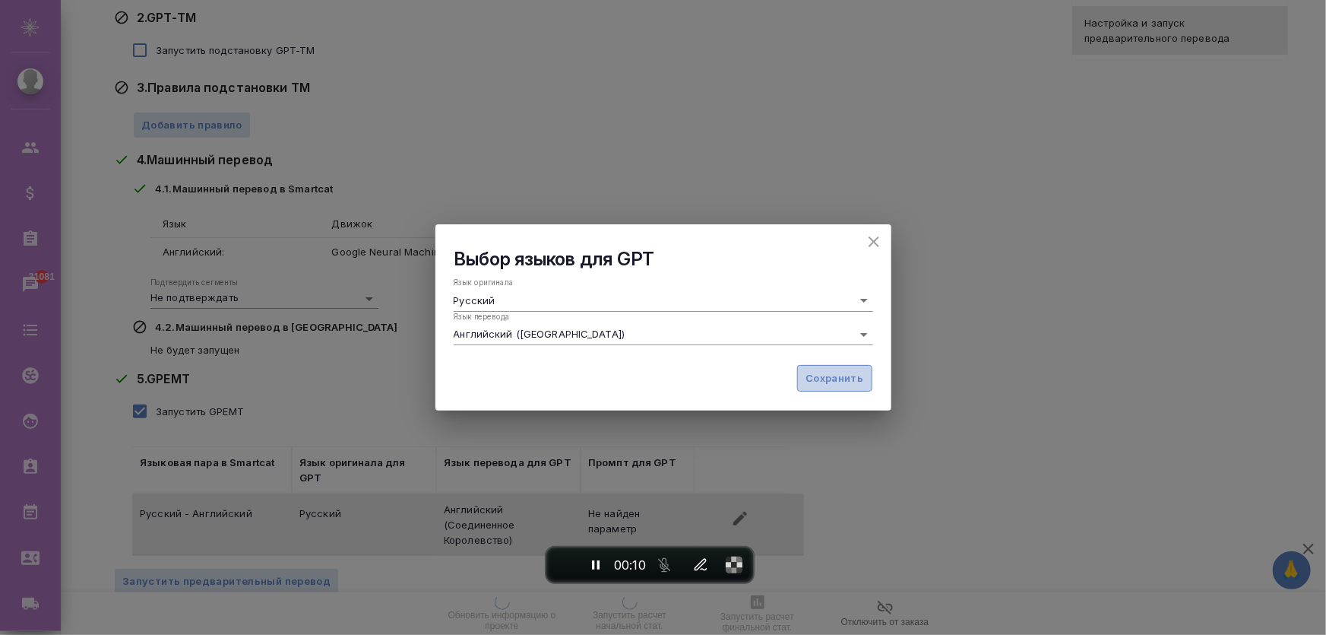
click at [858, 372] on span "Сохранить" at bounding box center [835, 377] width 58 height 17
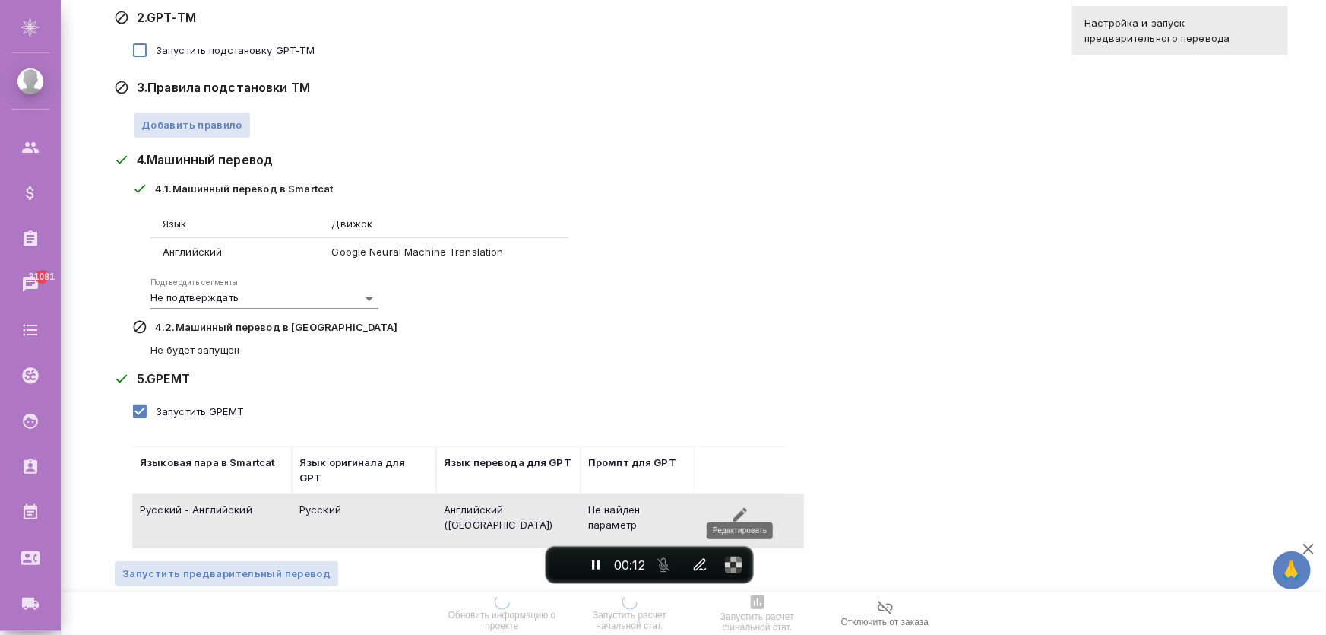
click at [740, 508] on icon "button" at bounding box center [740, 515] width 14 height 14
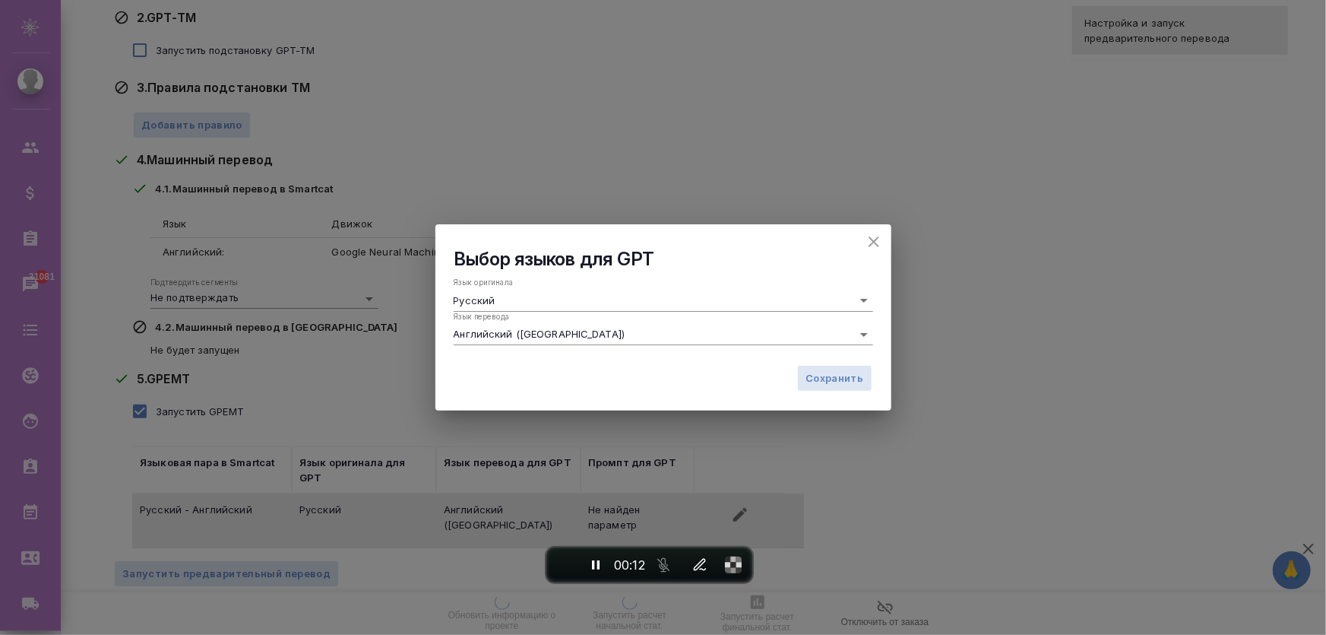
click at [548, 346] on div "Язык оригинала Русский Язык перевода Английский ([GEOGRAPHIC_DATA])" at bounding box center [663, 314] width 456 height 86
click at [553, 333] on input "Английский ([GEOGRAPHIC_DATA])" at bounding box center [639, 334] width 371 height 21
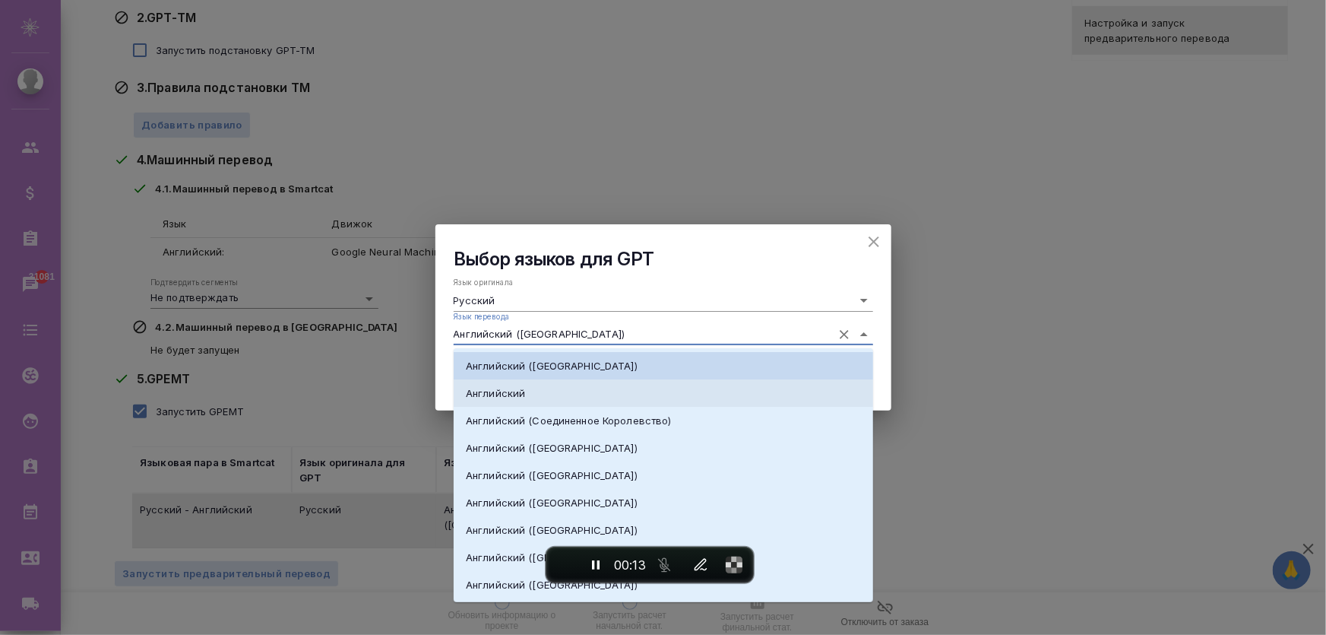
click at [513, 397] on p "Английский" at bounding box center [495, 392] width 59 height 15
type input "Английский"
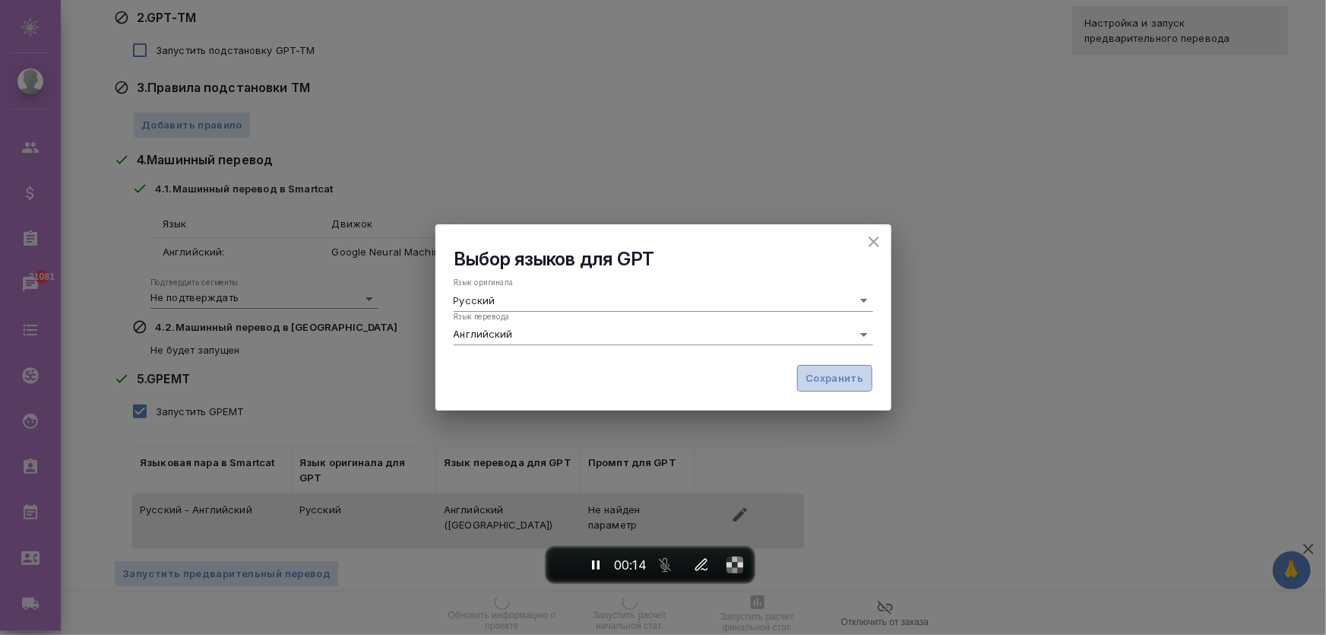
click at [812, 375] on span "Сохранить" at bounding box center [835, 377] width 58 height 17
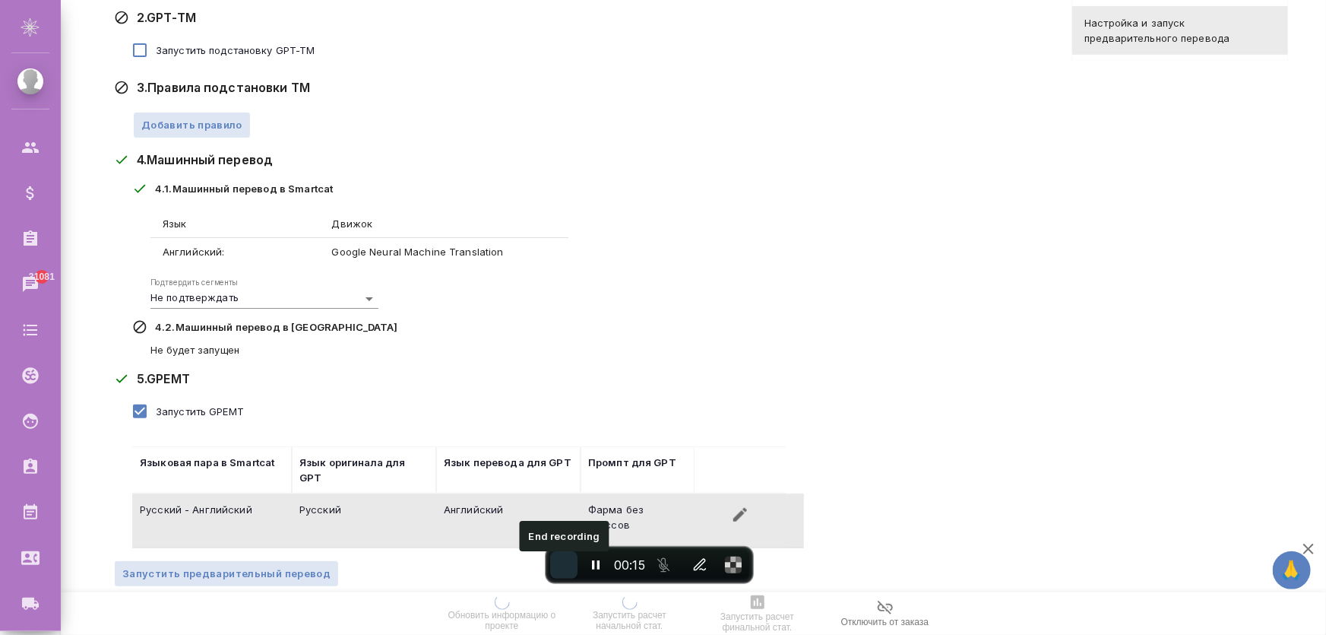
click at [564, 565] on span "End recording" at bounding box center [564, 565] width 0 height 0
